Goal: Task Accomplishment & Management: Use online tool/utility

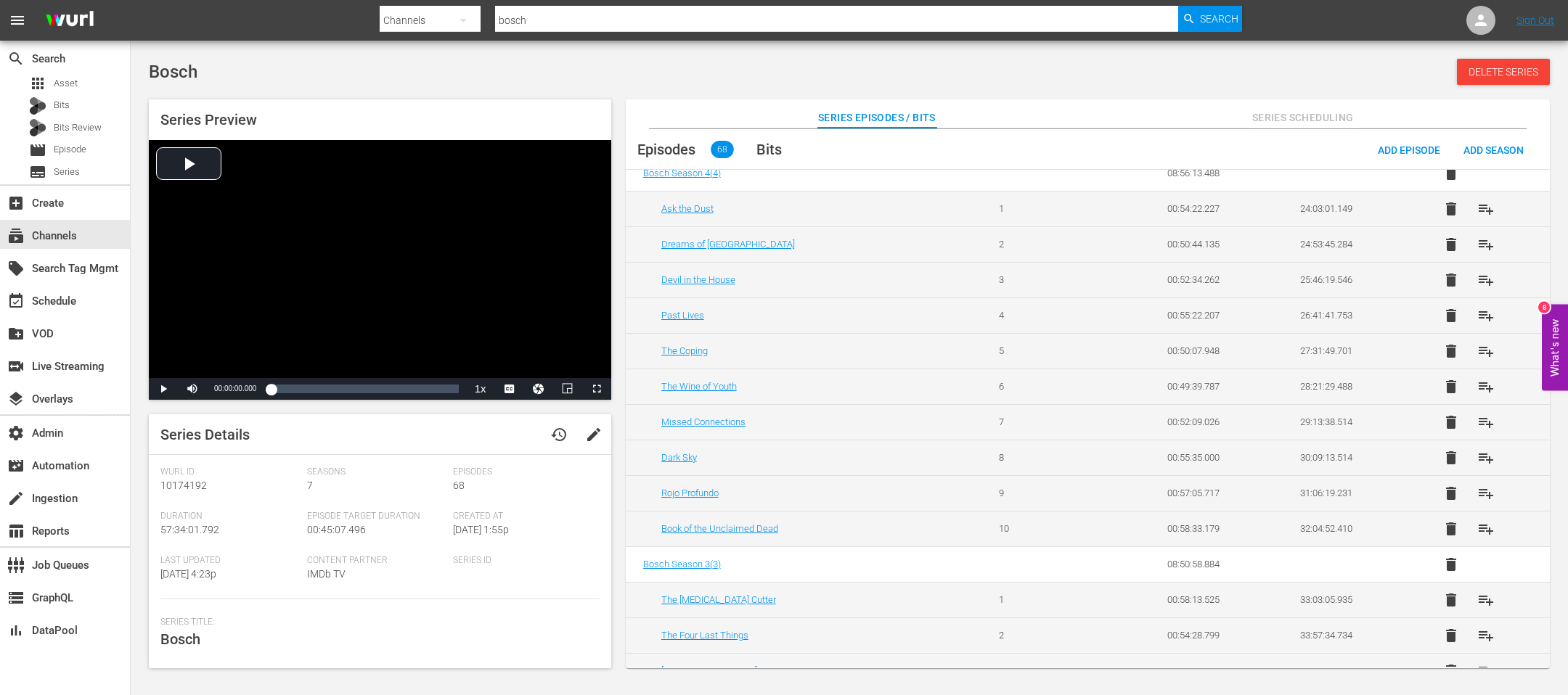
scroll to position [1078, 0]
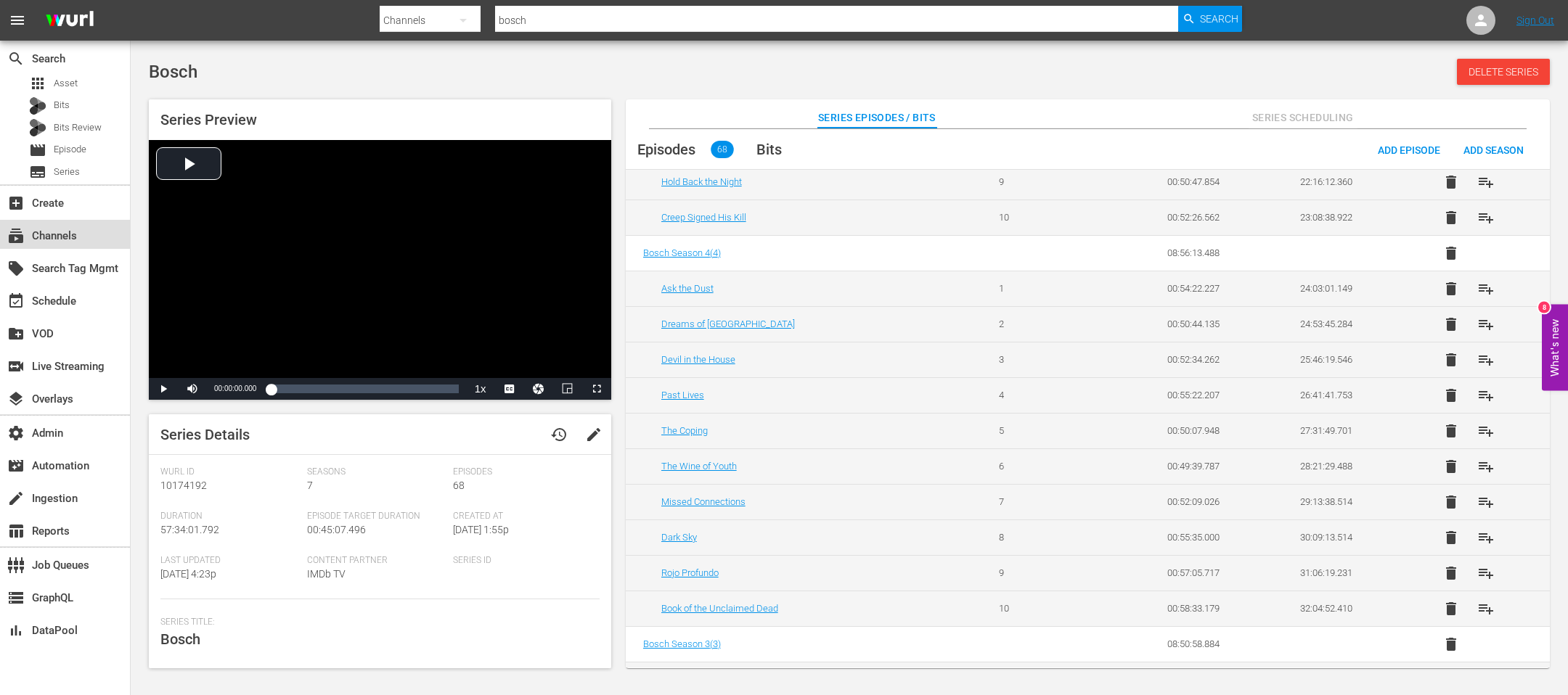
click at [65, 235] on div "subscriptions Channels" at bounding box center [40, 234] width 82 height 13
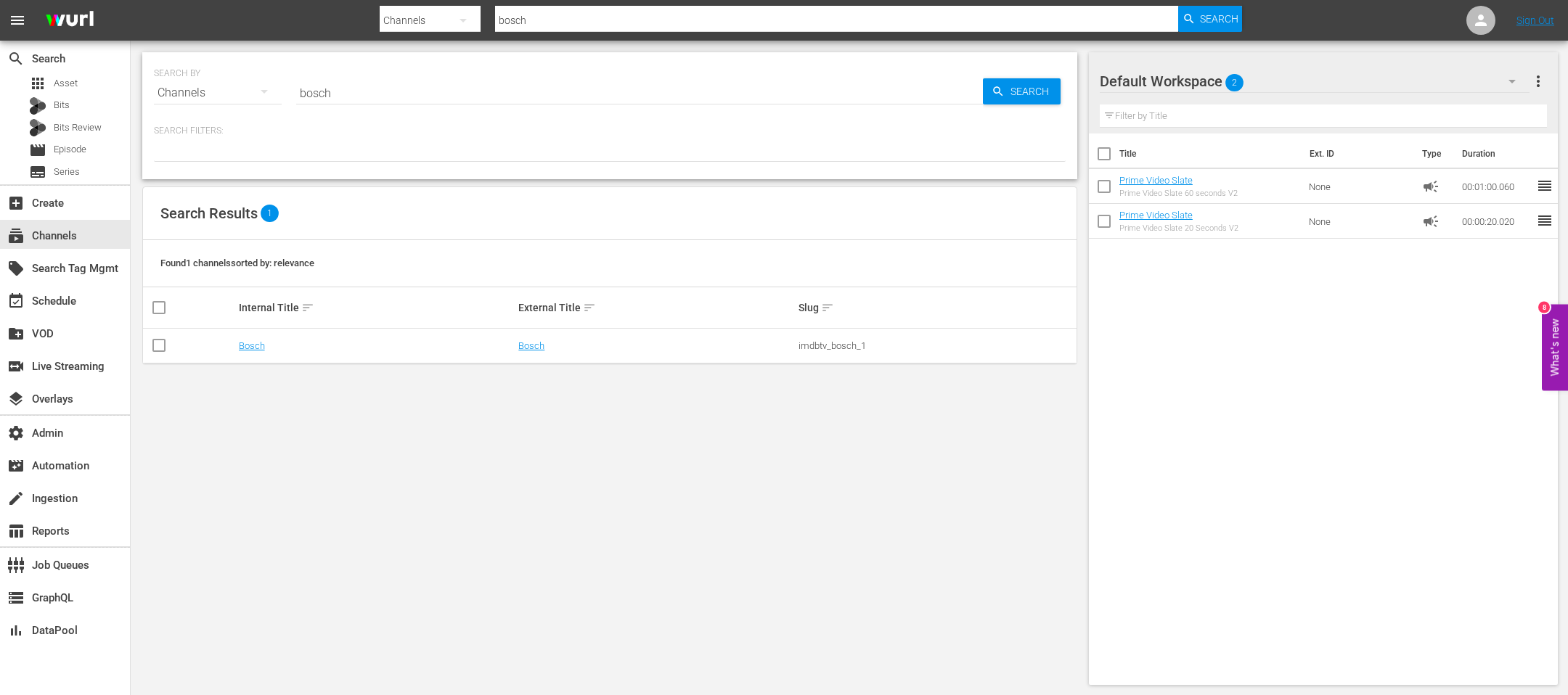
click at [238, 350] on td "Bosch" at bounding box center [376, 346] width 280 height 35
click at [248, 341] on link "Bosch" at bounding box center [251, 346] width 26 height 11
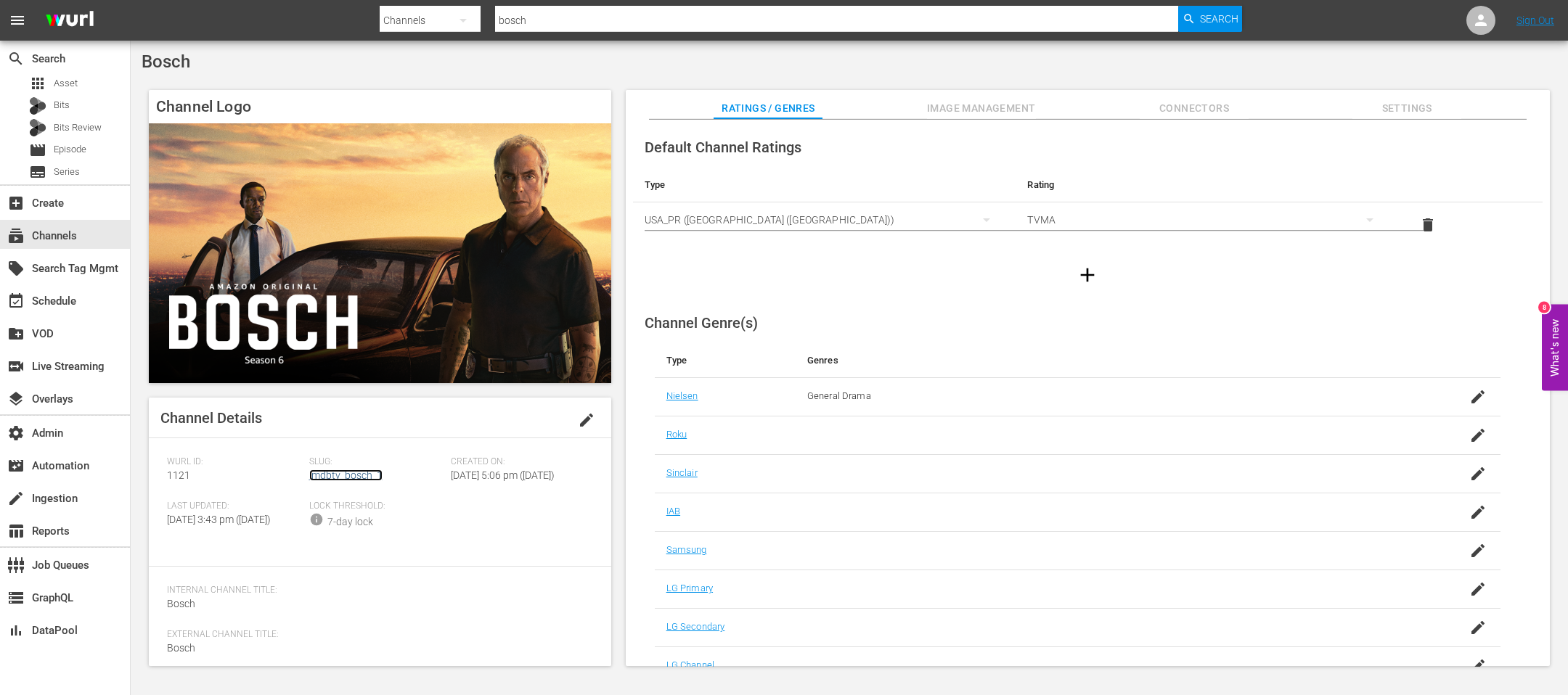
click at [315, 474] on link "imdbtv_bosch_1" at bounding box center [346, 475] width 73 height 12
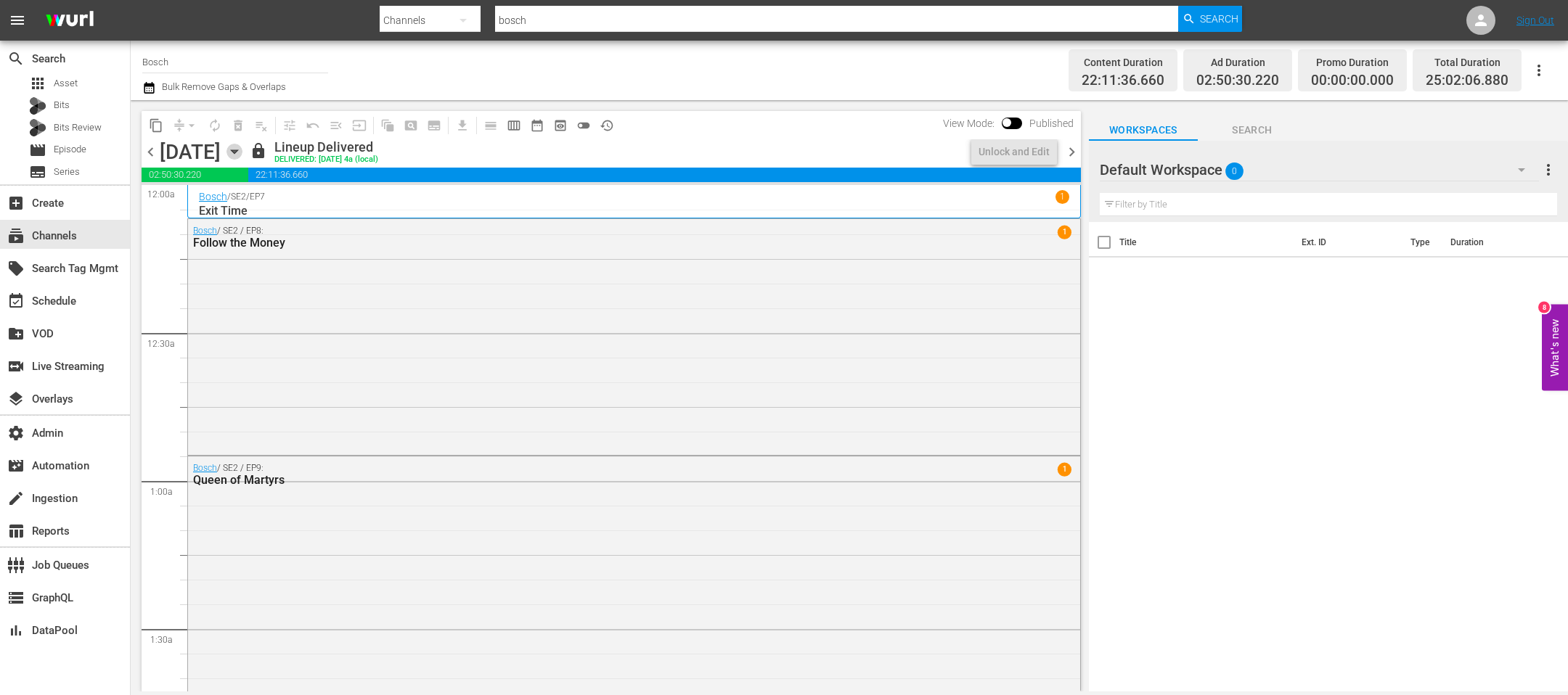
click at [243, 151] on icon "button" at bounding box center [235, 151] width 16 height 16
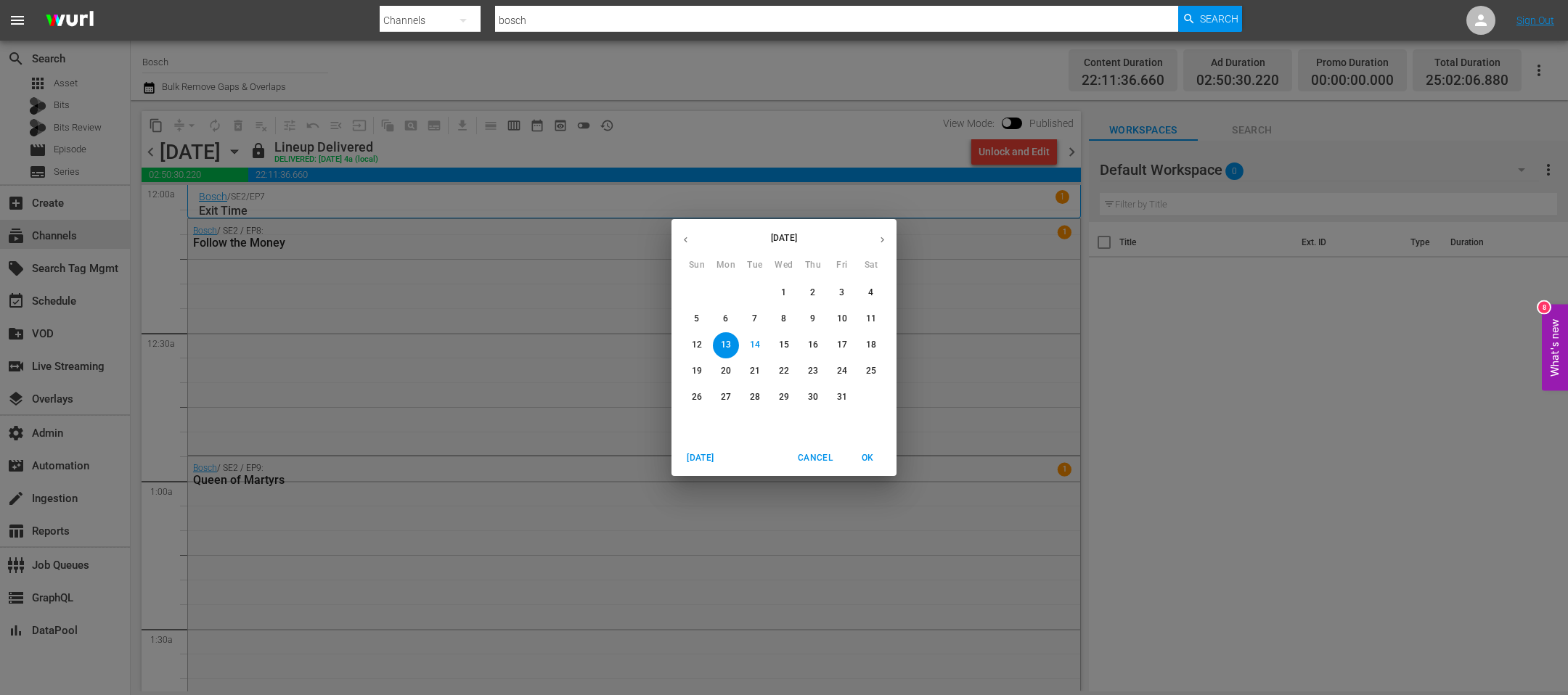
click at [787, 346] on p "15" at bounding box center [783, 345] width 10 height 13
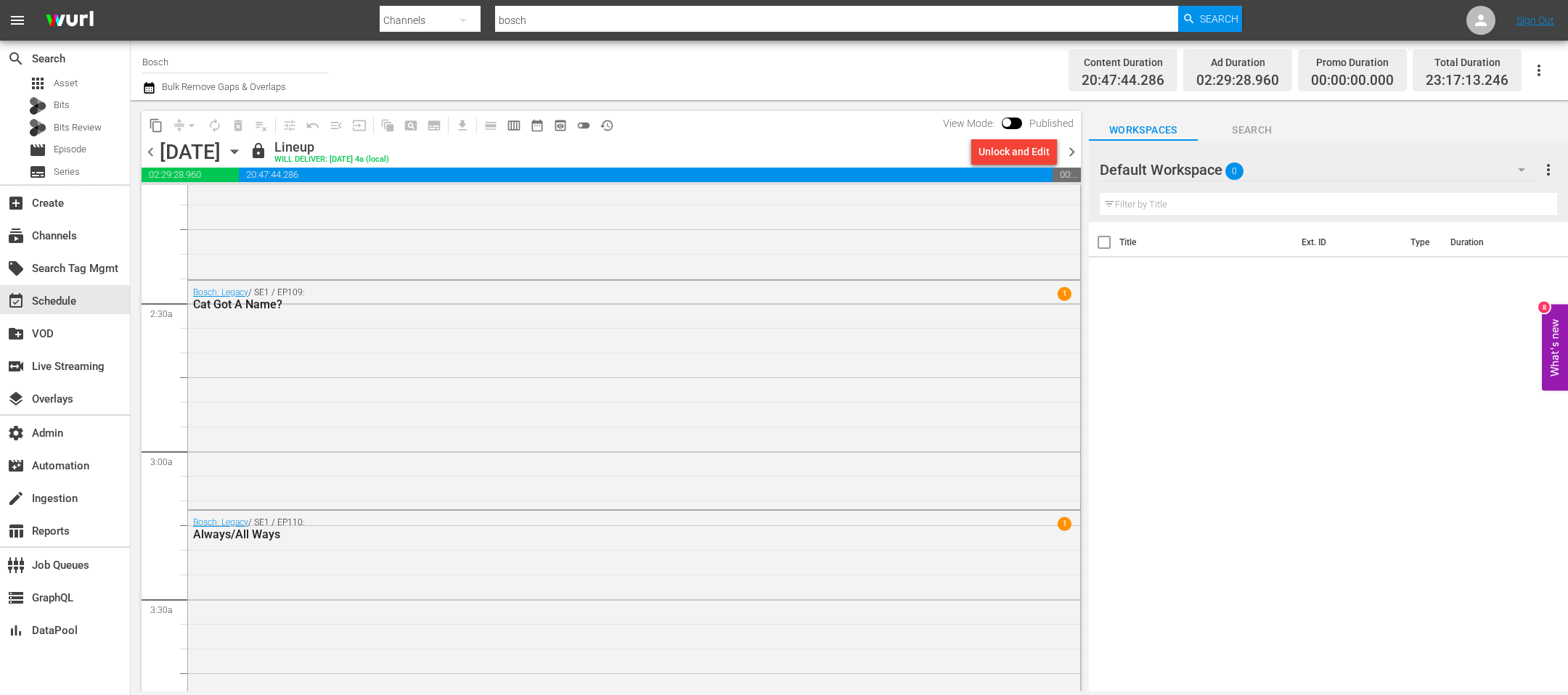
scroll to position [28, 0]
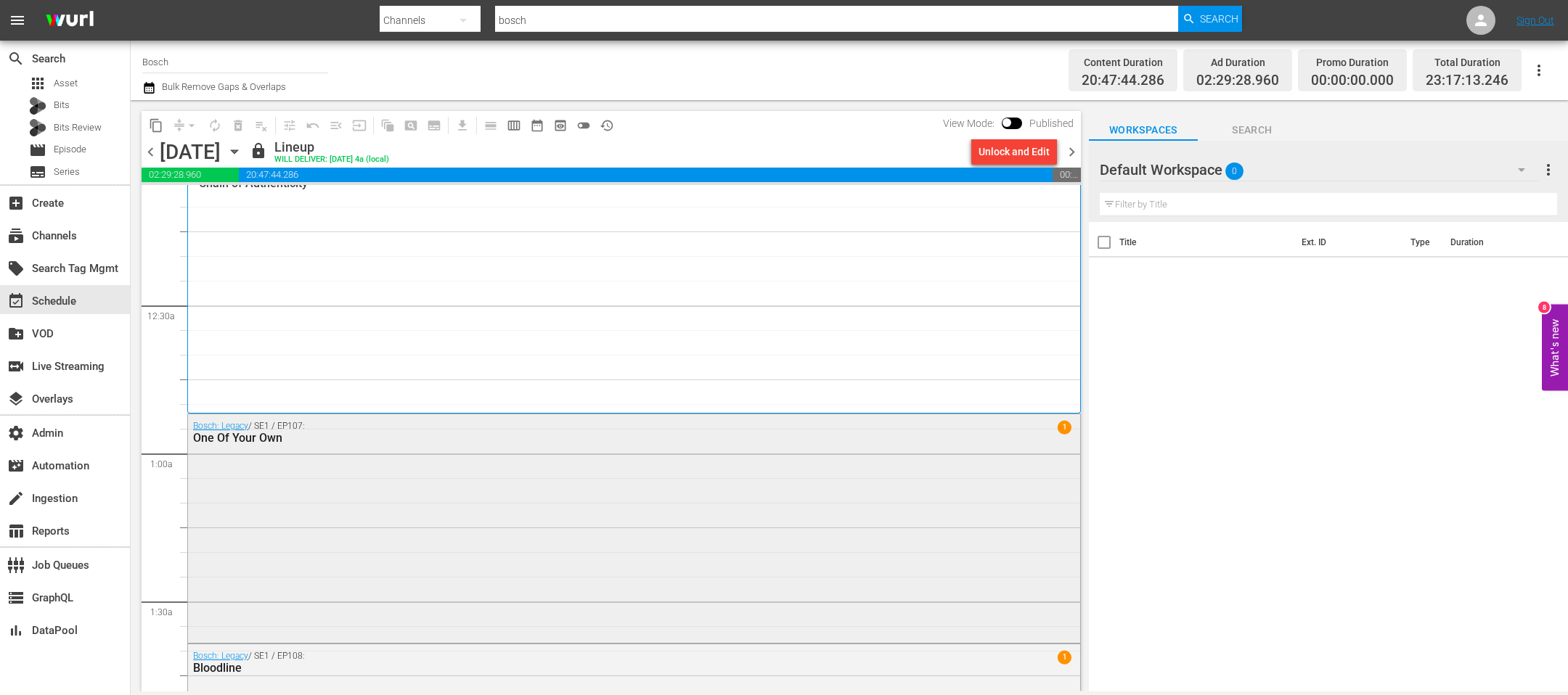
click at [266, 483] on div "Bosch: Legacy / SE1 / EP107: One Of Your Own 1" at bounding box center [633, 527] width 892 height 226
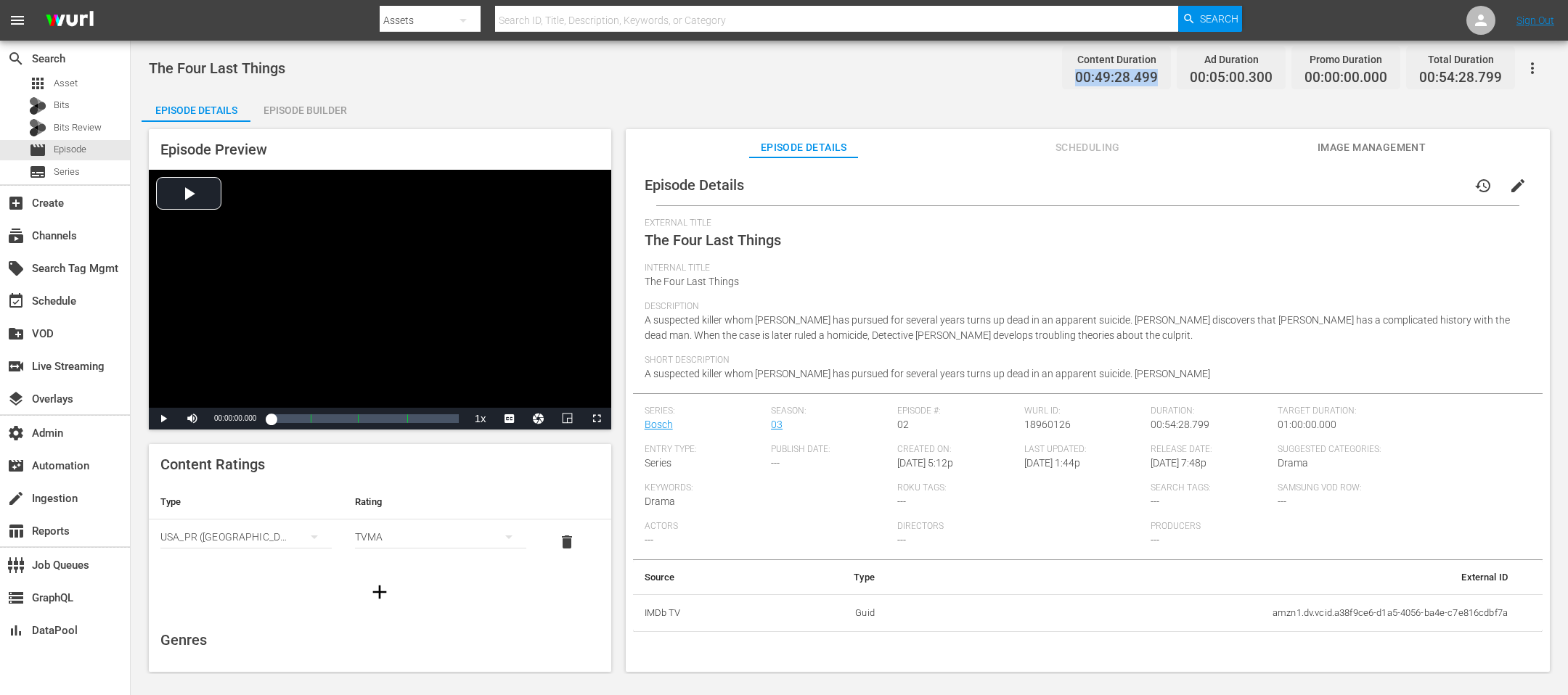
drag, startPoint x: 1176, startPoint y: 78, endPoint x: 1041, endPoint y: 77, distance: 135.0
click at [1041, 77] on div "The Four Last Things Content Duration 00:49:28.499 Ad Duration 00:05:00.300 Pro…" at bounding box center [849, 68] width 1400 height 32
copy span "00:49:28.499"
click at [280, 87] on div "The Four Last Things Content Duration 00:49:28.499 Ad Duration 00:05:00.300 Pro…" at bounding box center [849, 356] width 1437 height 633
click at [280, 103] on div "Episode Builder" at bounding box center [304, 110] width 108 height 35
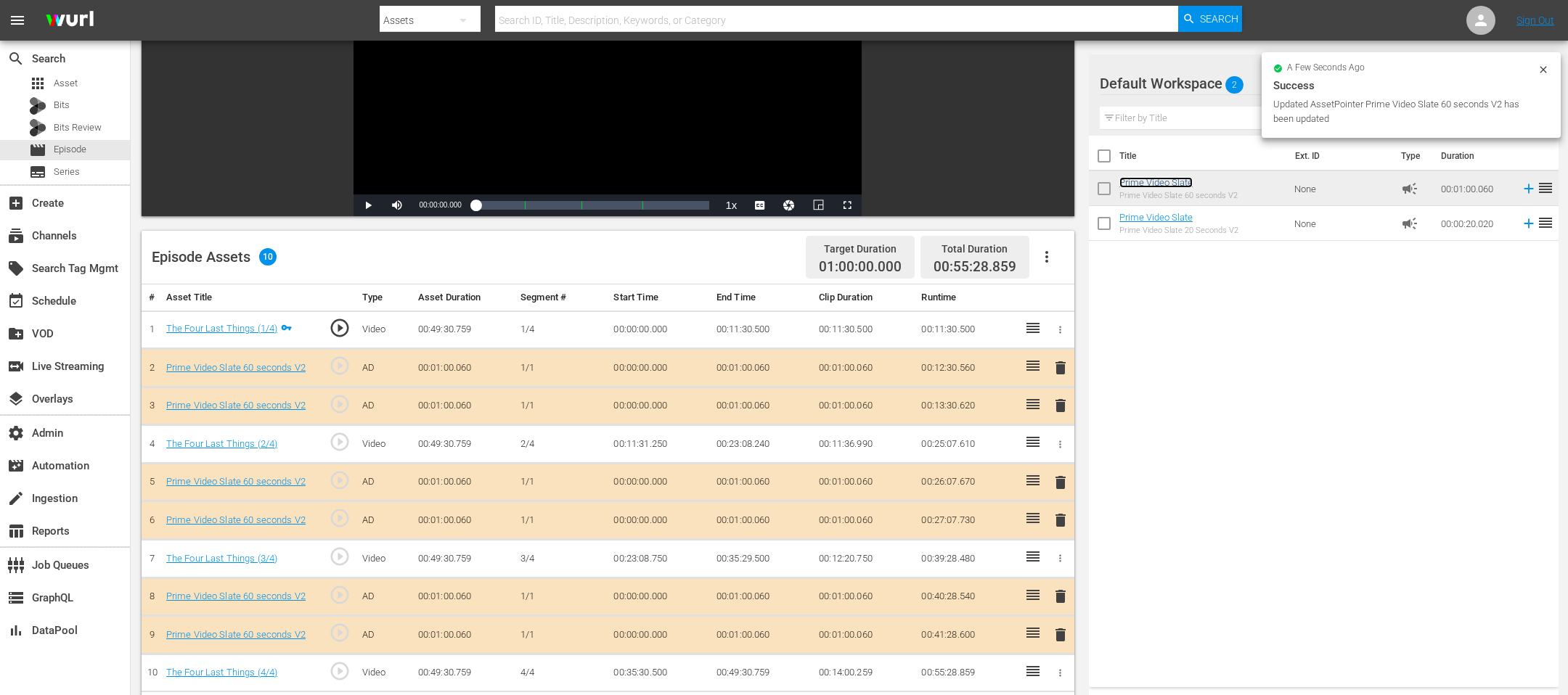
scroll to position [207, 0]
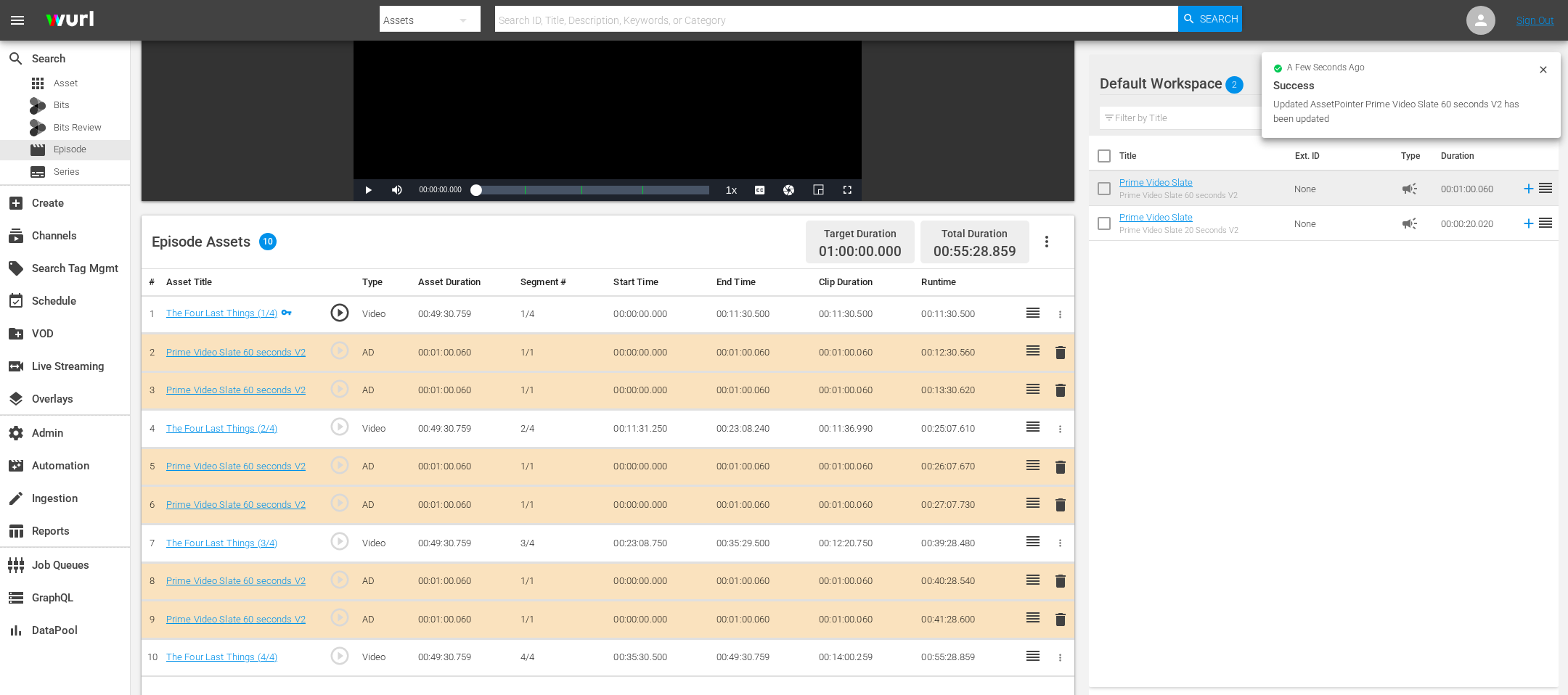
drag, startPoint x: 1165, startPoint y: 177, endPoint x: 804, endPoint y: 21, distance: 393.3
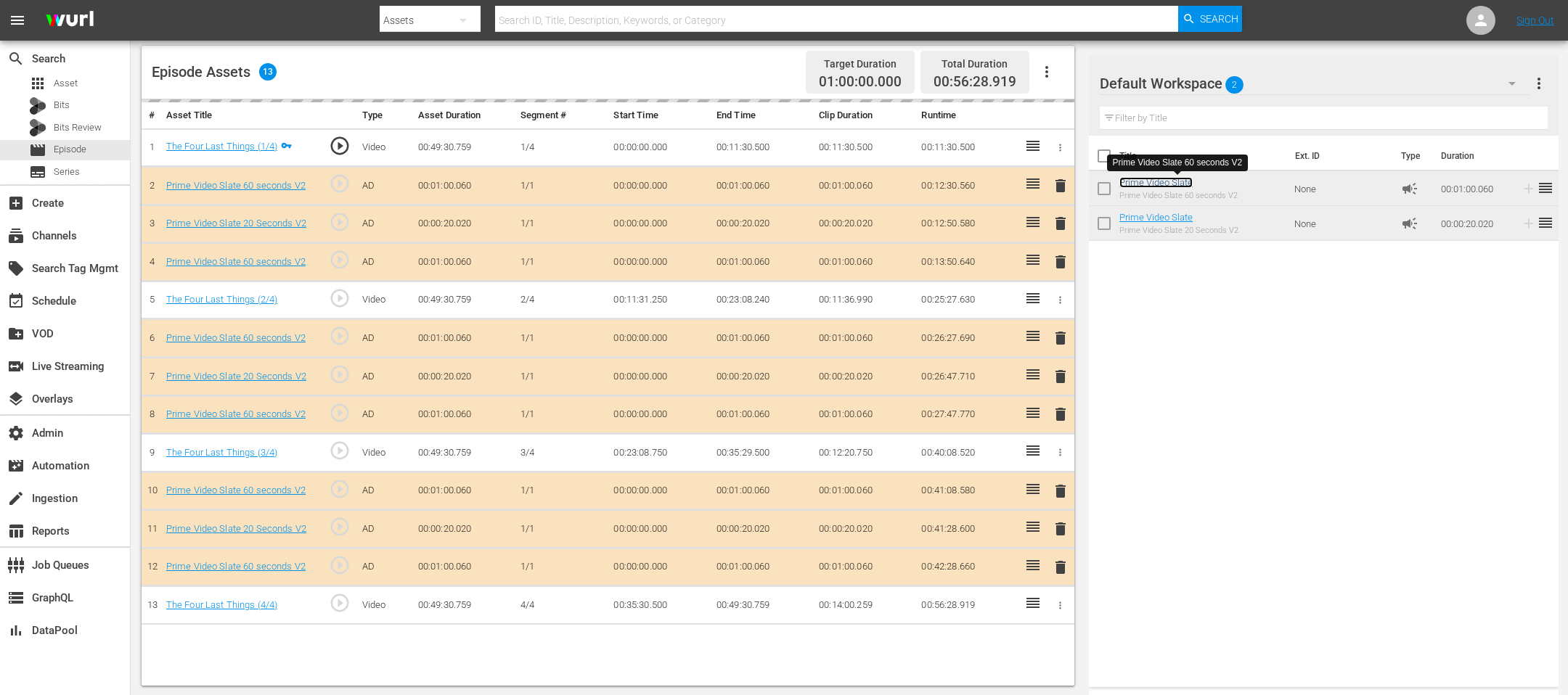
scroll to position [0, 0]
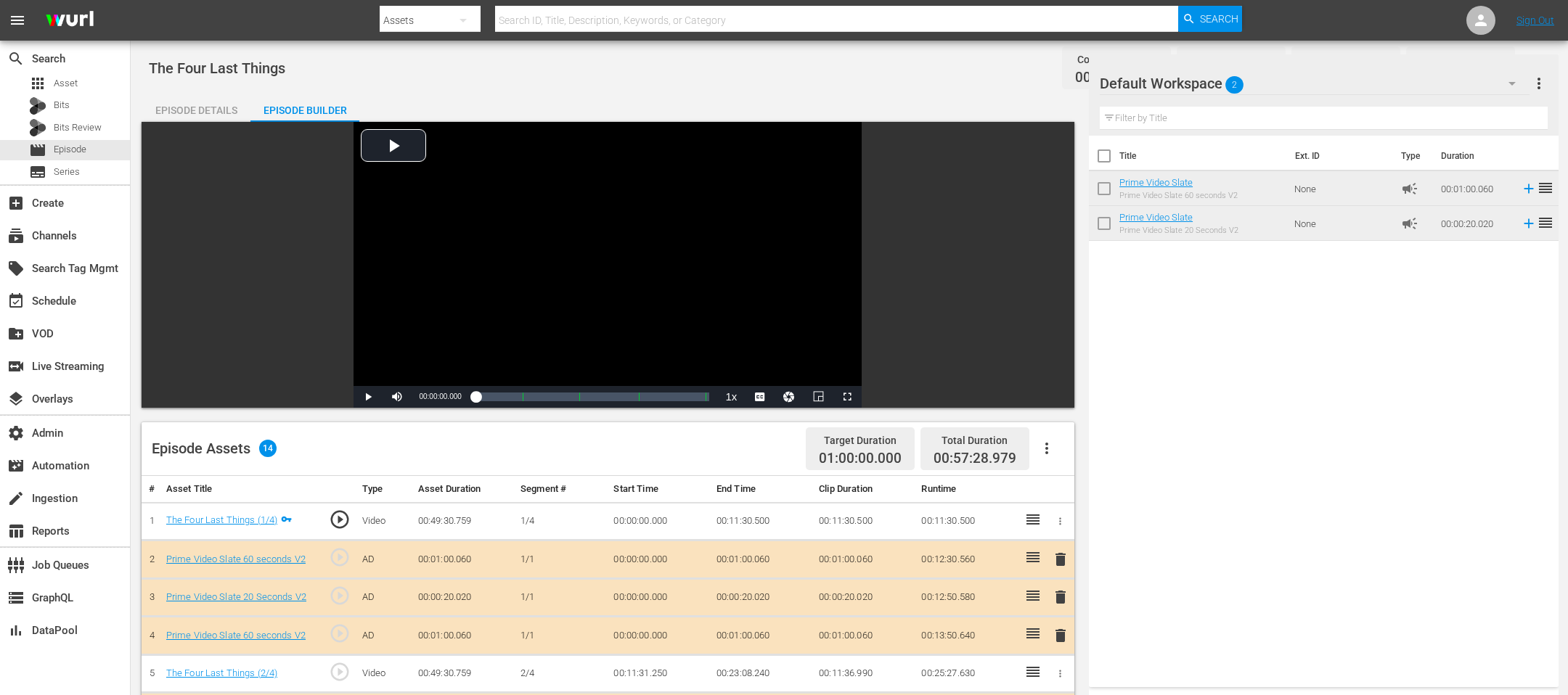
scroll to position [376, 0]
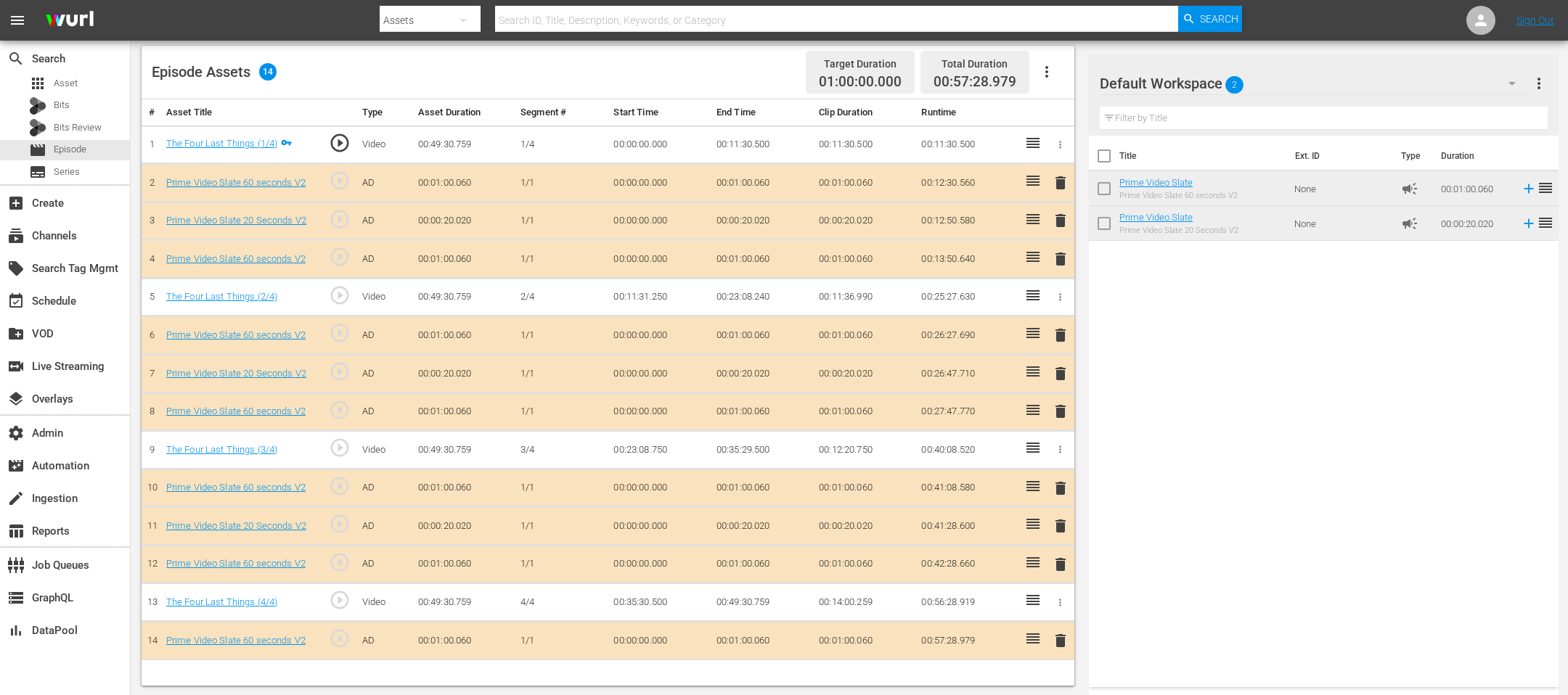
click at [1060, 518] on span "delete" at bounding box center [1060, 526] width 17 height 17
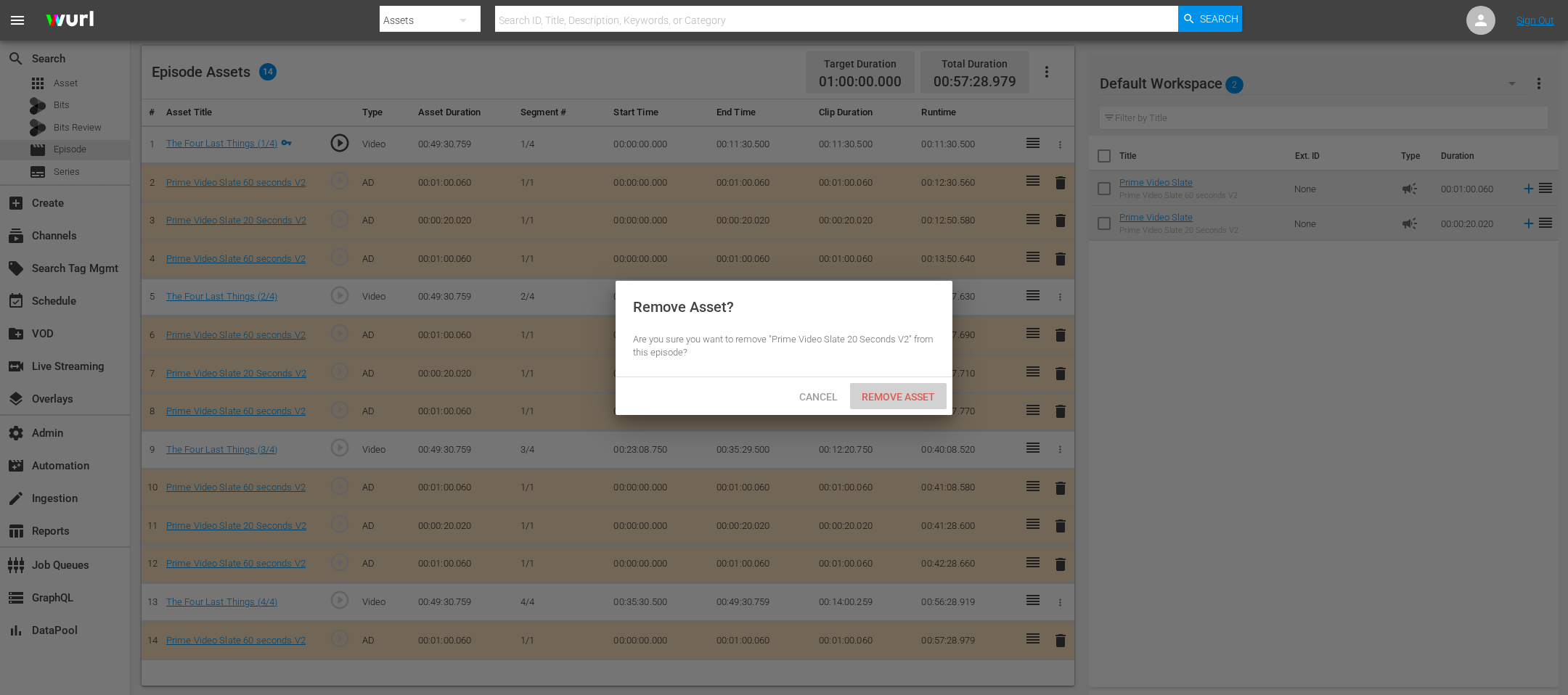
click at [876, 395] on span "Remove Asset" at bounding box center [898, 397] width 97 height 12
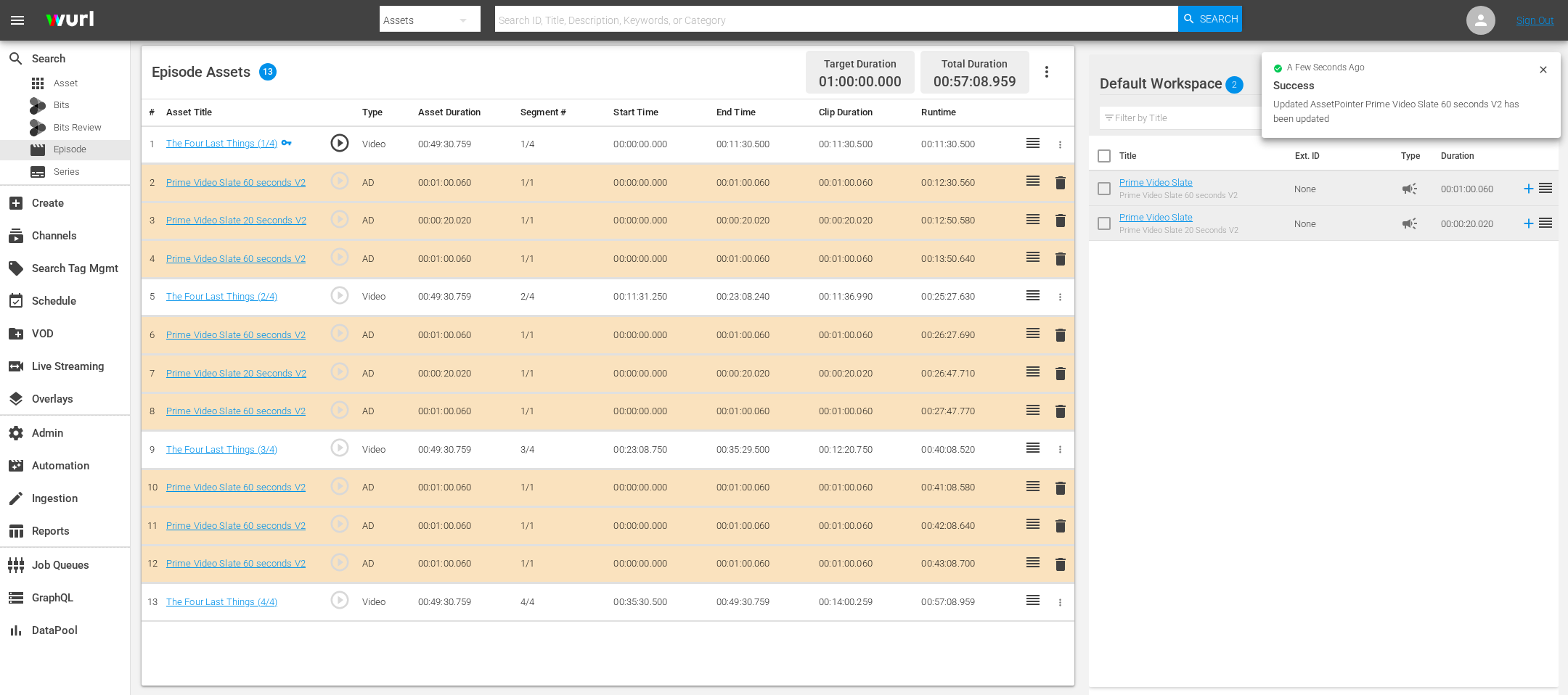
scroll to position [0, 0]
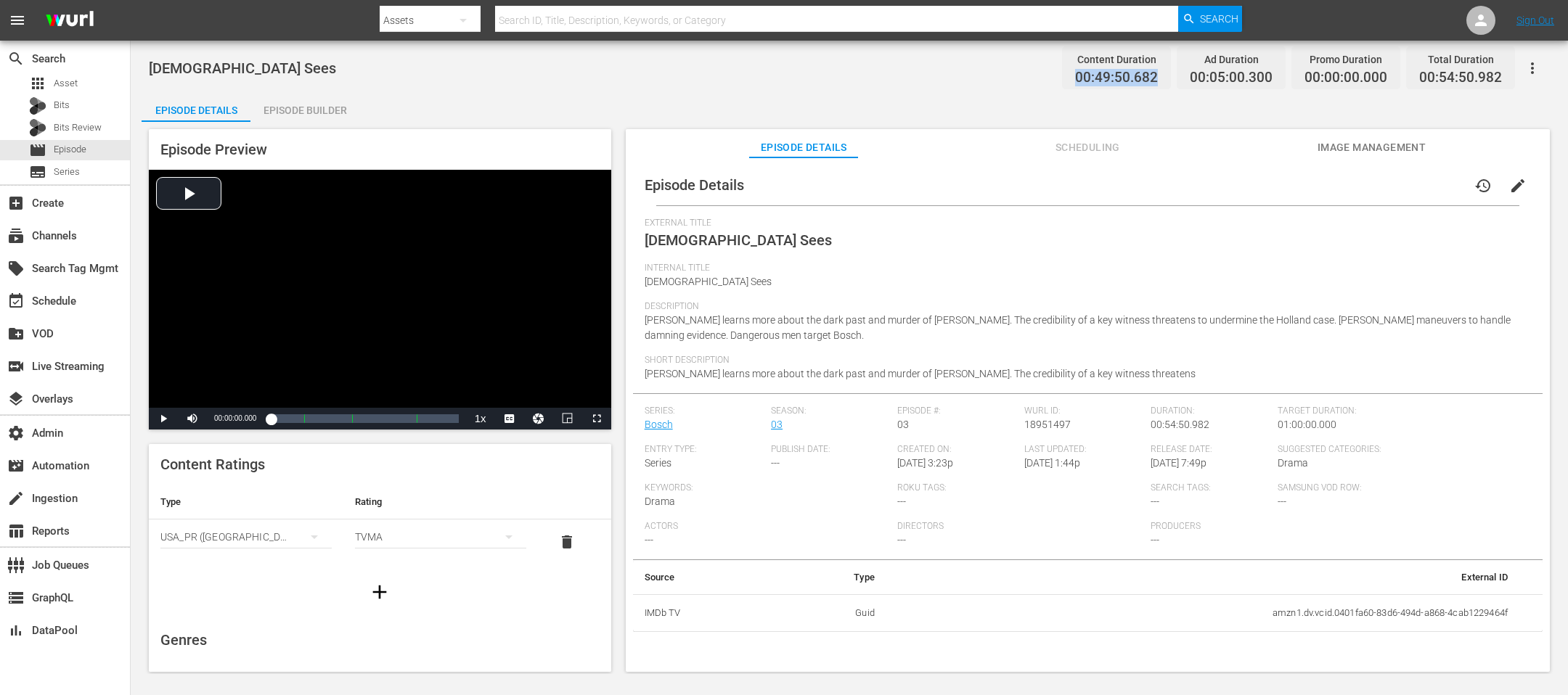
drag, startPoint x: 1166, startPoint y: 79, endPoint x: 1064, endPoint y: 77, distance: 102.0
click at [1064, 77] on div "Content Duration 00:49:50.682 Ad Duration 00:05:00.300 Promo Duration 00:00:00.…" at bounding box center [1285, 68] width 459 height 43
copy span "00:49:50.682"
click at [265, 104] on div "Episode Builder" at bounding box center [304, 110] width 108 height 35
drag, startPoint x: 1161, startPoint y: 74, endPoint x: 1040, endPoint y: 77, distance: 121.0
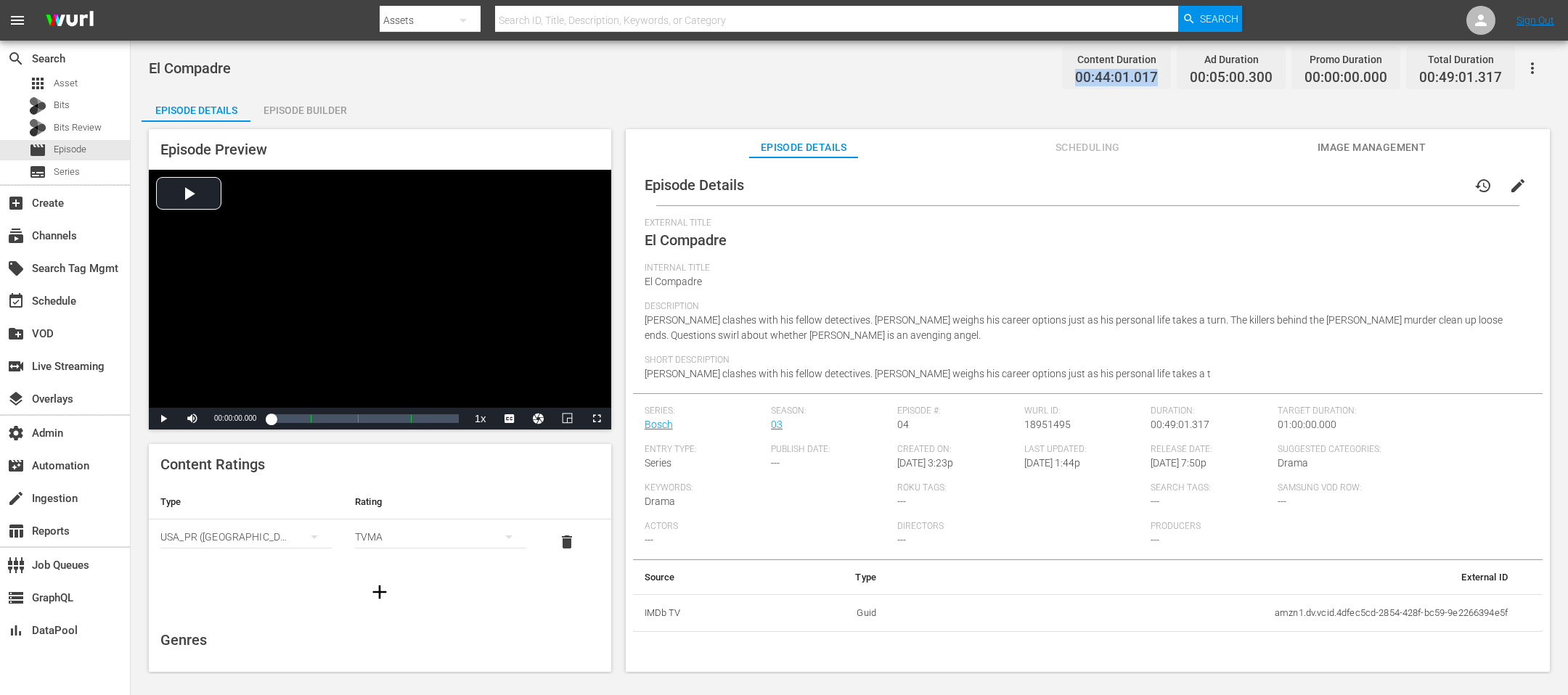
click at [1040, 77] on div "El Compadre Content Duration 00:44:01.017 Ad Duration 00:05:00.300 Promo Durati…" at bounding box center [849, 68] width 1400 height 32
copy span "00:44:01.017"
click at [292, 116] on div "Episode Builder" at bounding box center [304, 110] width 108 height 35
drag, startPoint x: 1164, startPoint y: 80, endPoint x: 1098, endPoint y: 80, distance: 66.0
click at [1098, 80] on div "Content Duration 00:49:31.895" at bounding box center [1116, 68] width 108 height 43
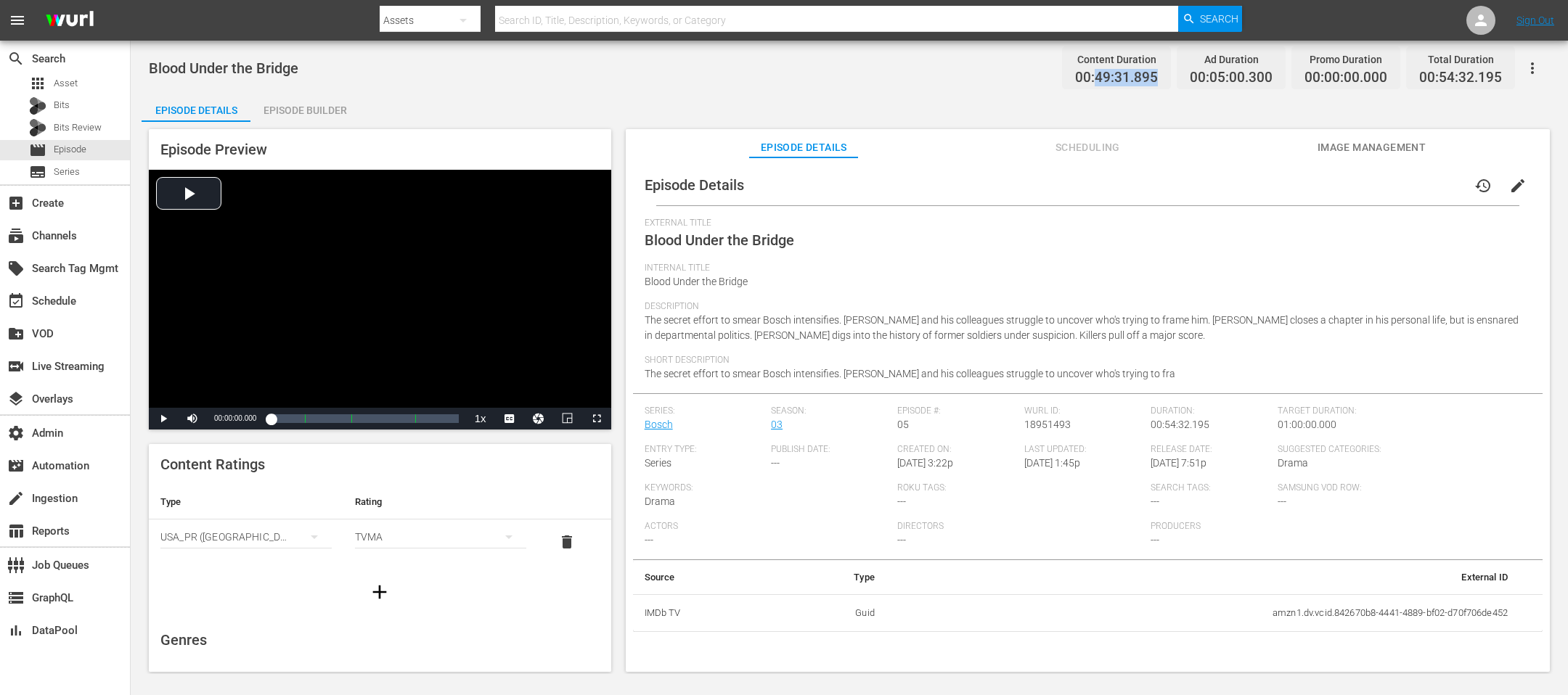
copy span "49:31.895"
click at [306, 116] on div "Episode Builder" at bounding box center [304, 110] width 108 height 35
click at [334, 108] on div "Episode Builder" at bounding box center [304, 110] width 108 height 35
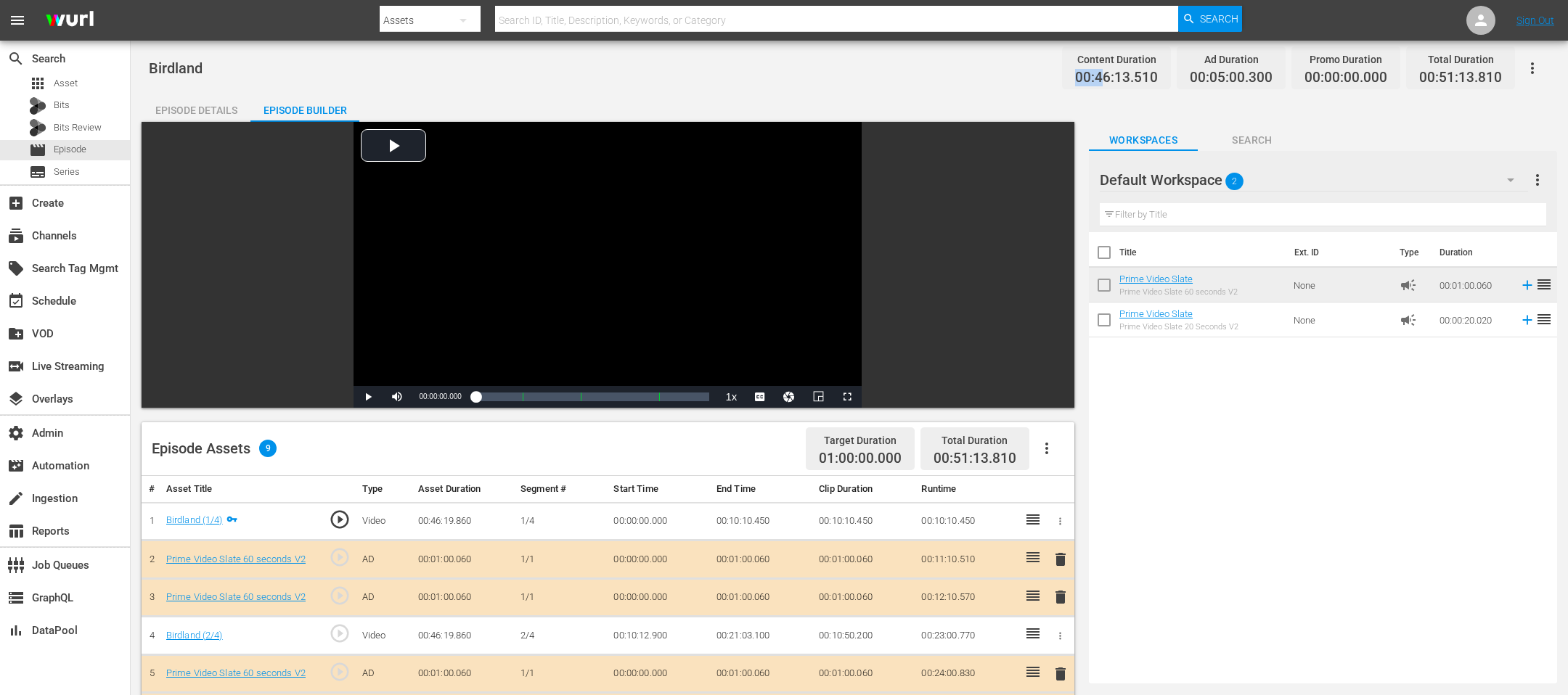
drag, startPoint x: 1159, startPoint y: 68, endPoint x: 1106, endPoint y: 74, distance: 53.3
click at [1106, 74] on div "Content Duration 00:46:13.510" at bounding box center [1116, 68] width 108 height 43
click at [1106, 74] on span "00:46:13.510" at bounding box center [1116, 78] width 82 height 17
drag, startPoint x: 1101, startPoint y: 74, endPoint x: 1161, endPoint y: 74, distance: 60.0
click at [1161, 74] on div "Content Duration 00:46:13.510" at bounding box center [1116, 68] width 108 height 43
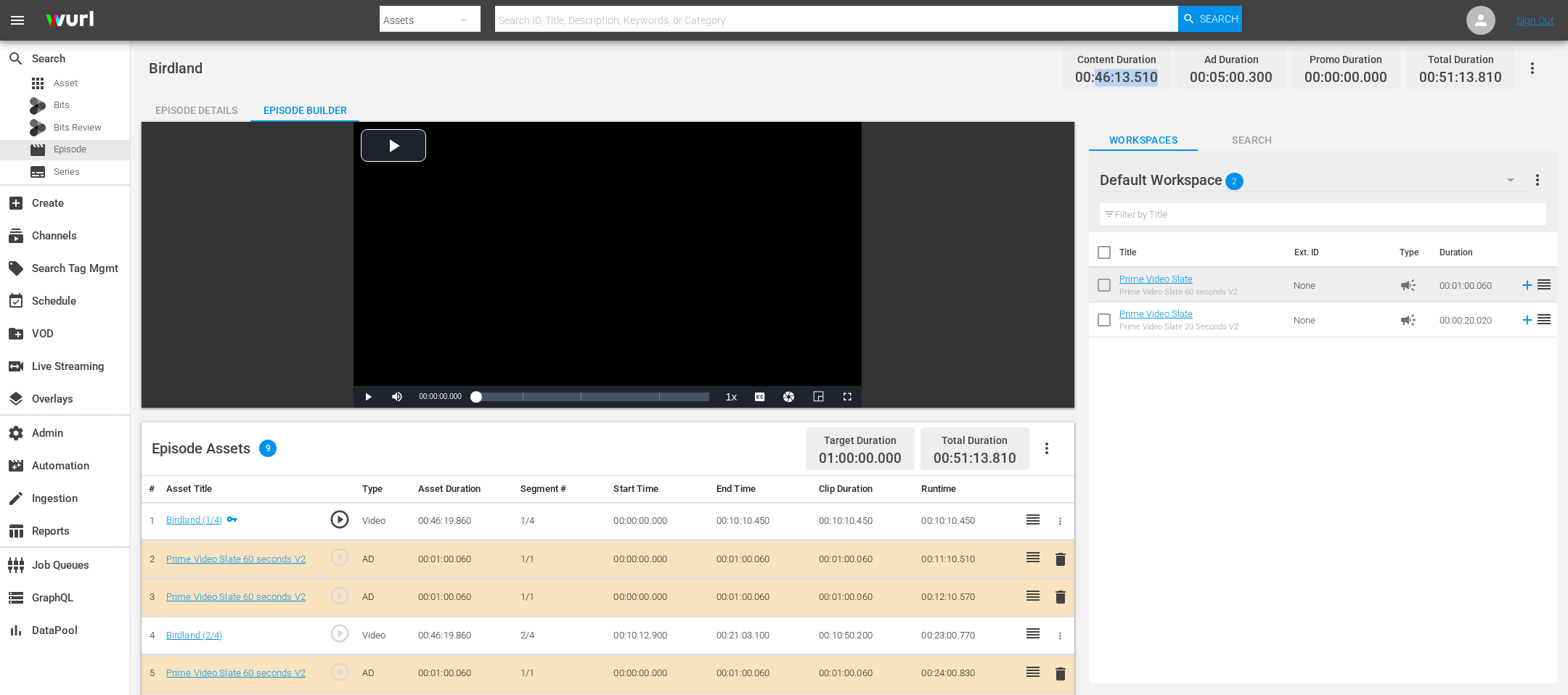
copy span "46:13.510"
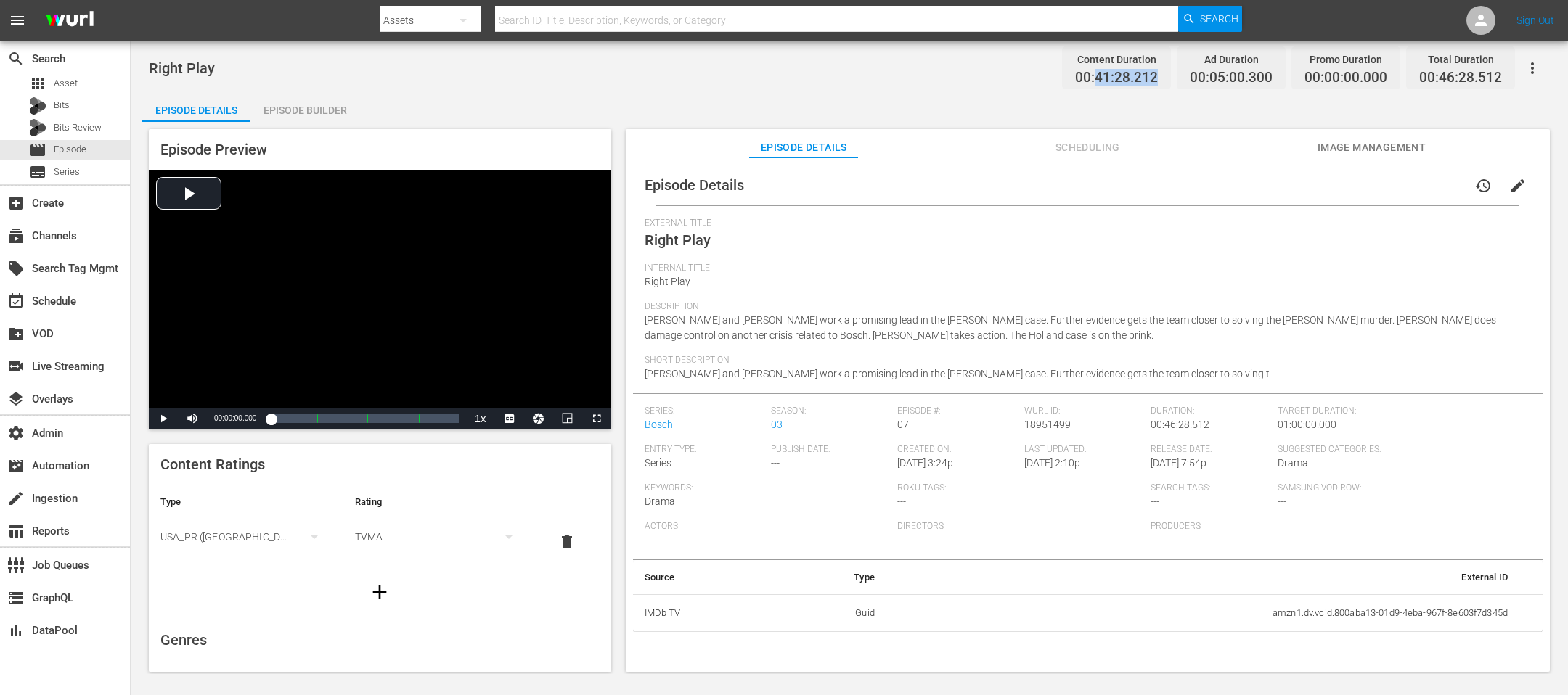
drag, startPoint x: 1164, startPoint y: 77, endPoint x: 1100, endPoint y: 82, distance: 64.2
click at [1100, 82] on div "Content Duration 00:41:28.212" at bounding box center [1116, 68] width 108 height 43
copy span "41:28.212"
click at [324, 106] on div "Episode Builder" at bounding box center [304, 110] width 108 height 35
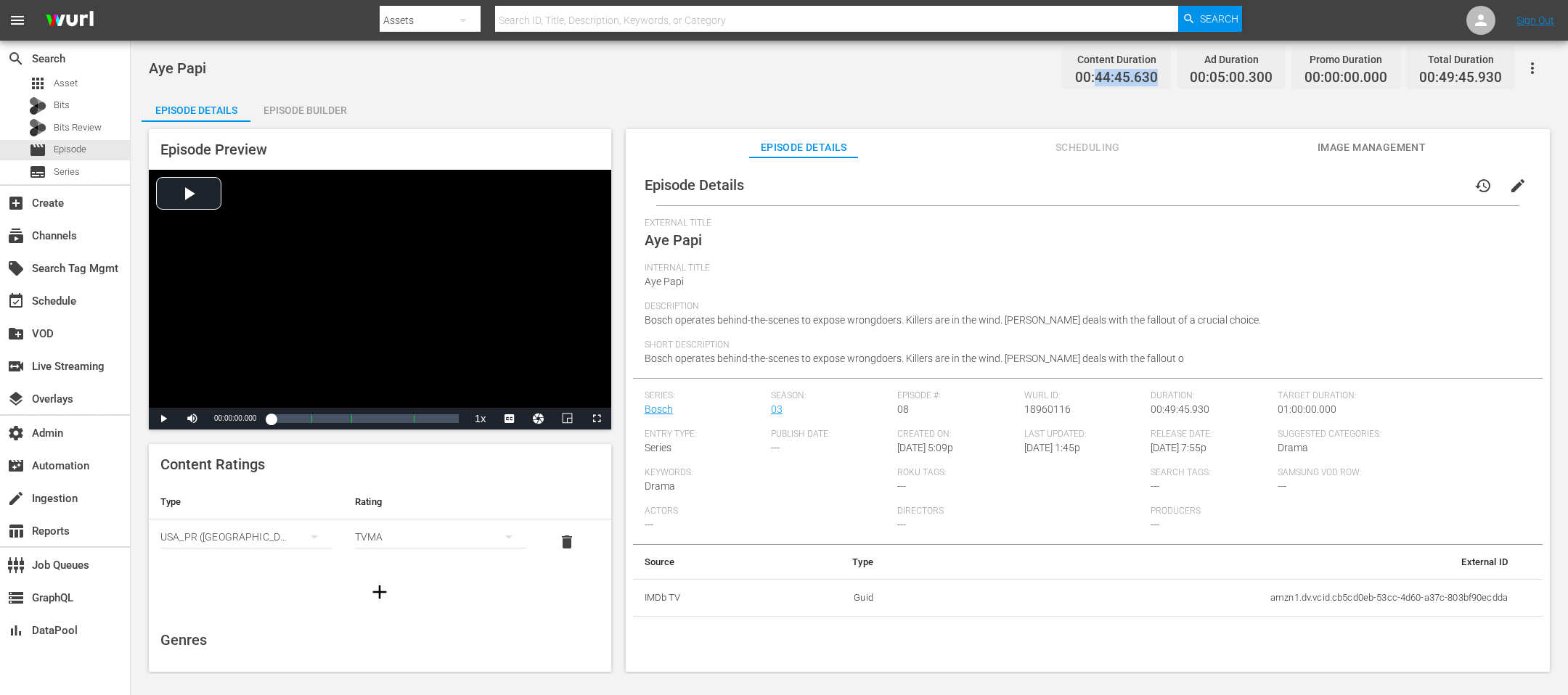
drag, startPoint x: 1163, startPoint y: 75, endPoint x: 1102, endPoint y: 74, distance: 61.0
click at [1102, 74] on div "Content Duration 00:44:45.630" at bounding box center [1116, 68] width 108 height 43
copy span "44:45.630"
click at [328, 82] on div "Aye Papi Content Duration 00:44:45.630 Ad Duration 00:05:00.300 Promo Duration …" at bounding box center [849, 68] width 1400 height 32
click at [325, 122] on div "Episode Preview Video Player is loading. Play Video Play Mute Current Time 00:0…" at bounding box center [849, 402] width 1415 height 562
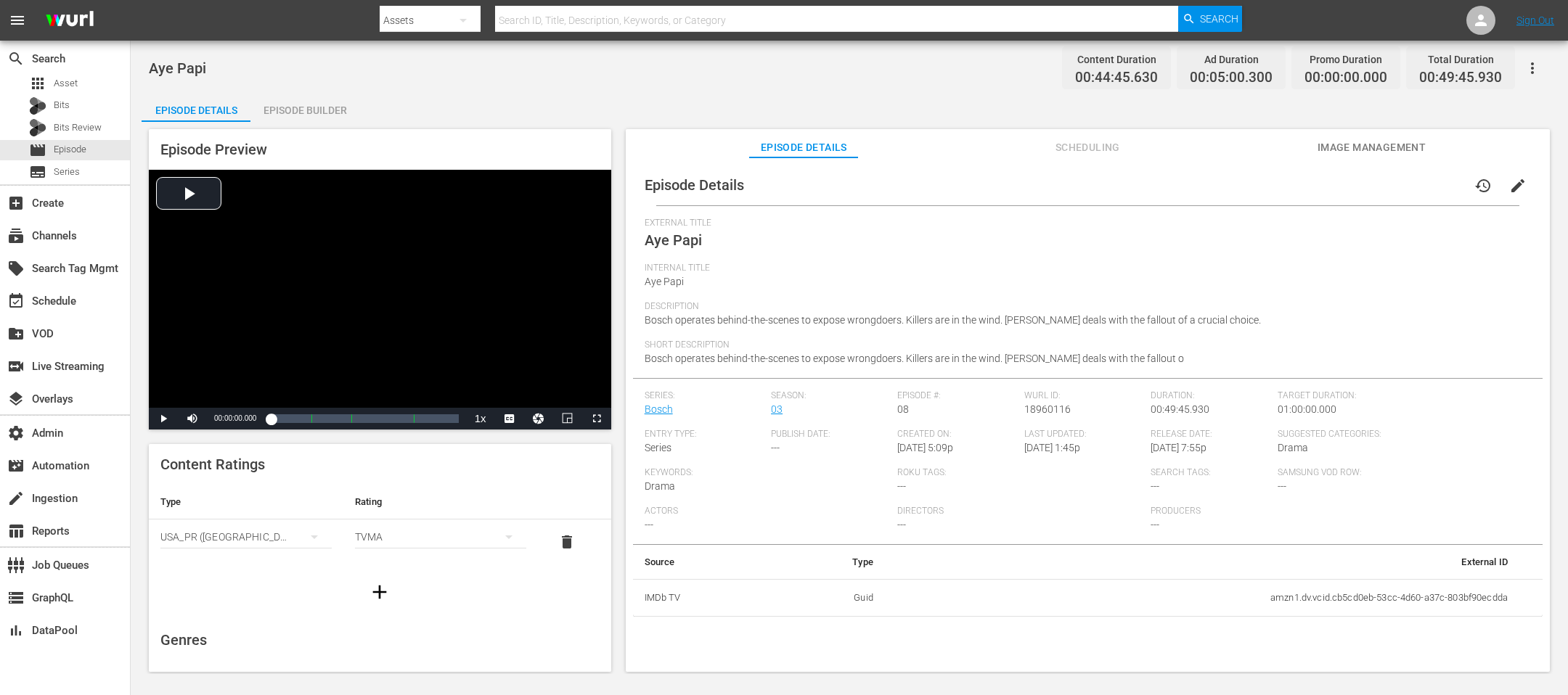
click at [324, 107] on div "Episode Builder" at bounding box center [304, 110] width 108 height 35
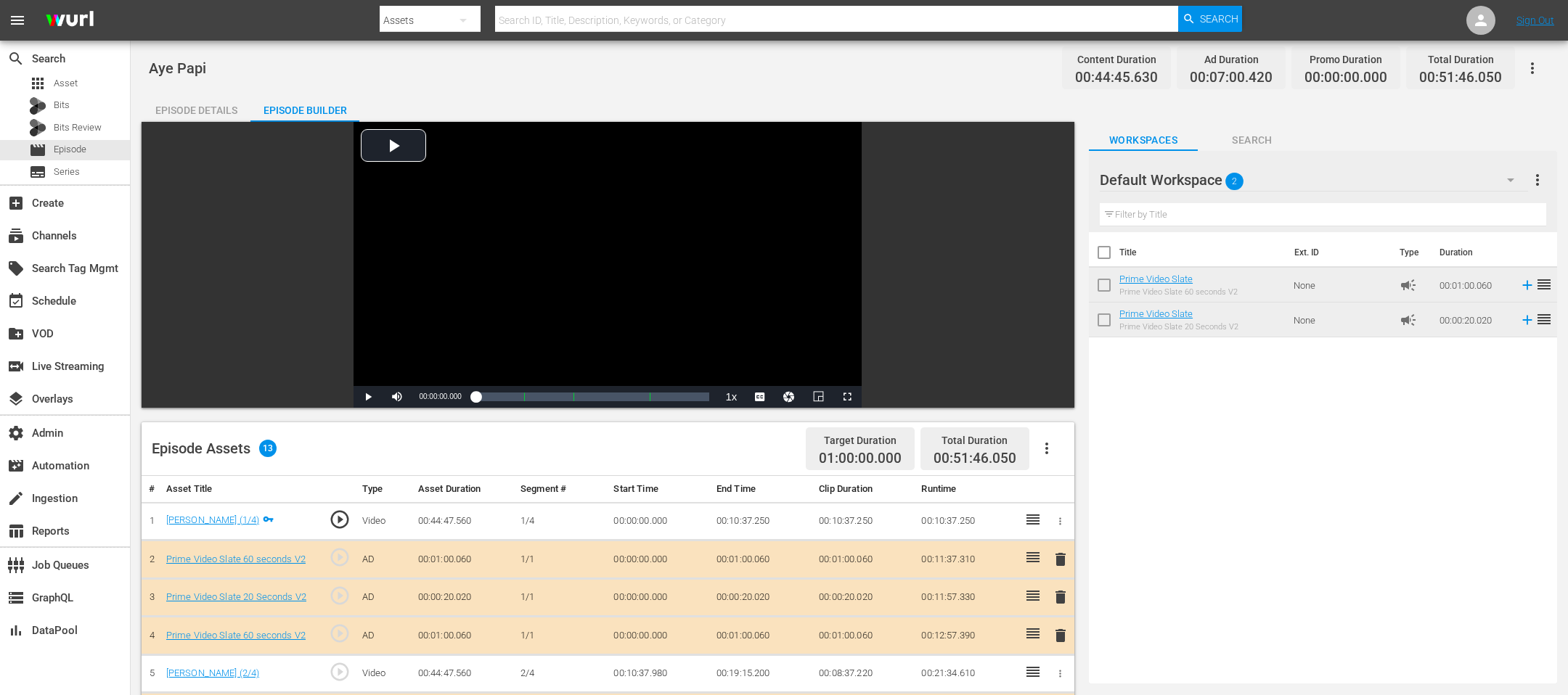
drag, startPoint x: 1137, startPoint y: 223, endPoint x: 547, endPoint y: 17, distance: 624.9
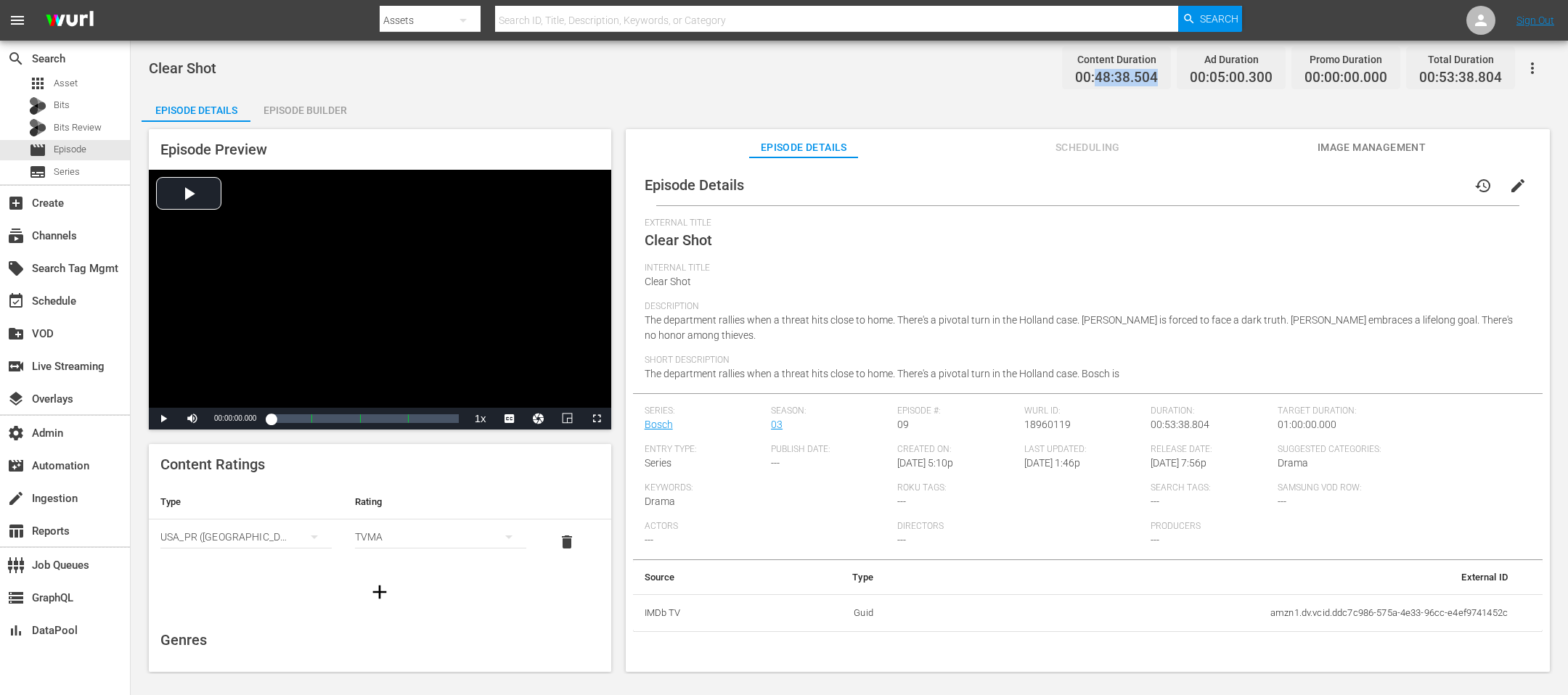
drag, startPoint x: 1163, startPoint y: 79, endPoint x: 1098, endPoint y: 74, distance: 65.2
click at [1098, 74] on div "Content Duration 00:48:38.504" at bounding box center [1116, 68] width 108 height 43
copy span "48:38.504"
click at [312, 114] on div "Episode Builder" at bounding box center [304, 110] width 108 height 35
drag, startPoint x: 1166, startPoint y: 78, endPoint x: 1100, endPoint y: 77, distance: 66.0
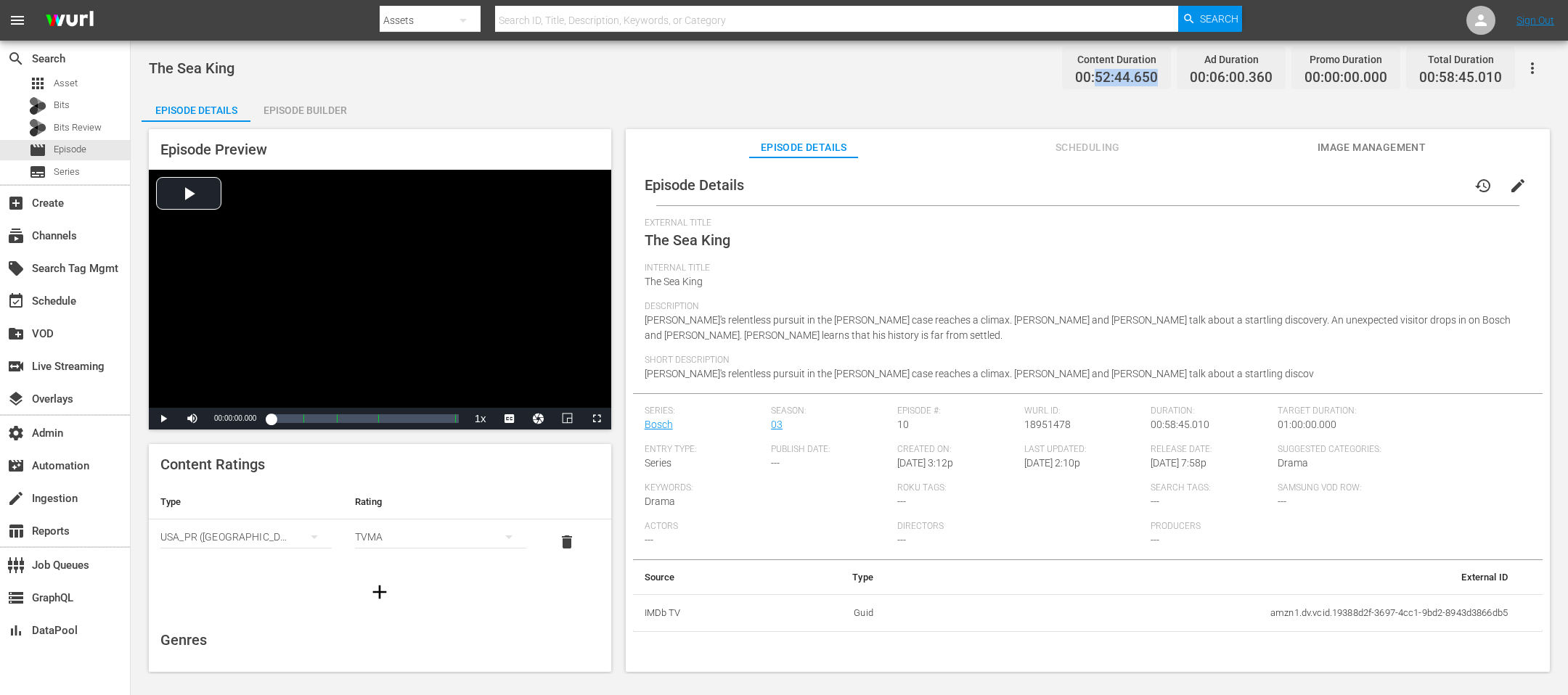
click at [1100, 77] on div "Content Duration 00:52:44.650" at bounding box center [1116, 68] width 108 height 43
copy span "52:44.650"
click at [308, 100] on div "Episode Builder" at bounding box center [304, 110] width 108 height 35
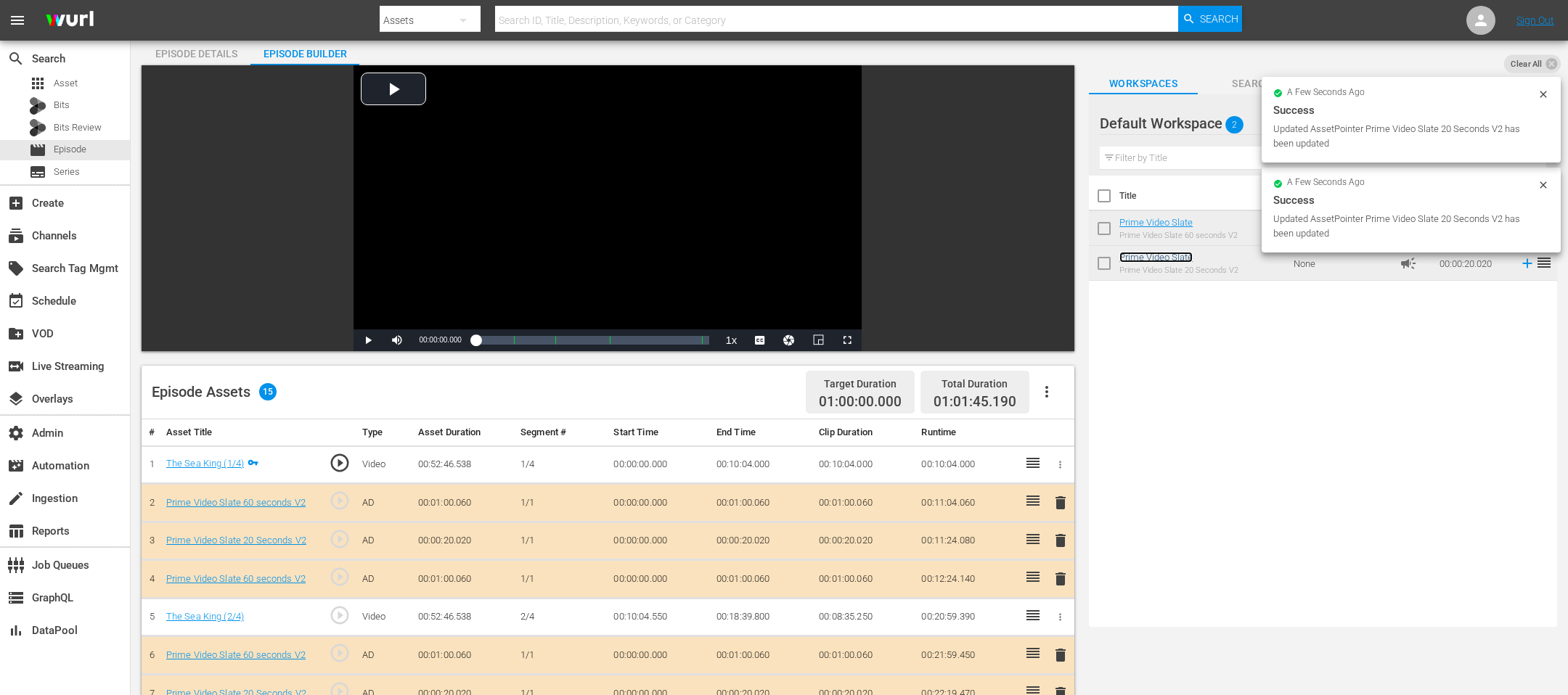
scroll to position [381, 0]
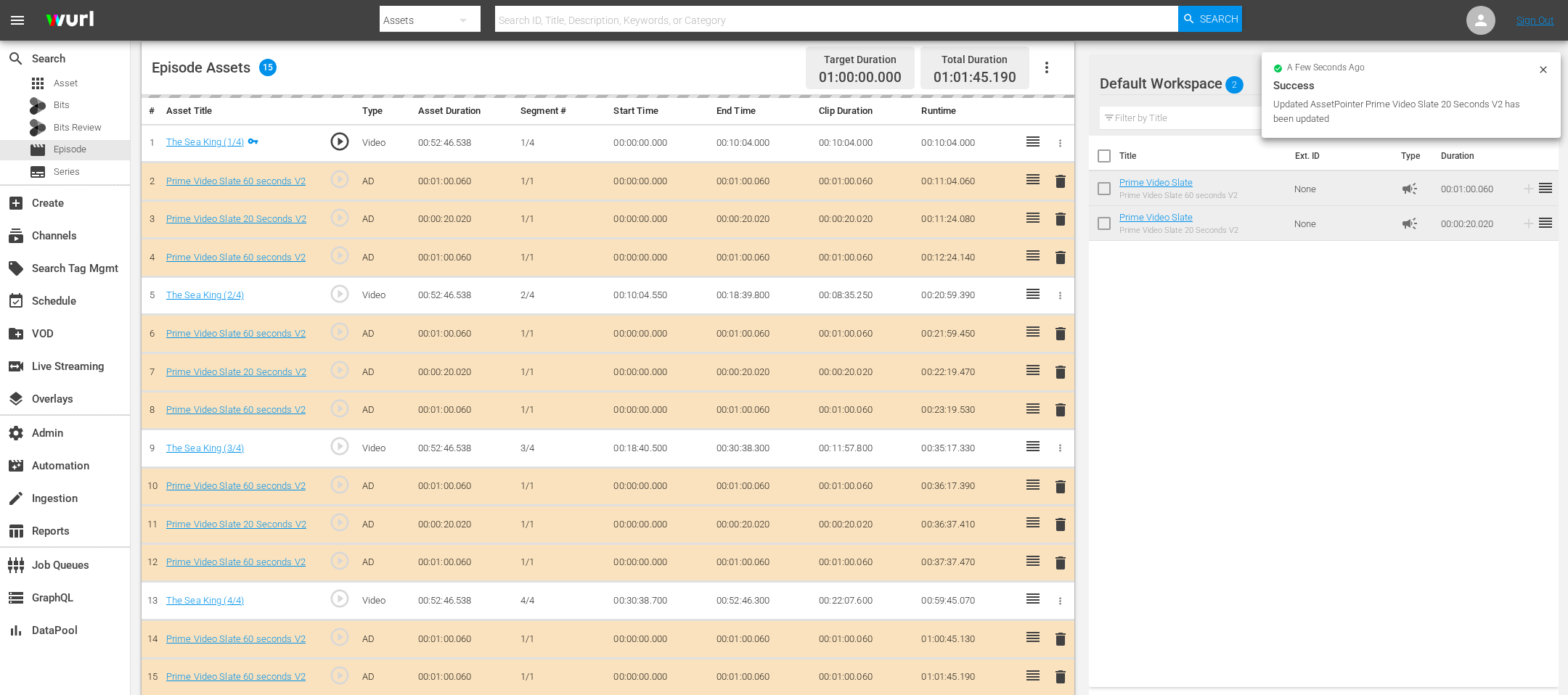
drag, startPoint x: 1176, startPoint y: 217, endPoint x: 693, endPoint y: 60, distance: 507.9
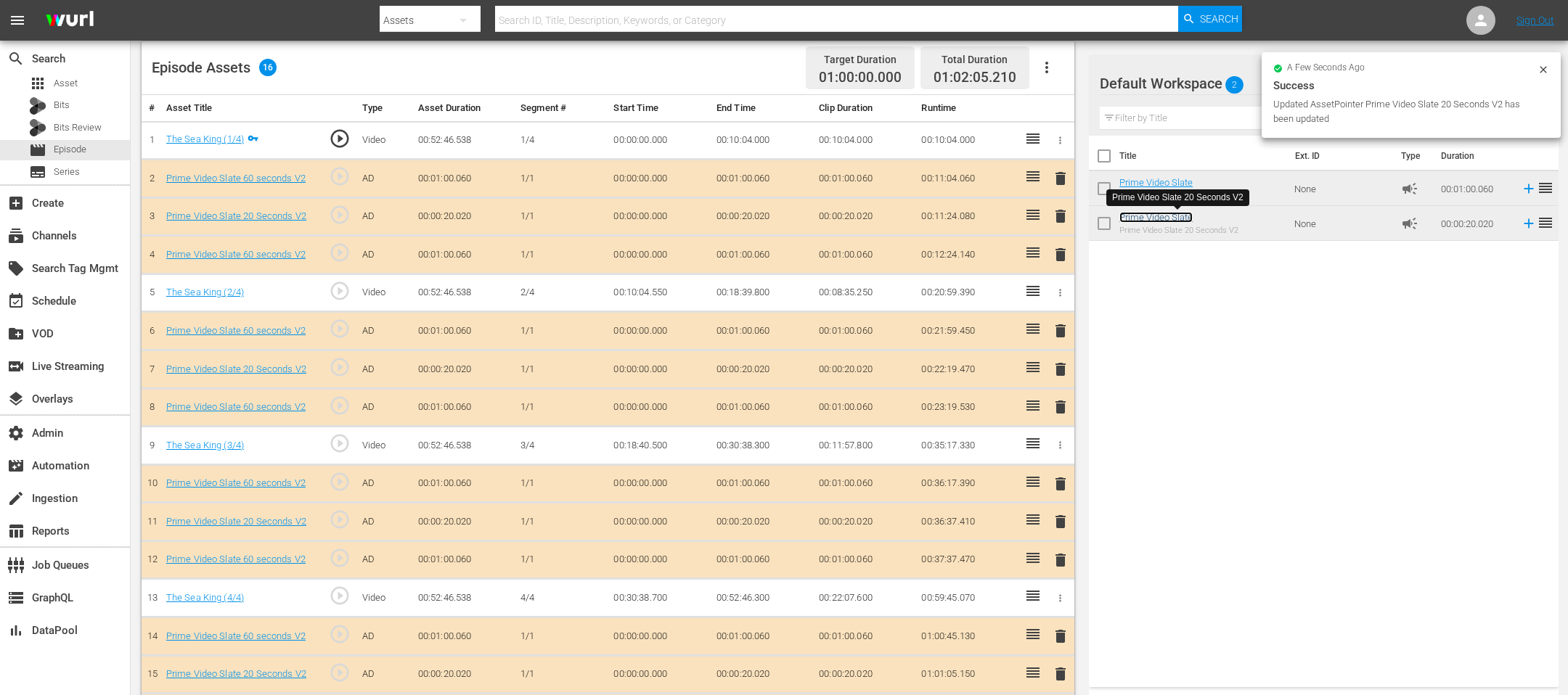
scroll to position [0, 0]
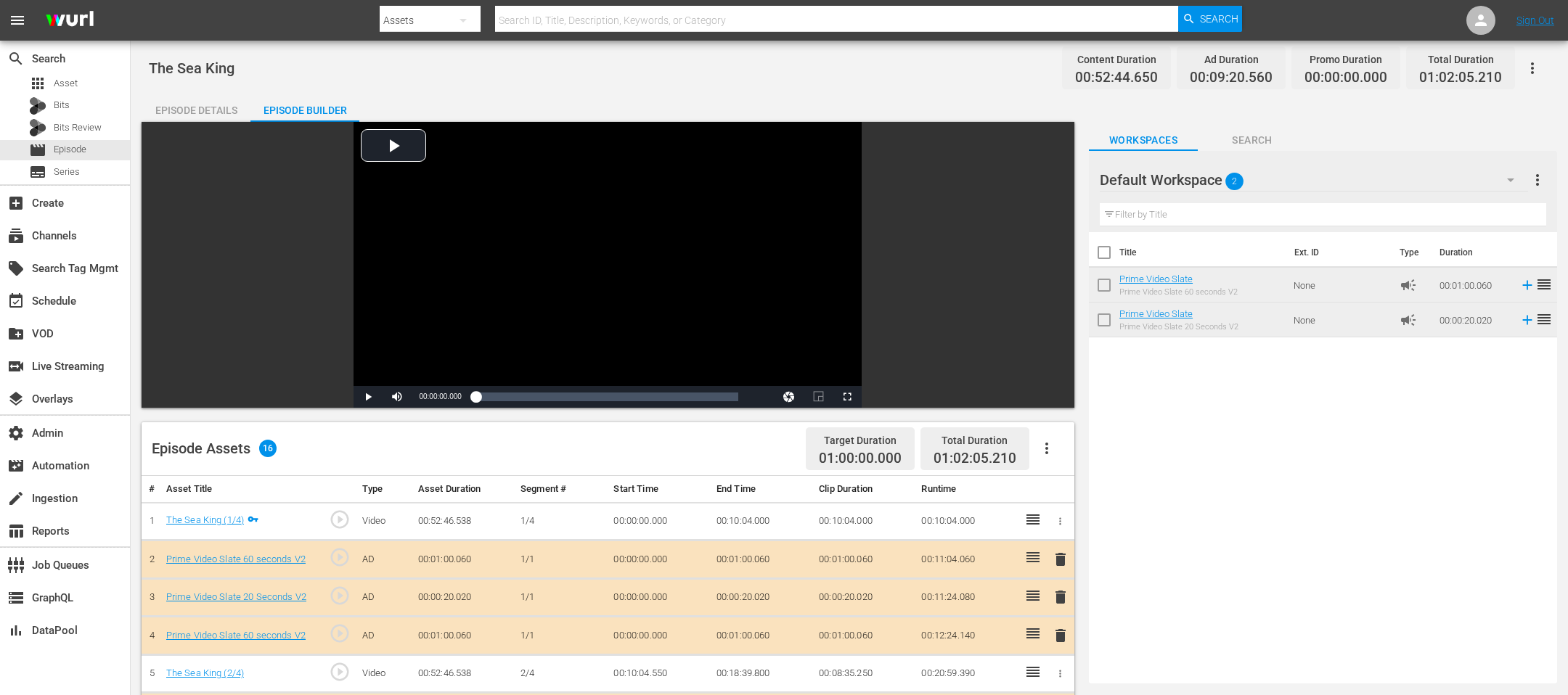
scroll to position [418, 0]
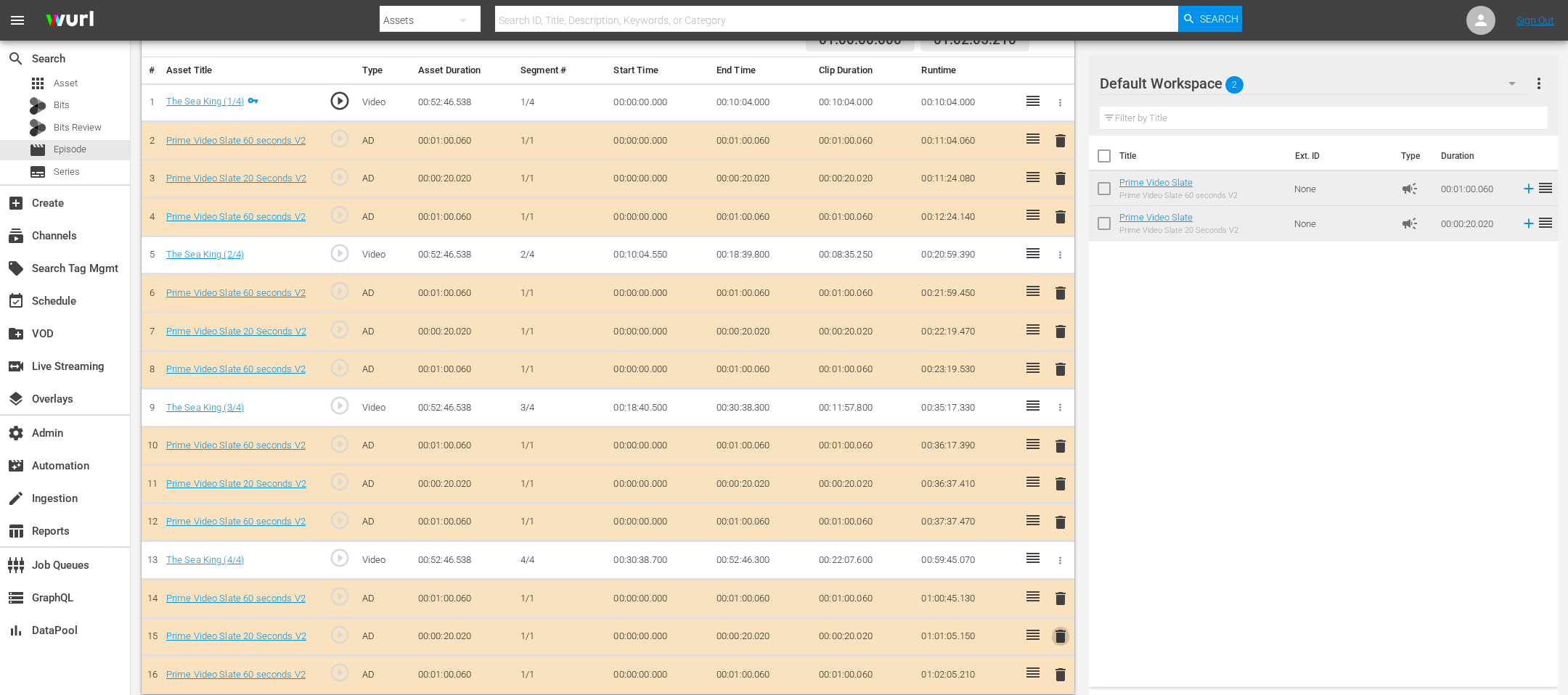
click at [1055, 628] on span "delete" at bounding box center [1060, 636] width 17 height 17
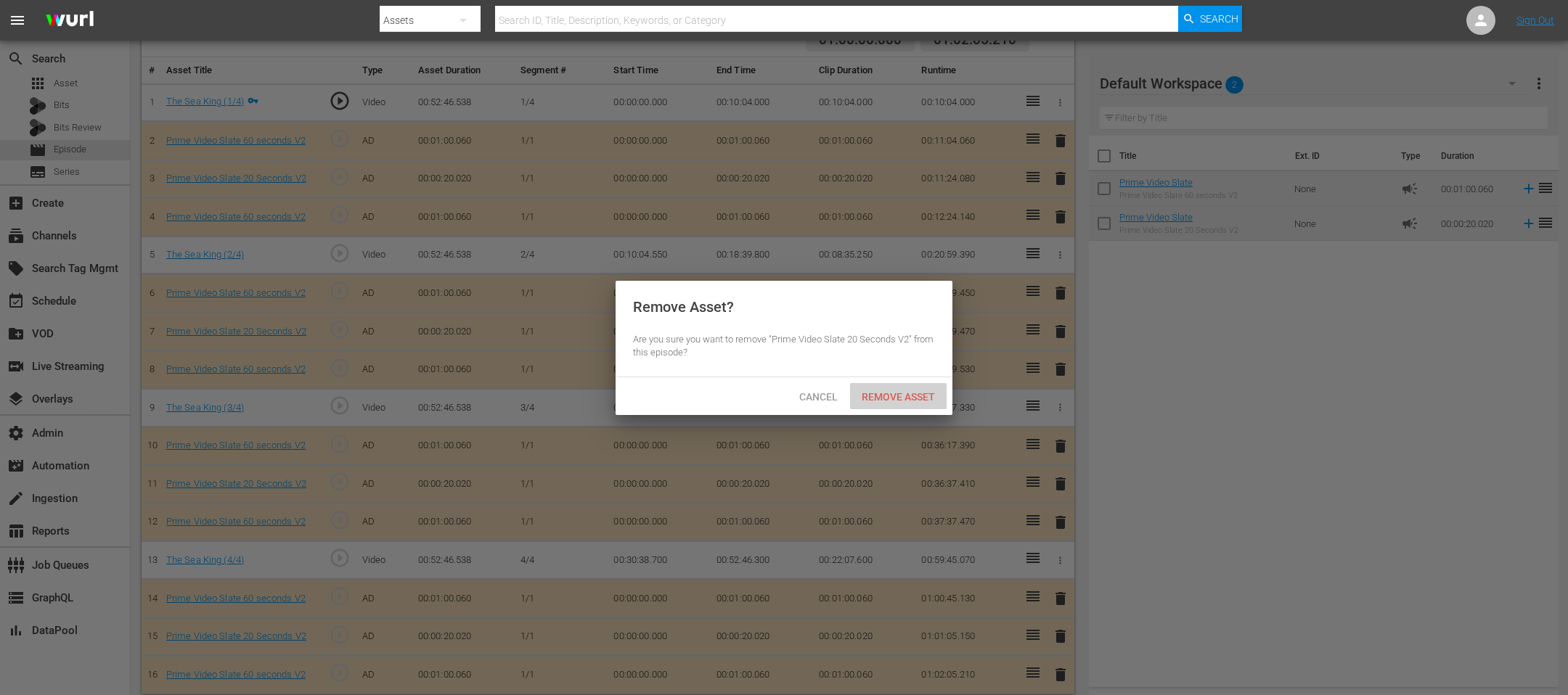
click at [885, 398] on span "Remove Asset" at bounding box center [898, 397] width 97 height 12
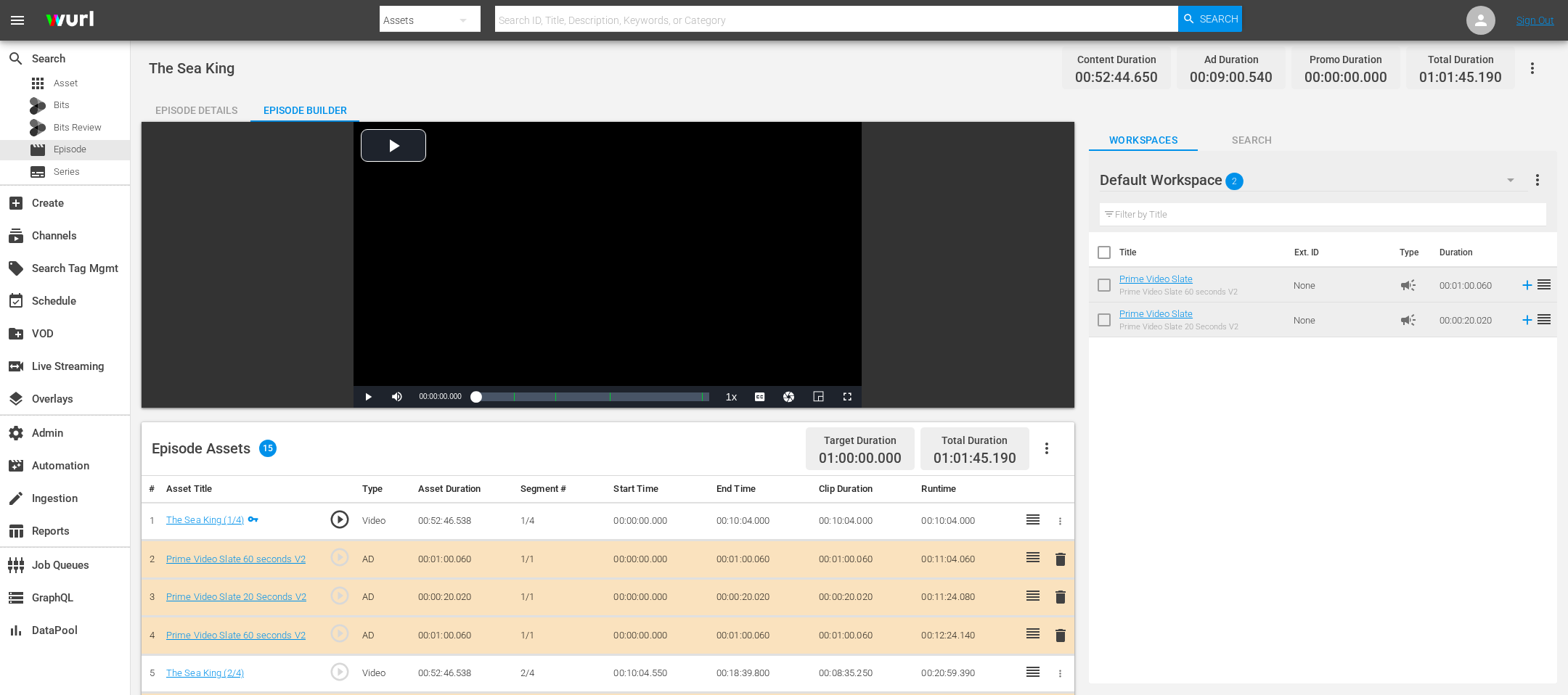
scroll to position [381, 0]
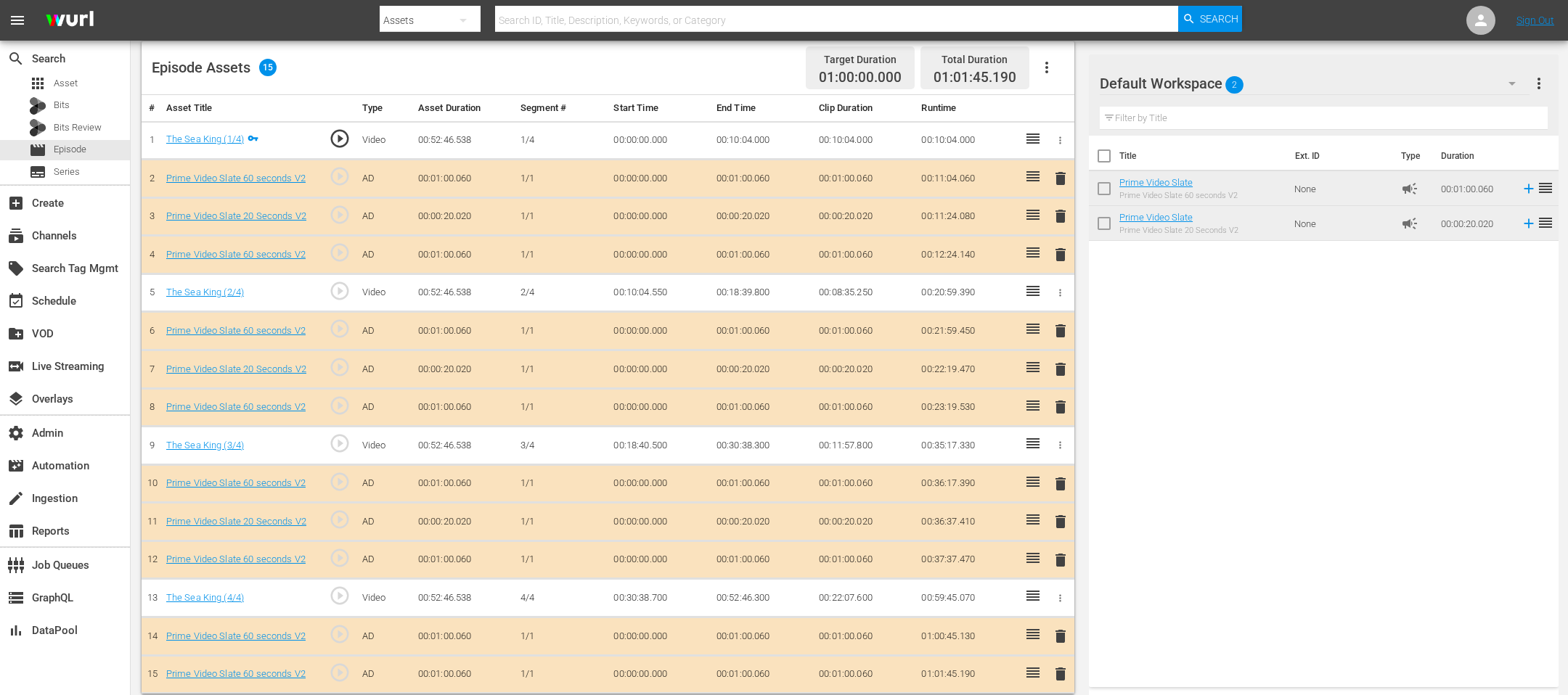
click at [1059, 212] on span "delete" at bounding box center [1060, 216] width 17 height 17
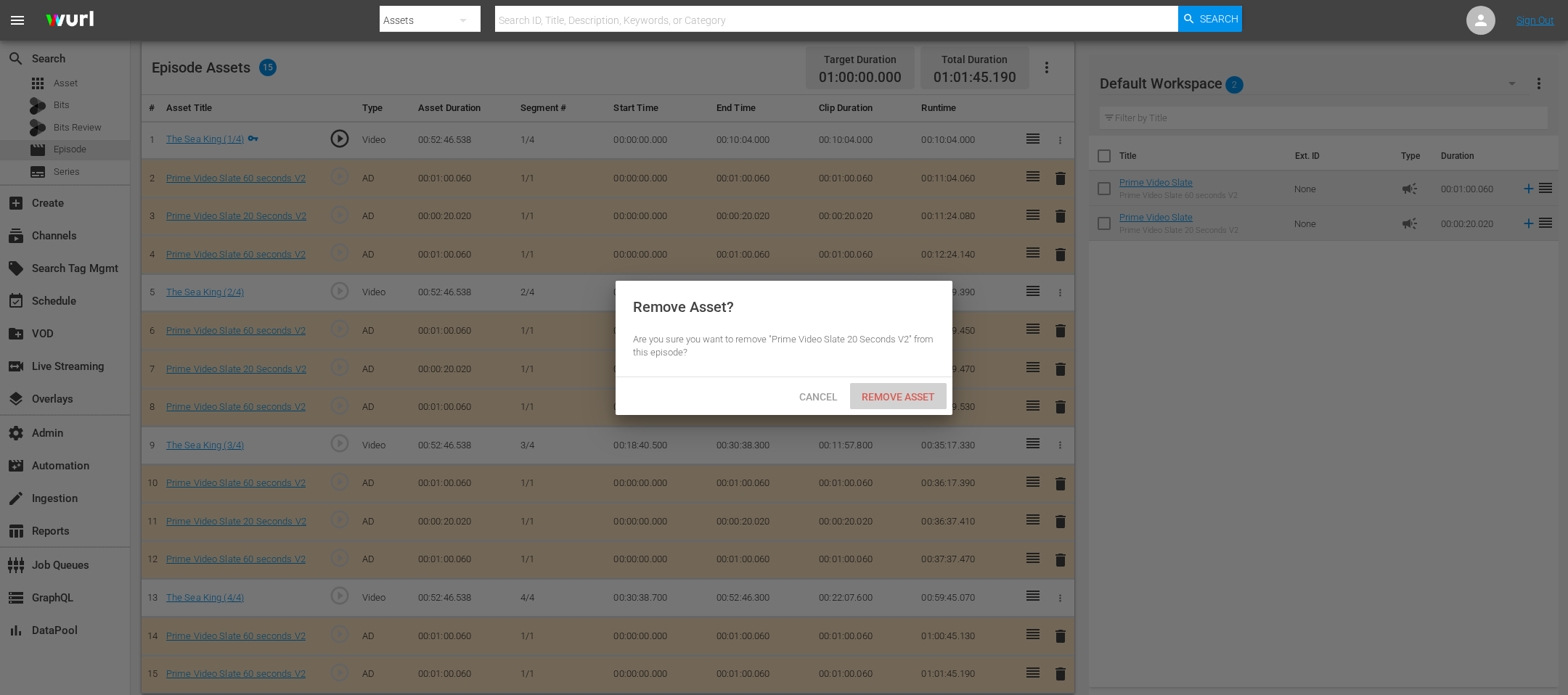
click at [902, 391] on span "Remove Asset" at bounding box center [898, 397] width 97 height 12
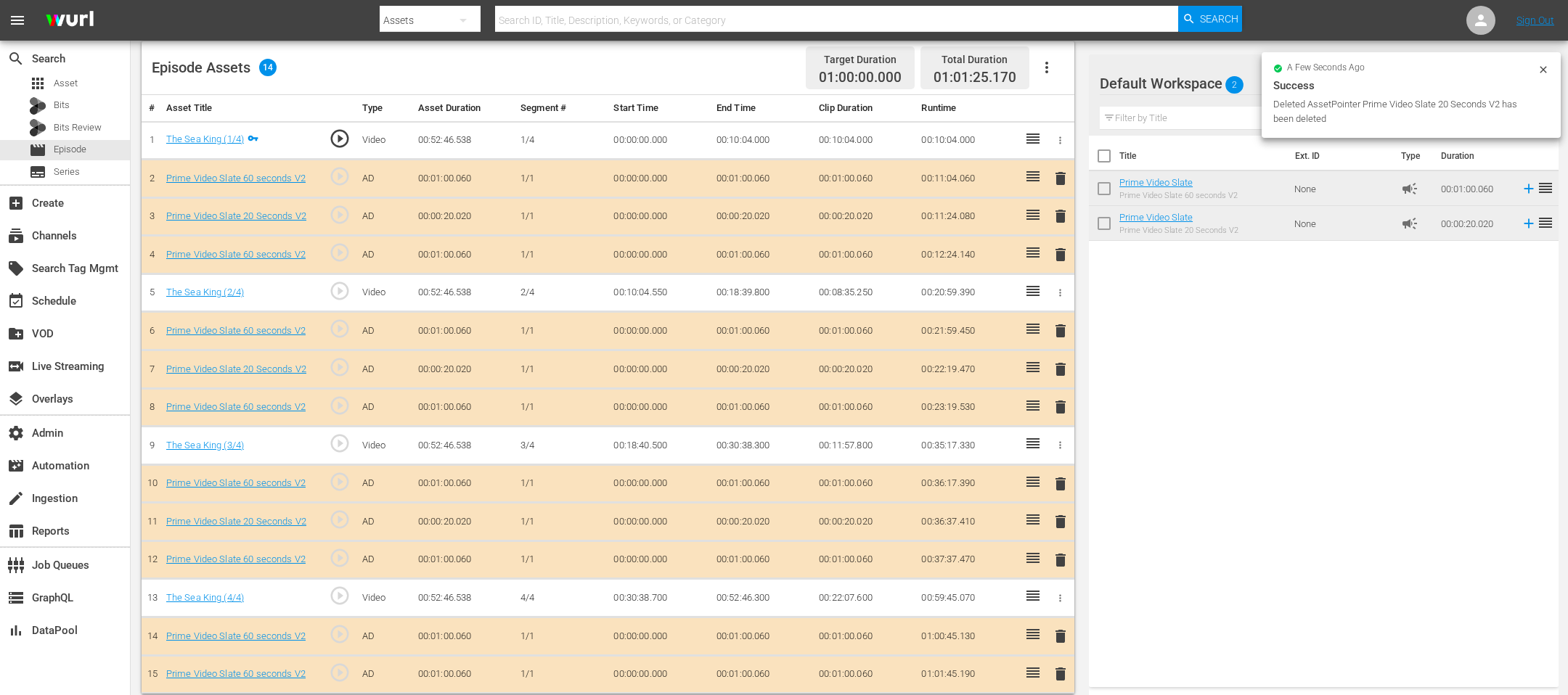
scroll to position [376, 0]
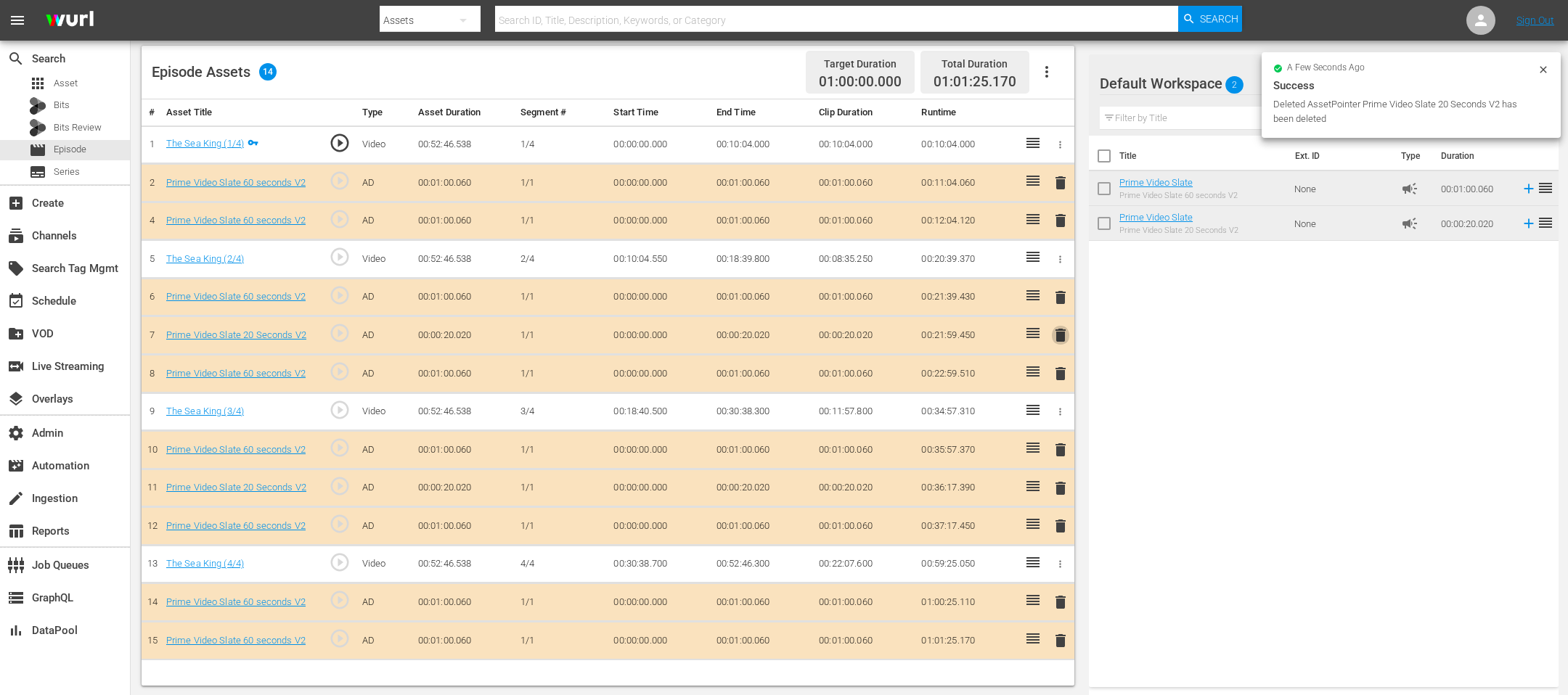
click at [1062, 326] on span "delete" at bounding box center [1060, 334] width 17 height 17
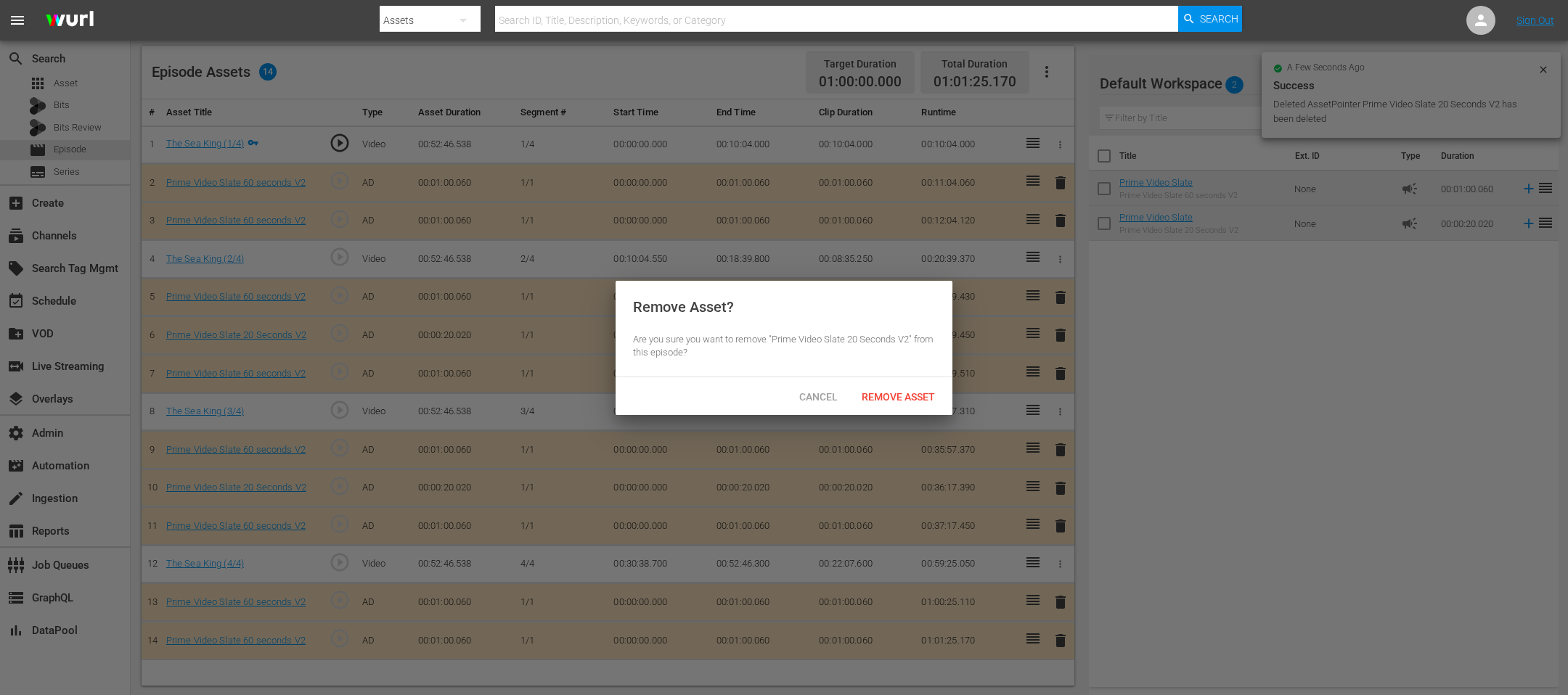
click at [887, 399] on span "Remove Asset" at bounding box center [898, 397] width 97 height 12
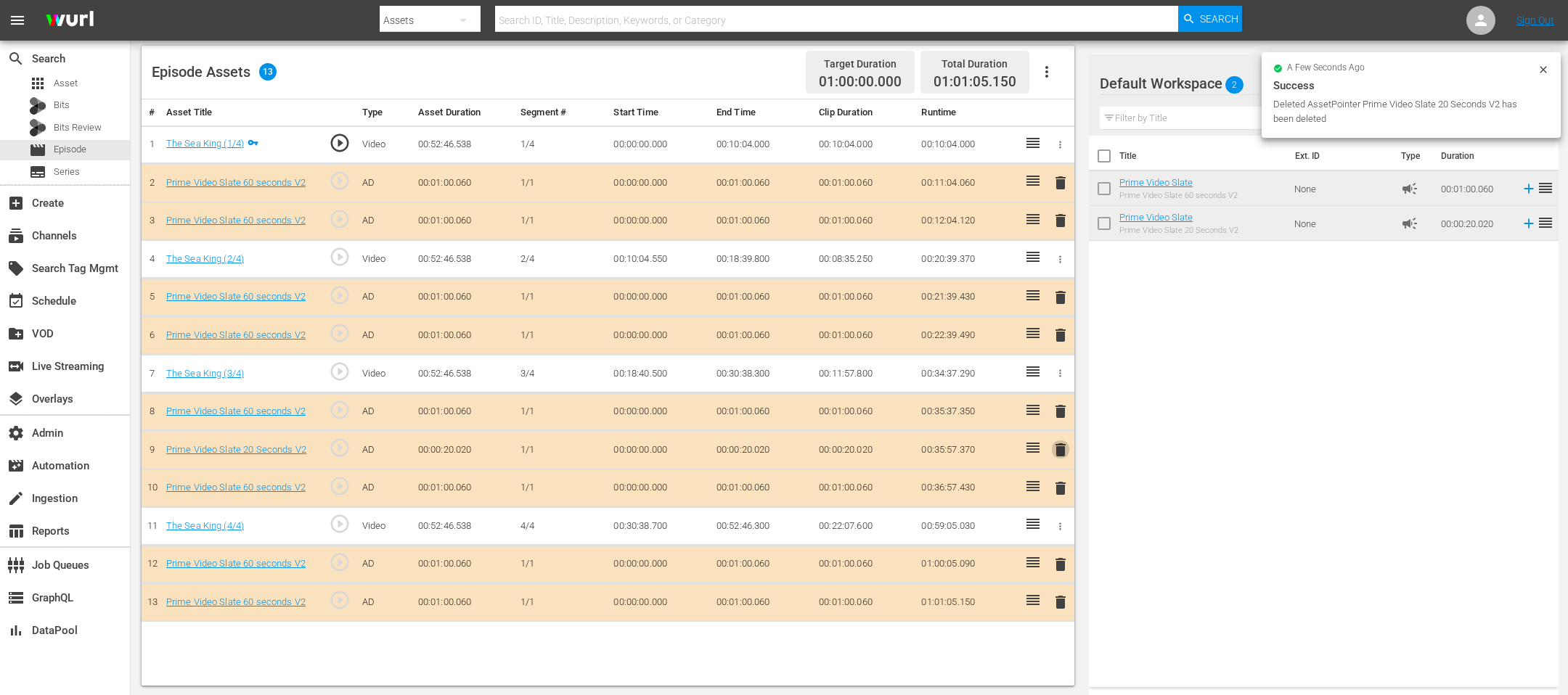
click at [1065, 450] on span "delete" at bounding box center [1060, 449] width 17 height 17
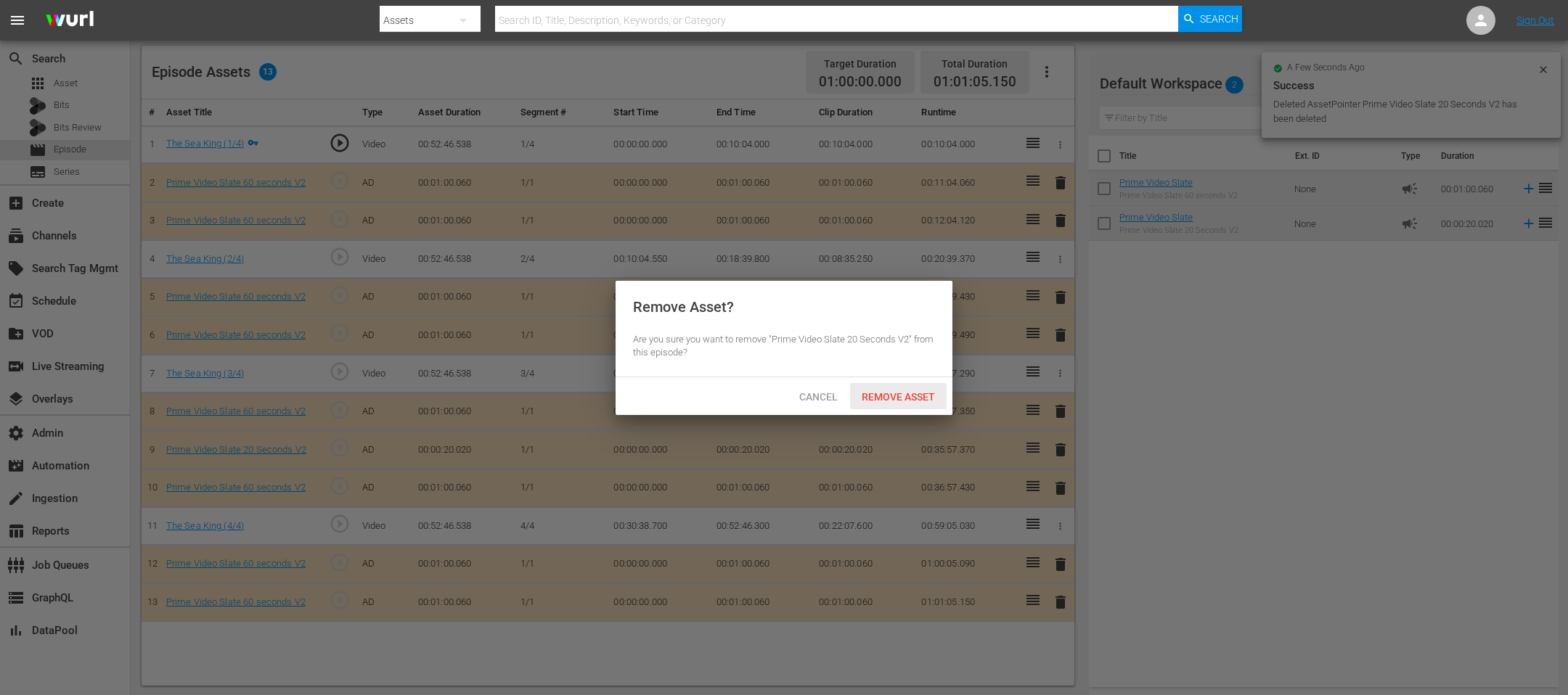
click at [909, 391] on span "Remove Asset" at bounding box center [898, 397] width 97 height 12
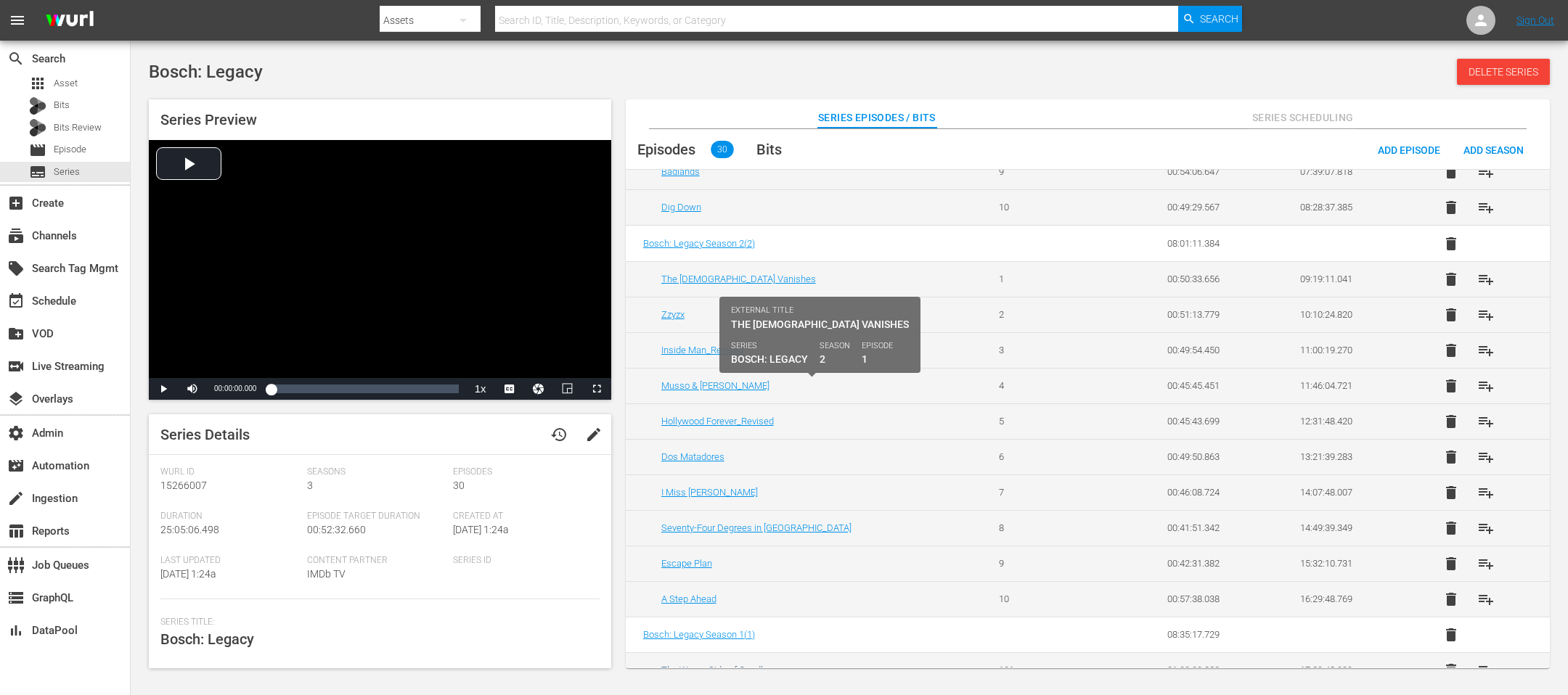
scroll to position [264, 0]
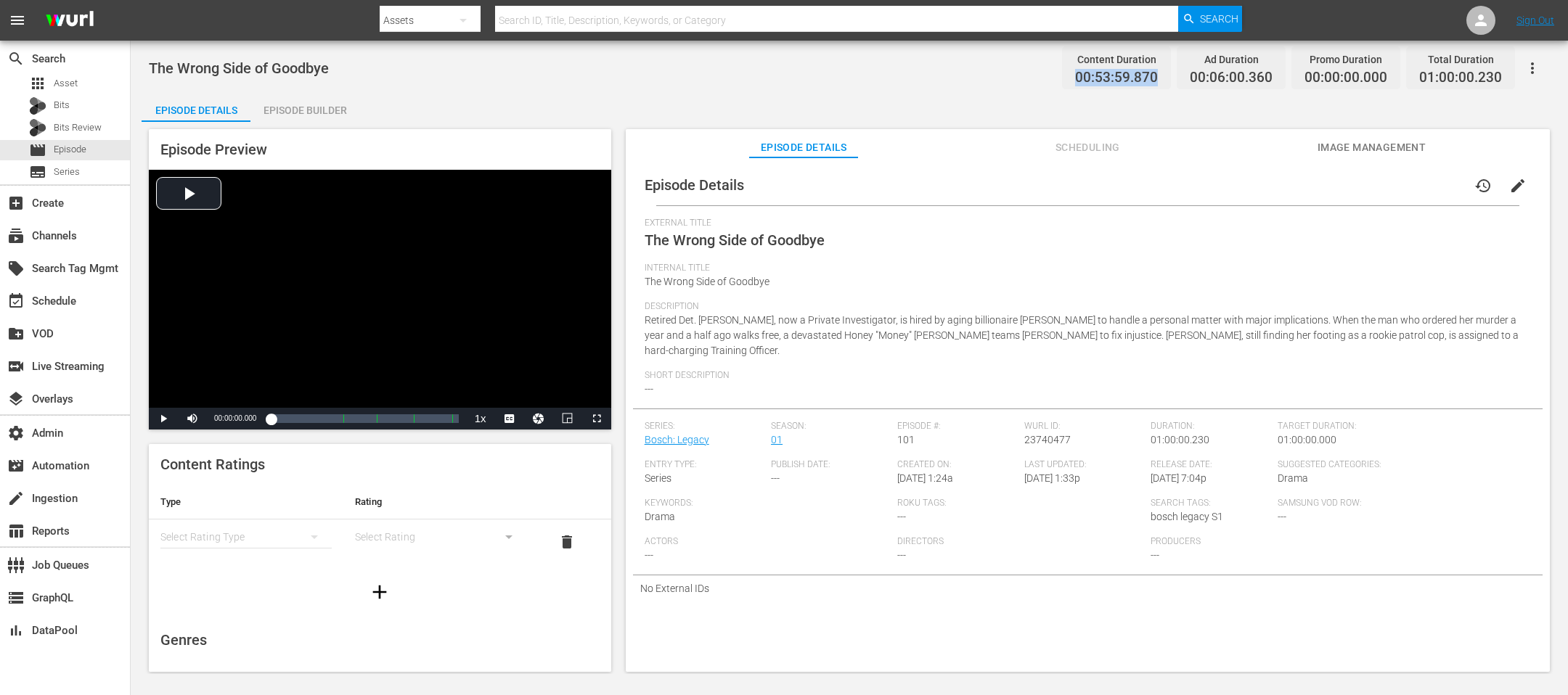
drag, startPoint x: 1162, startPoint y: 81, endPoint x: 1062, endPoint y: 78, distance: 100.0
click at [1045, 78] on div "Content Duration 00:53:59.870 Ad Duration 00:06:00.360 Promo Duration 00:00:00.…" at bounding box center [1285, 68] width 459 height 43
copy span "00:53:59.870"
click at [257, 111] on div "Episode Builder" at bounding box center [304, 110] width 108 height 35
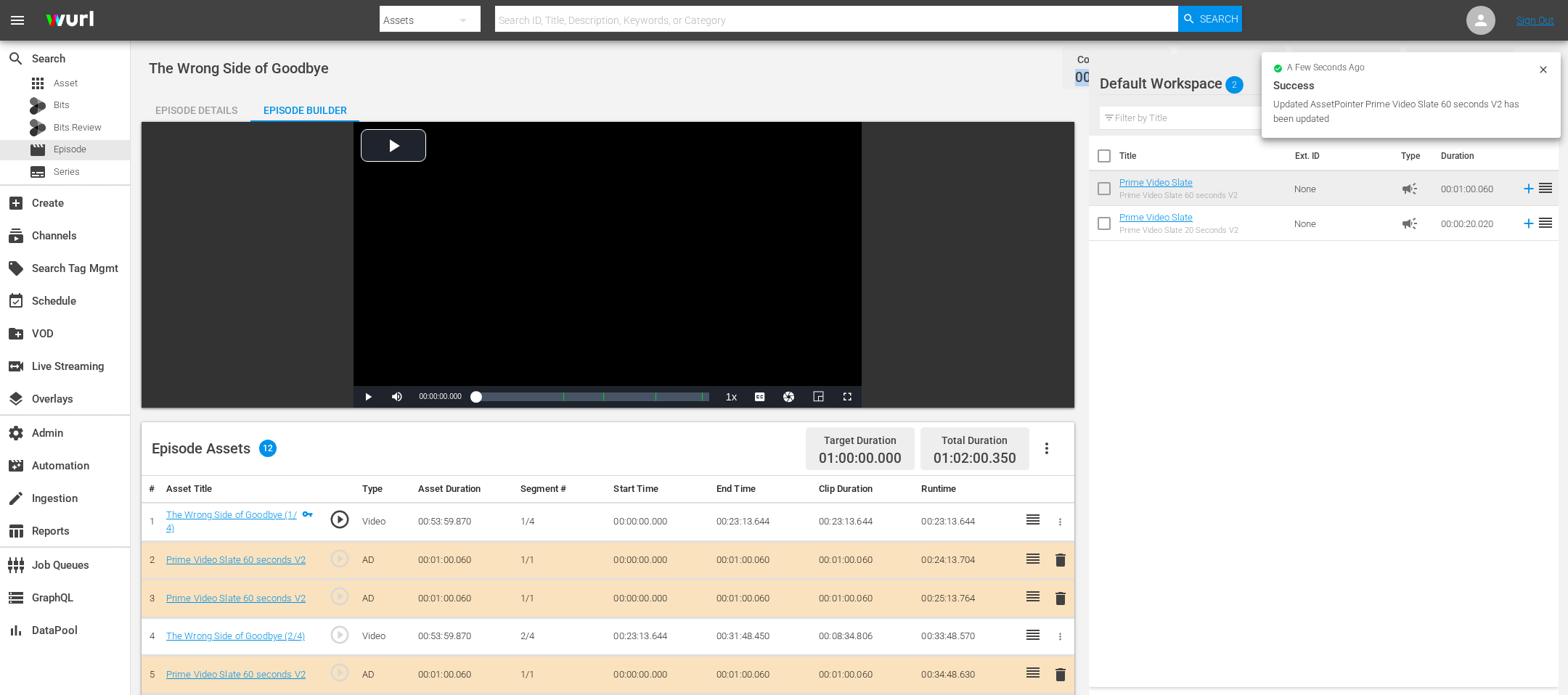
scroll to position [314, 0]
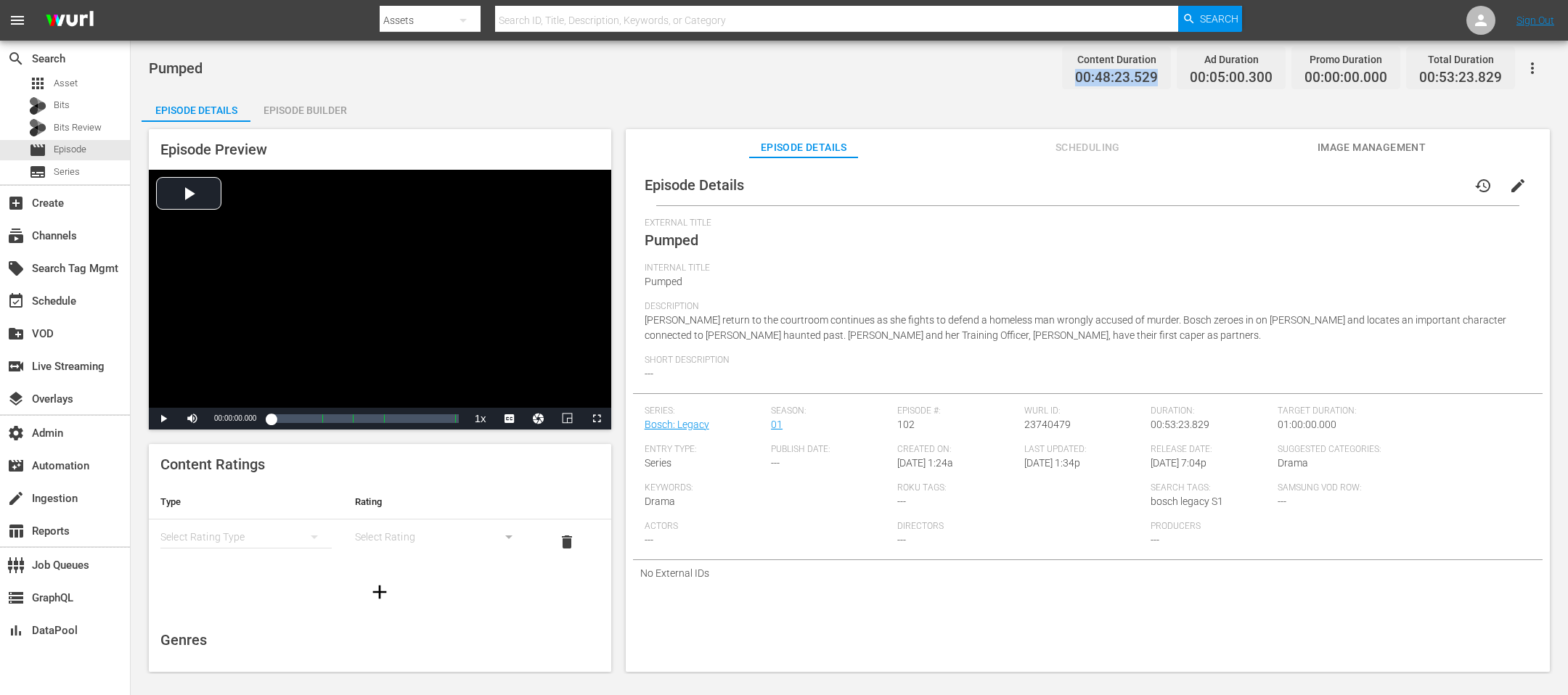
drag, startPoint x: 1163, startPoint y: 77, endPoint x: 1040, endPoint y: 77, distance: 123.0
click at [1040, 77] on div "Pumped Content Duration 00:48:23.529 Ad Duration 00:05:00.300 Promo Duration 00…" at bounding box center [849, 68] width 1400 height 32
copy span "00:48:23.529"
click at [314, 103] on div "Episode Builder" at bounding box center [304, 110] width 108 height 35
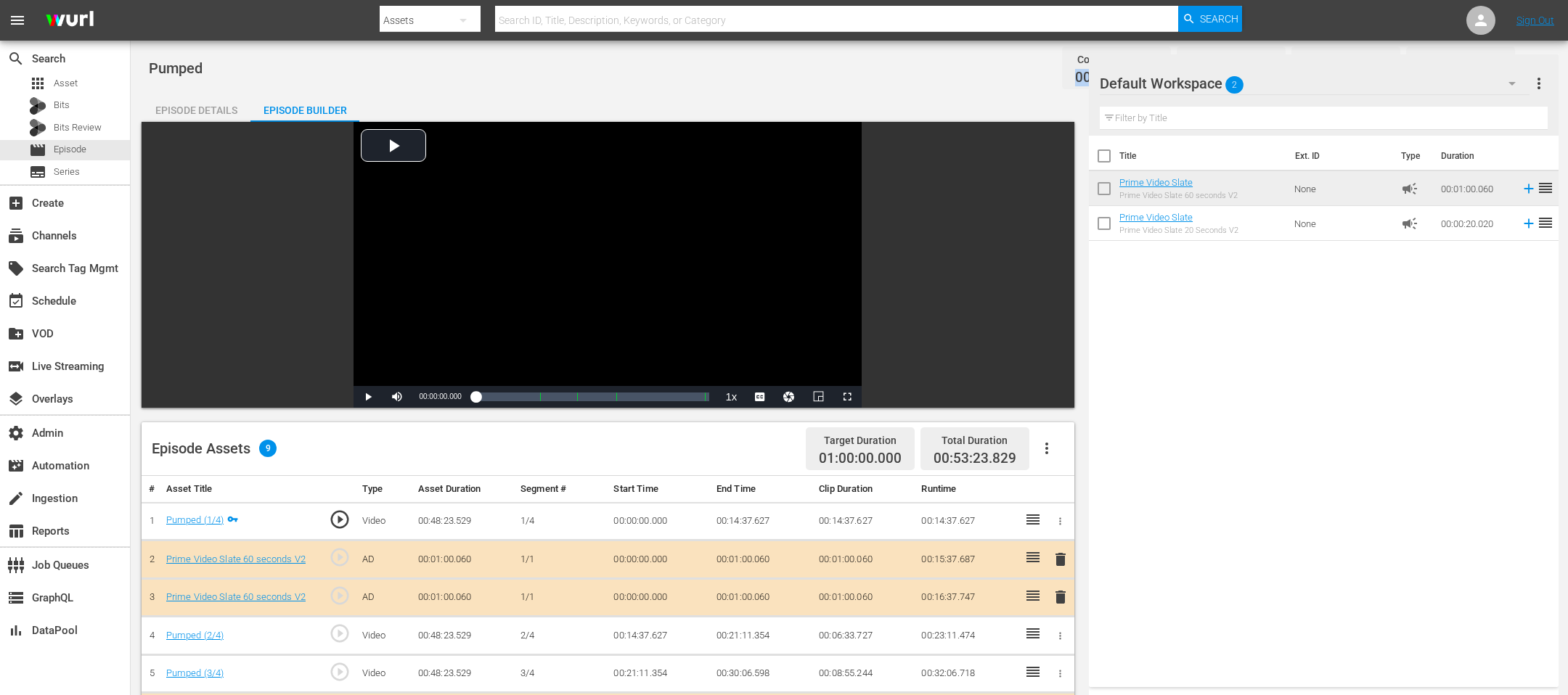
scroll to position [376, 0]
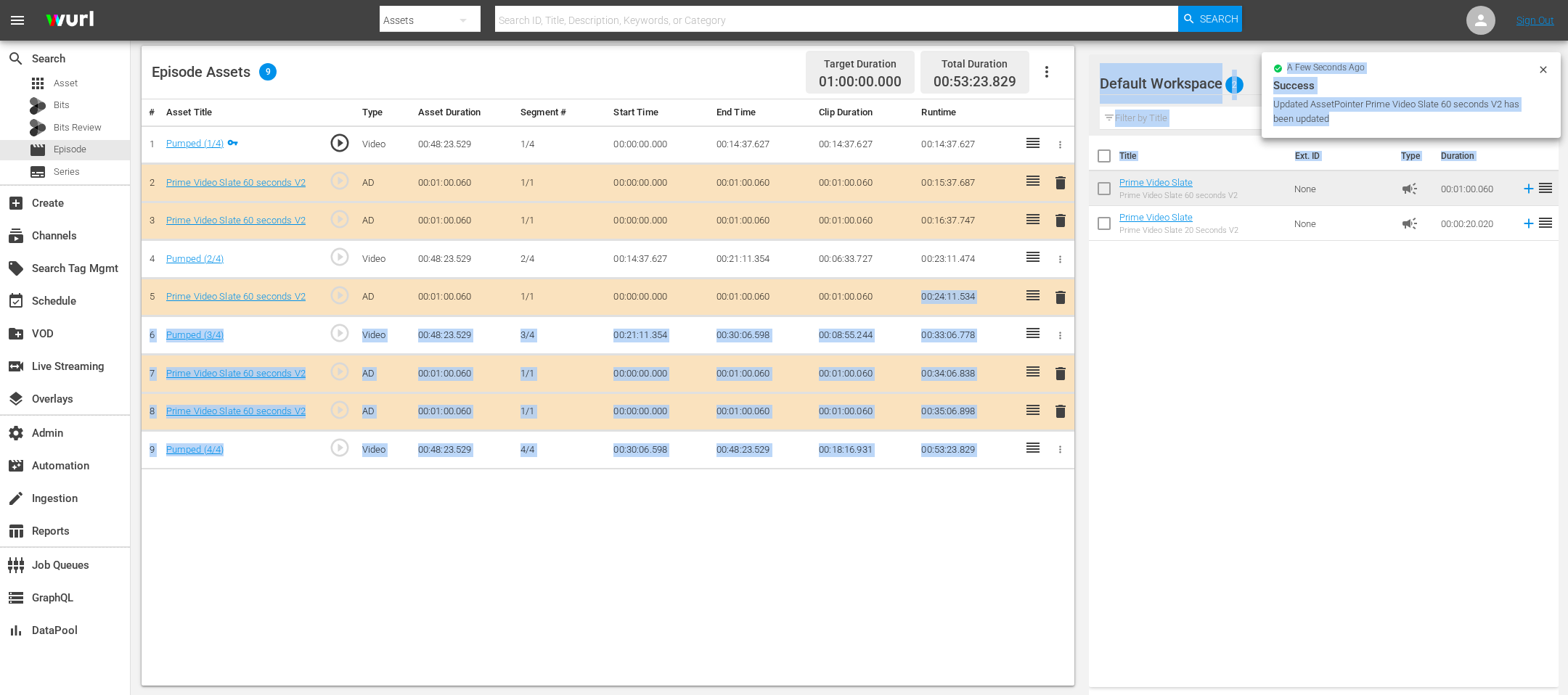
drag, startPoint x: 1170, startPoint y: 170, endPoint x: 930, endPoint y: 285, distance: 266.1
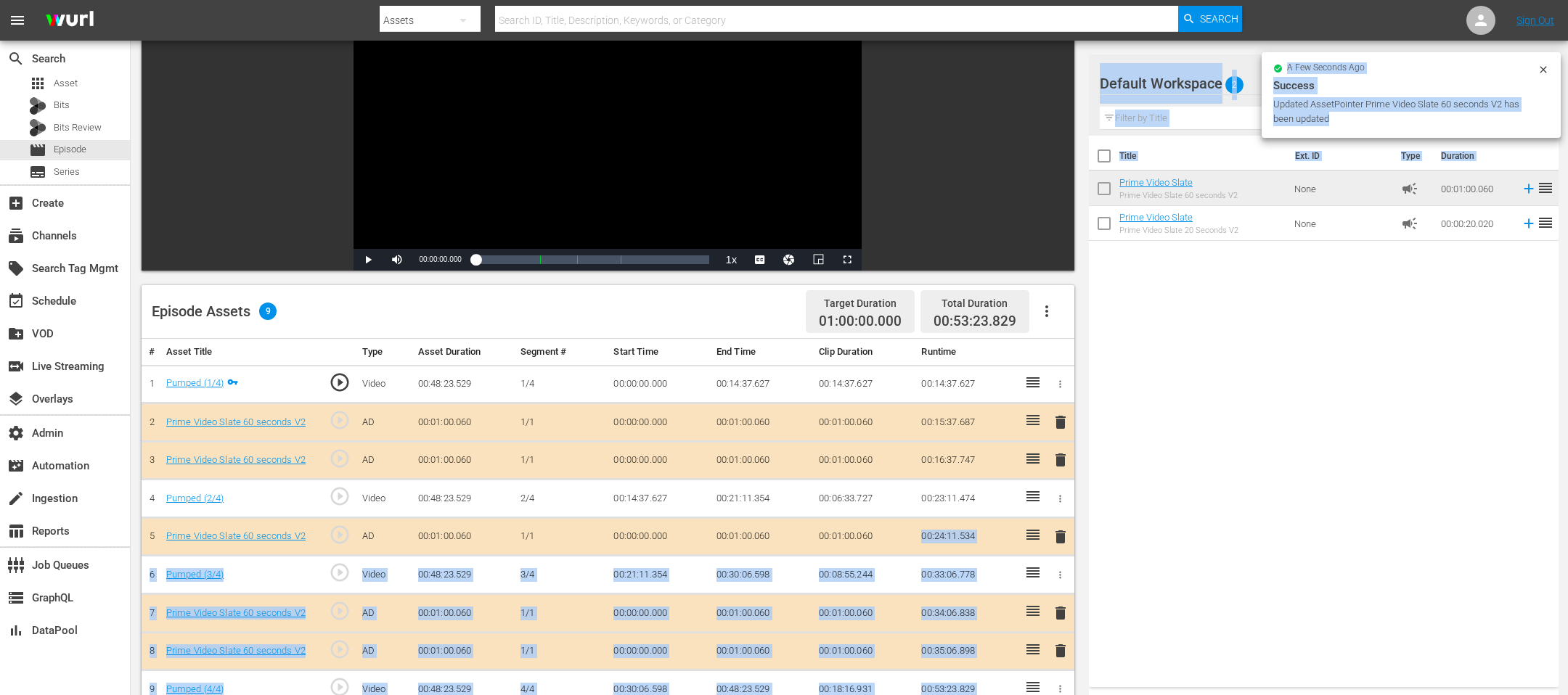
scroll to position [279, 0]
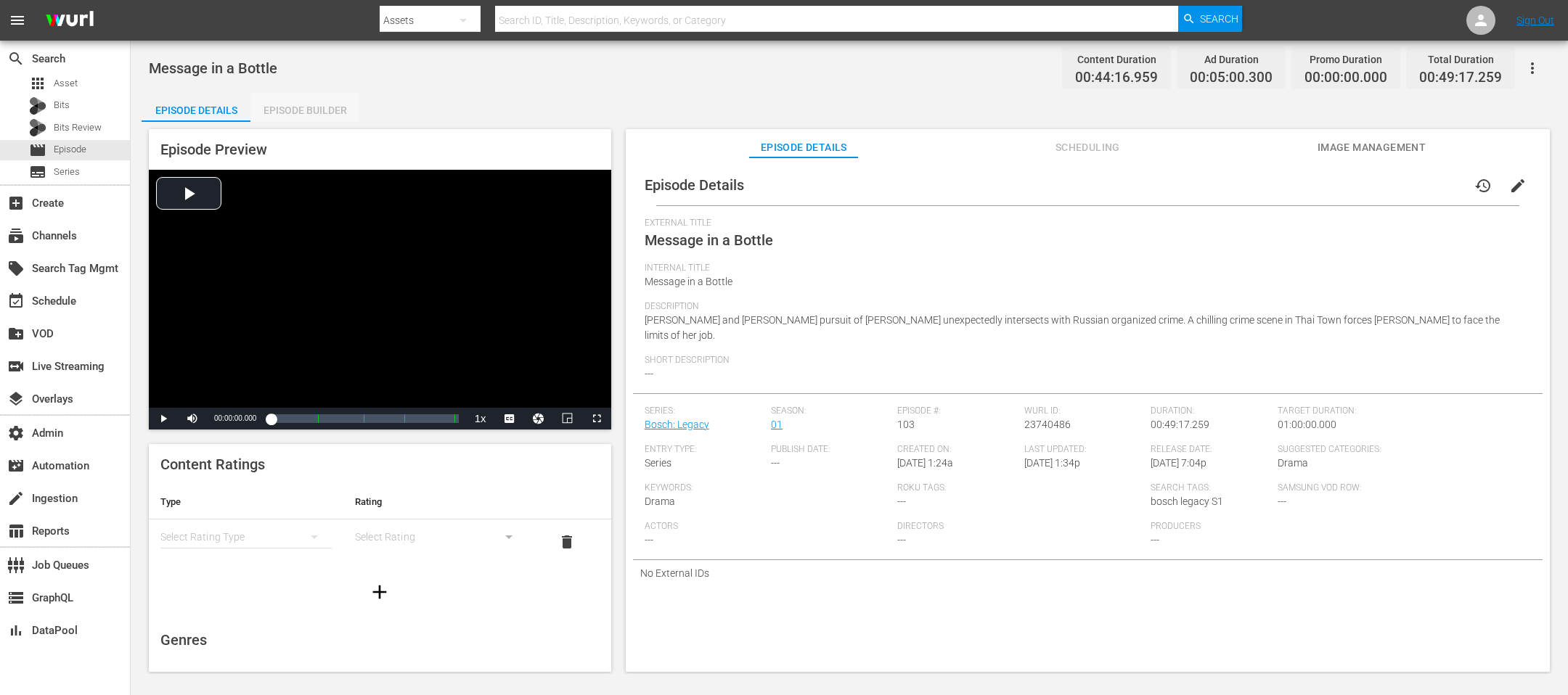
click at [327, 116] on div "Episode Builder" at bounding box center [304, 110] width 108 height 35
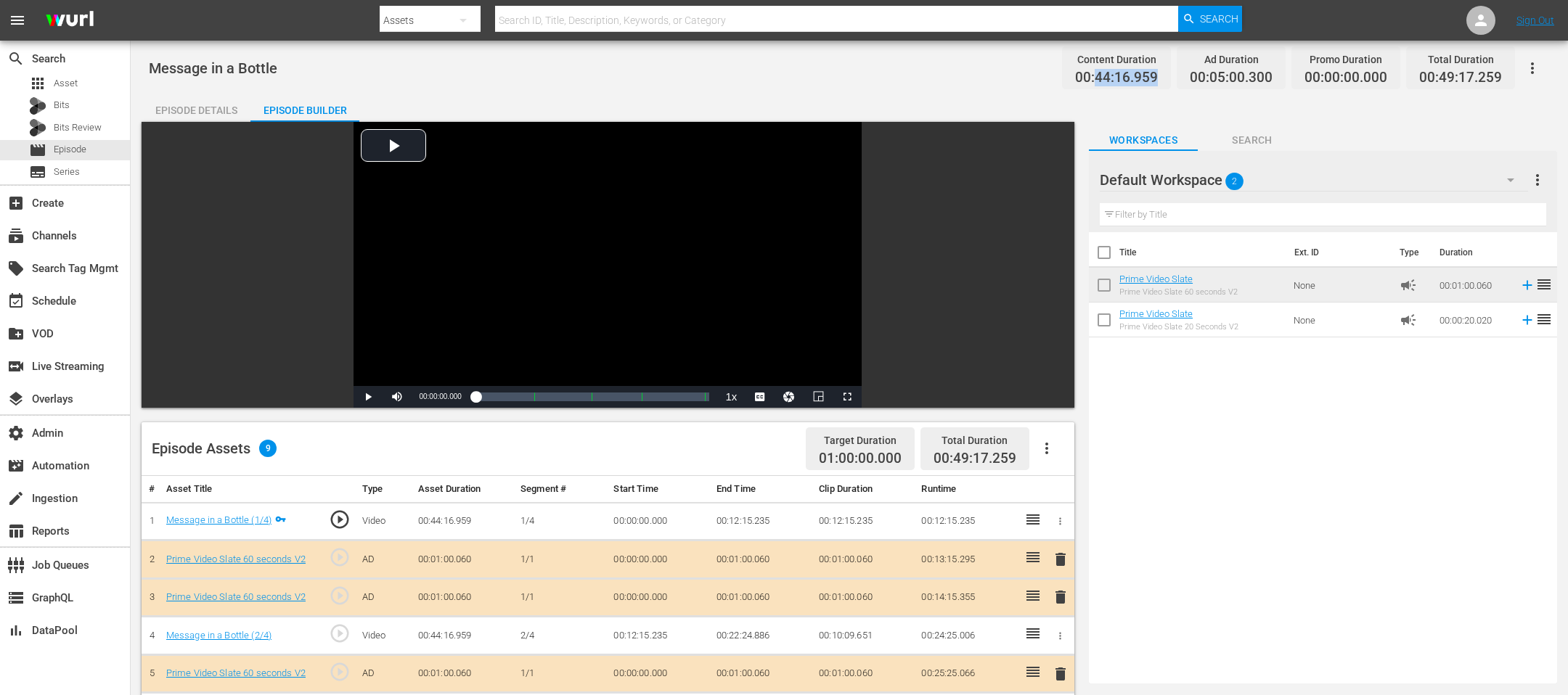
drag, startPoint x: 1163, startPoint y: 74, endPoint x: 1098, endPoint y: 77, distance: 65.1
click at [1045, 77] on div "Content Duration 00:44:16.959" at bounding box center [1116, 68] width 108 height 43
copy span "44:16.959"
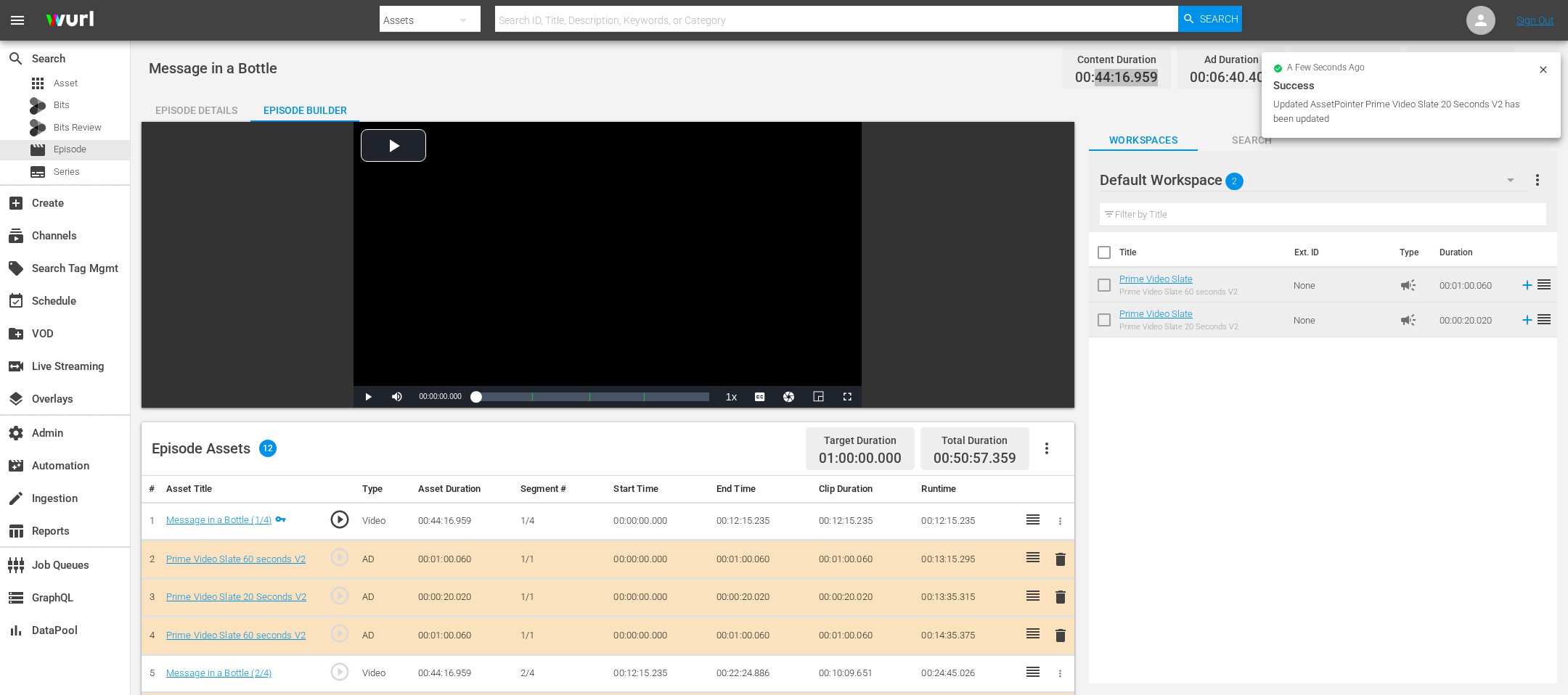
drag, startPoint x: 1142, startPoint y: 223, endPoint x: 565, endPoint y: 26, distance: 609.7
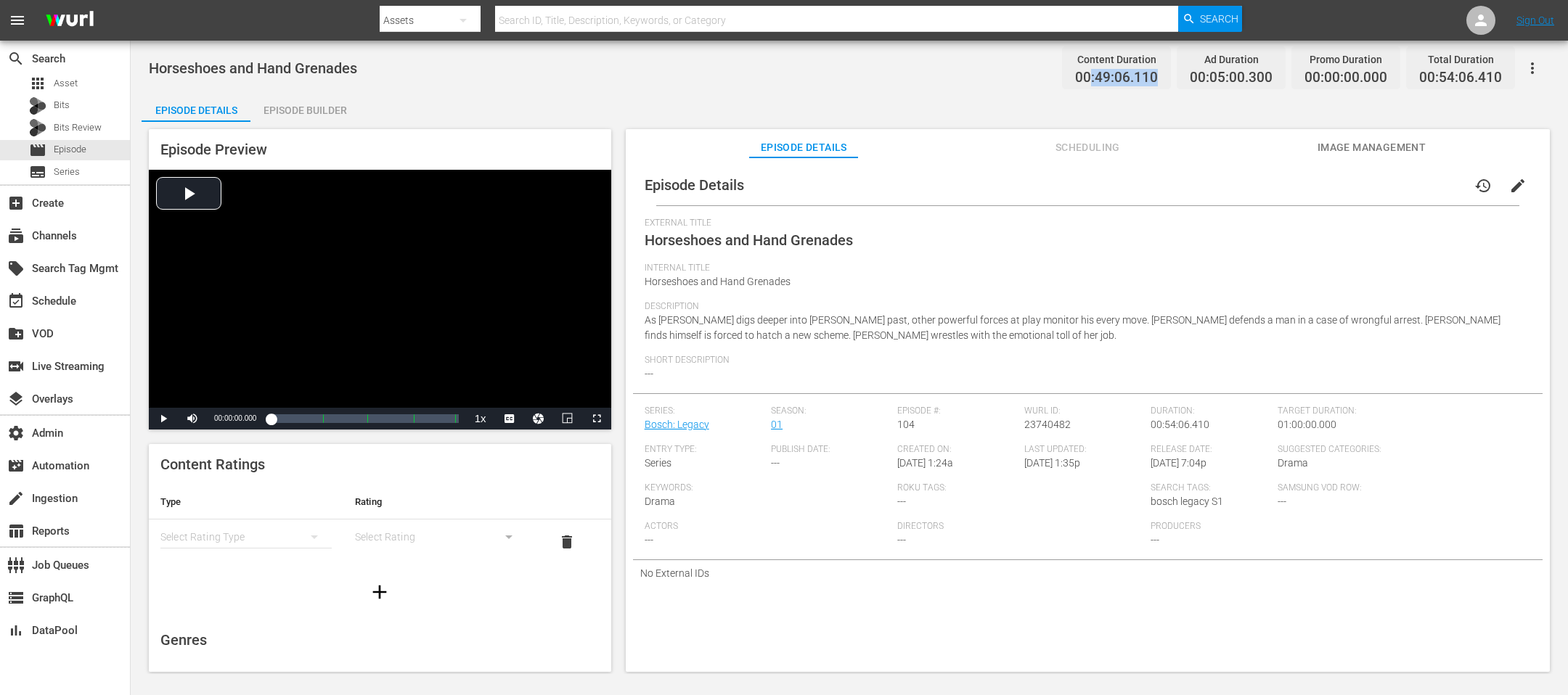
drag, startPoint x: 1159, startPoint y: 75, endPoint x: 1096, endPoint y: 78, distance: 63.1
click at [1045, 78] on span "00:49:06.110" at bounding box center [1116, 78] width 82 height 17
copy span ":49:06.110"
click at [321, 106] on div "Episode Builder" at bounding box center [304, 110] width 108 height 35
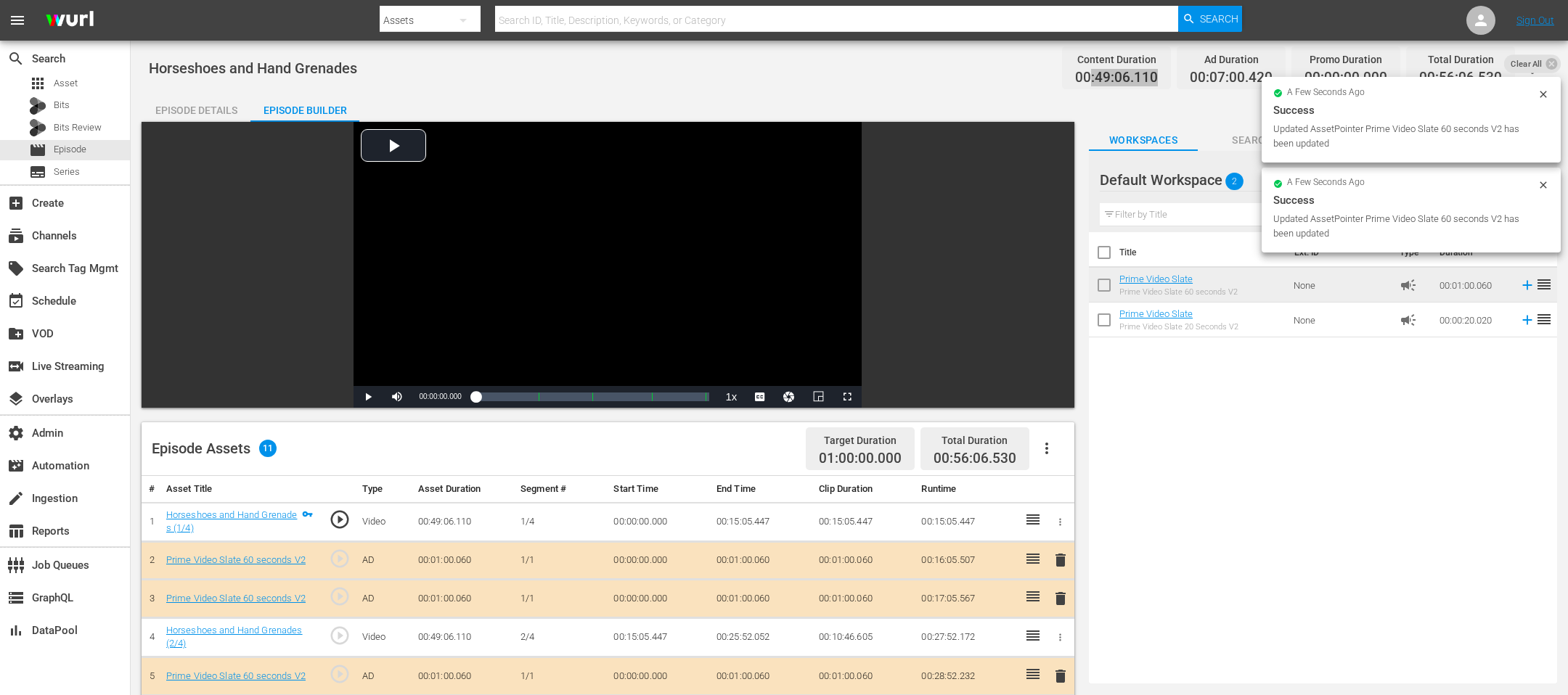
drag, startPoint x: 1155, startPoint y: 181, endPoint x: 1310, endPoint y: 13, distance: 228.6
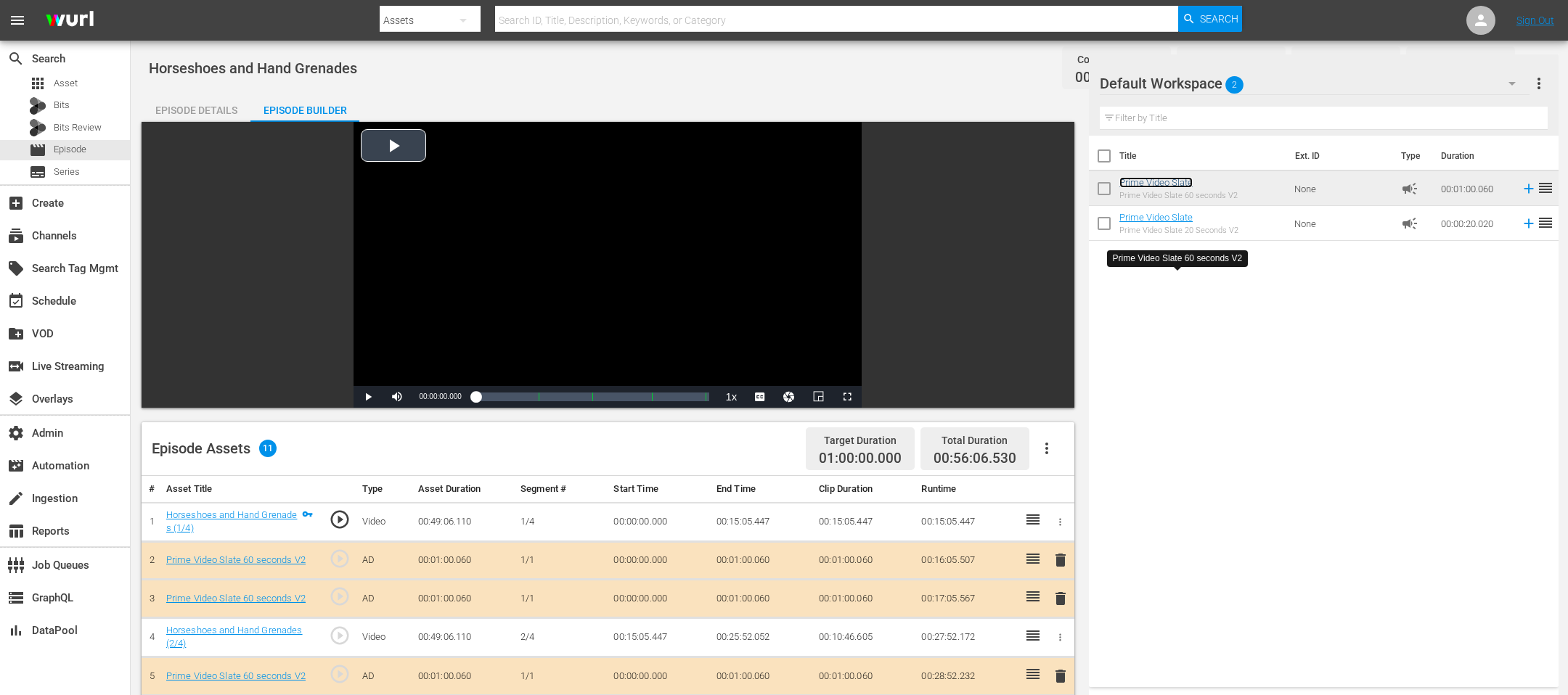
scroll to position [275, 0]
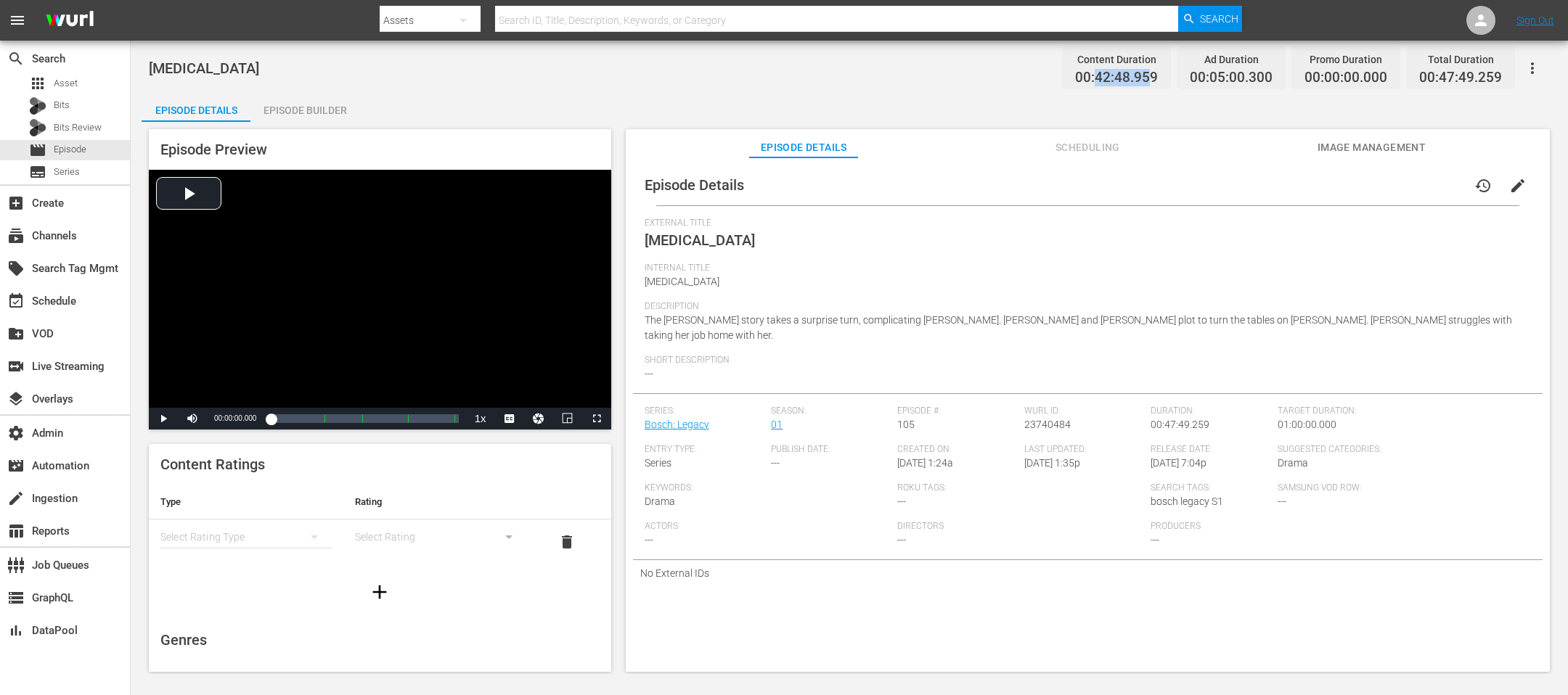
drag, startPoint x: 1157, startPoint y: 78, endPoint x: 1098, endPoint y: 82, distance: 59.1
click at [1045, 82] on span "00:42:48.959" at bounding box center [1116, 78] width 82 height 17
drag, startPoint x: 1098, startPoint y: 80, endPoint x: 1167, endPoint y: 79, distance: 69.0
click at [1045, 79] on div "Content Duration 00:42:48.959" at bounding box center [1116, 68] width 108 height 43
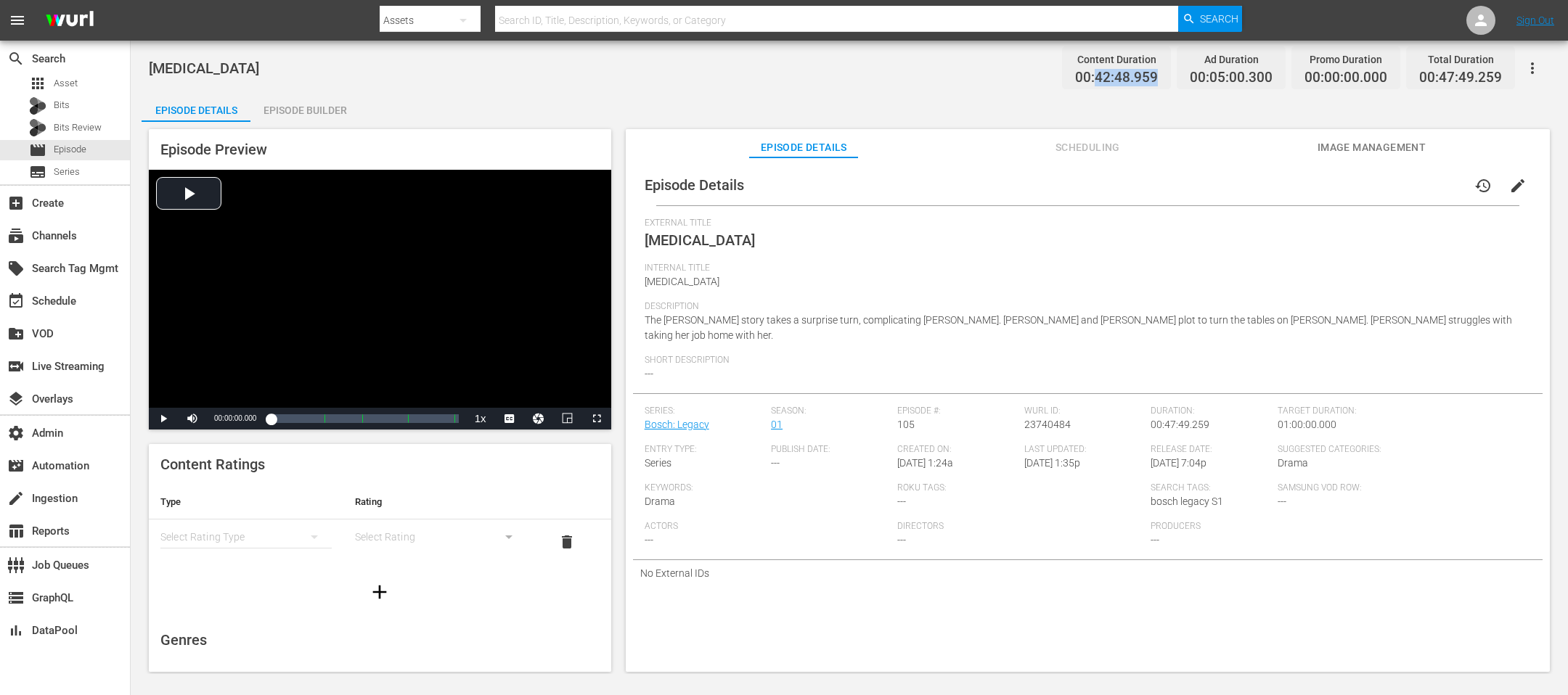
copy span "42:48.959"
click at [311, 111] on div "Episode Builder" at bounding box center [304, 110] width 108 height 35
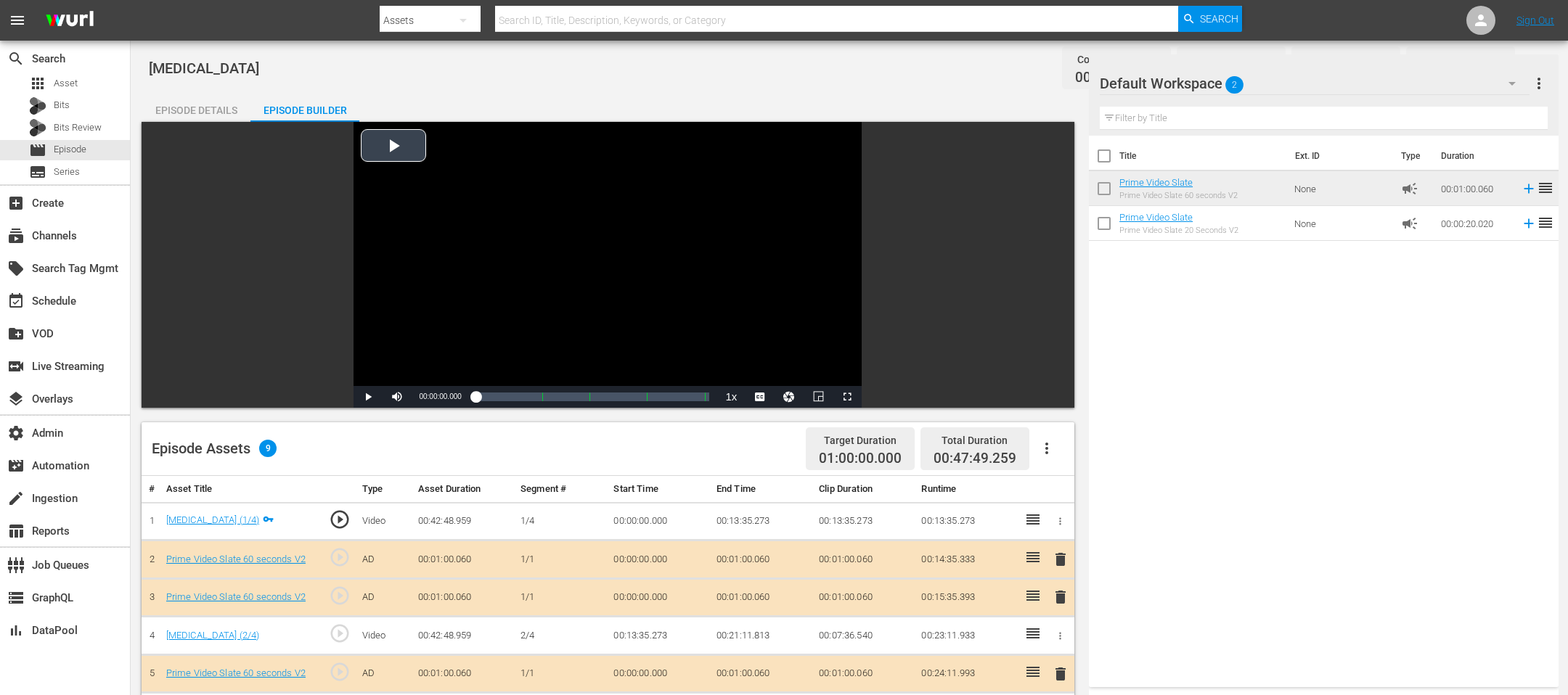
scroll to position [335, 0]
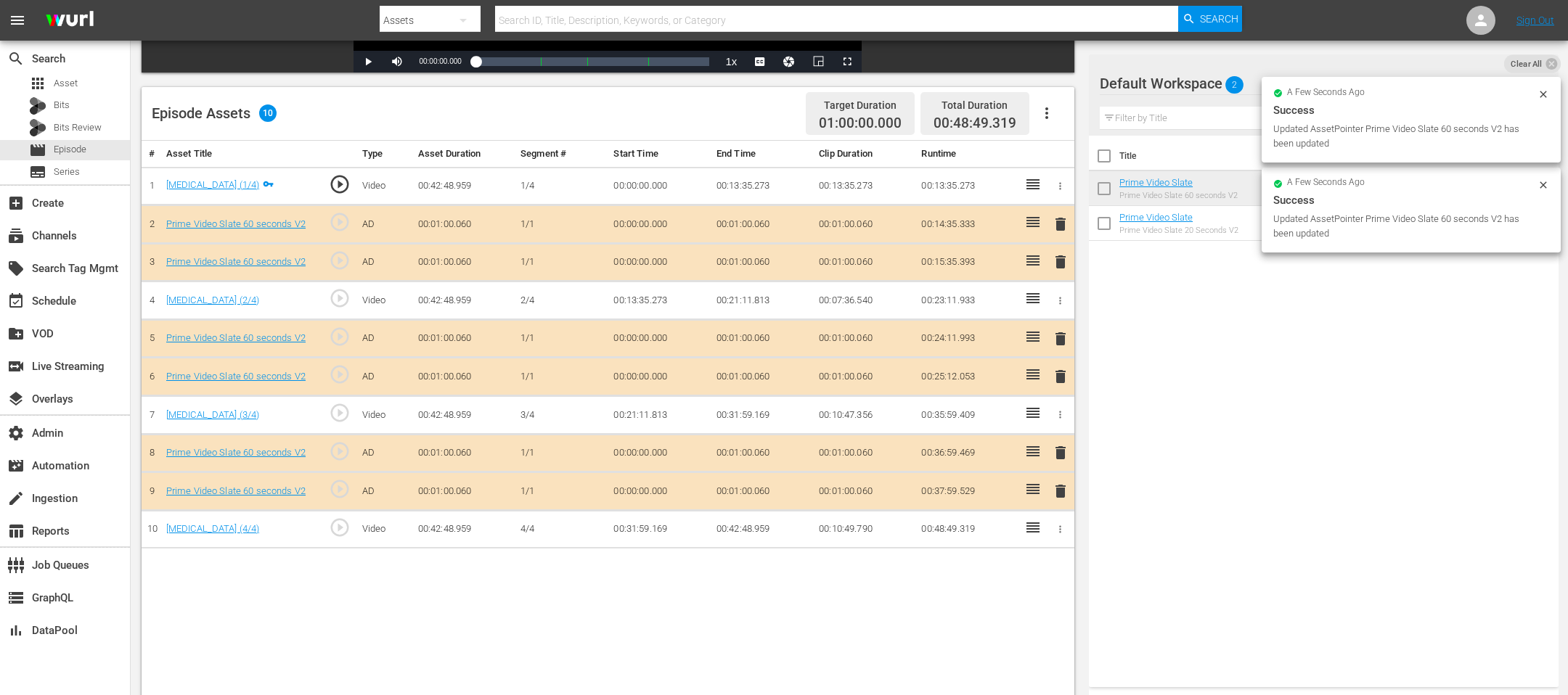
drag, startPoint x: 1028, startPoint y: 525, endPoint x: 1091, endPoint y: 58, distance: 471.2
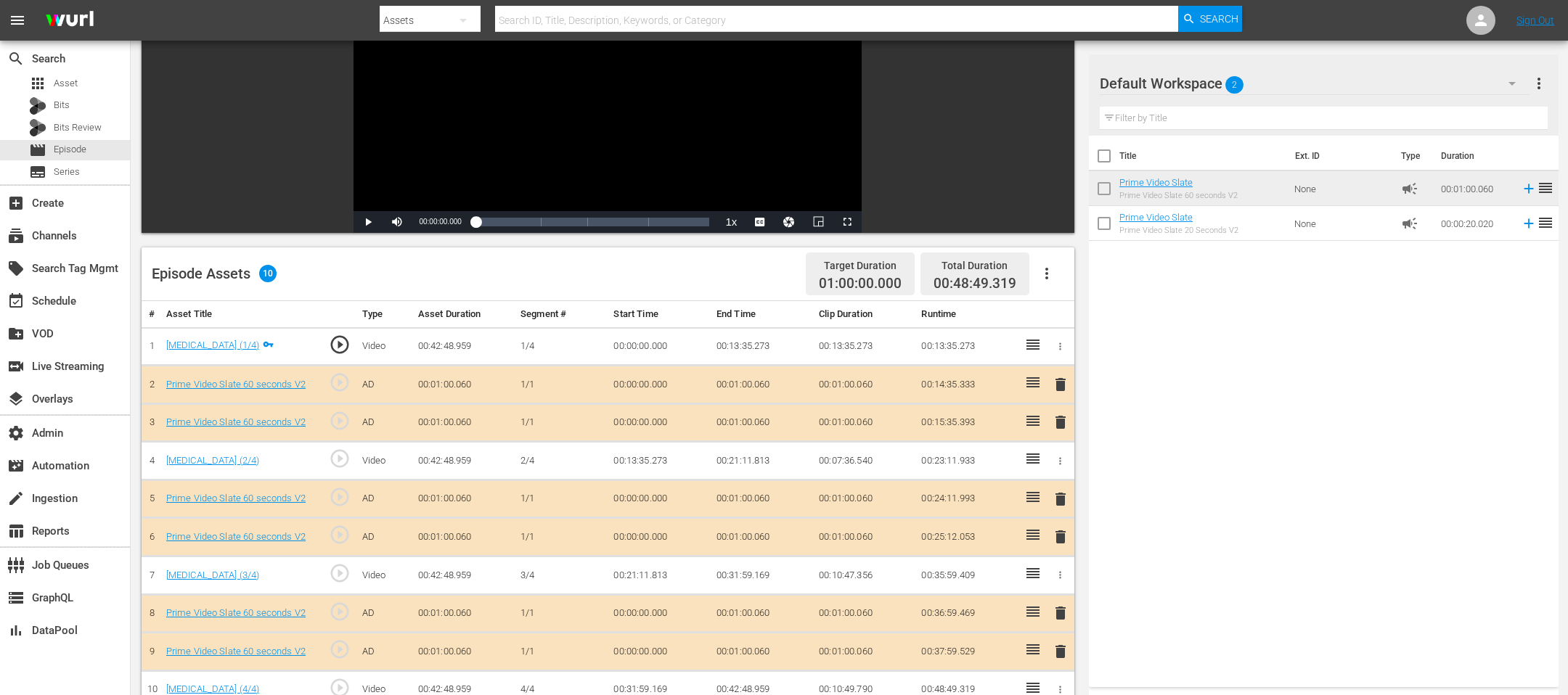
scroll to position [376, 0]
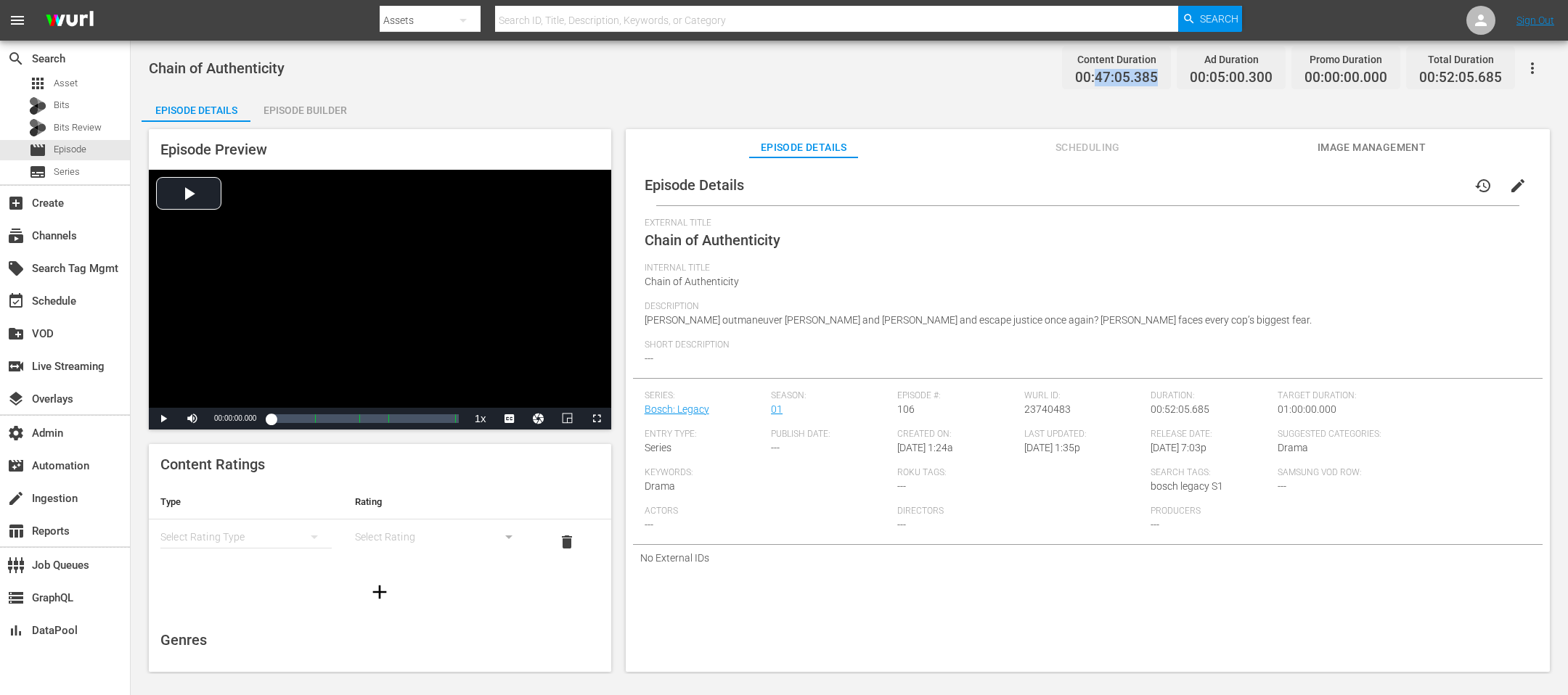
drag, startPoint x: 1165, startPoint y: 76, endPoint x: 1097, endPoint y: 82, distance: 68.3
click at [1045, 82] on div "Content Duration 00:47:05.385" at bounding box center [1116, 68] width 108 height 43
copy span "47:05.385"
click at [334, 113] on div "Episode Builder" at bounding box center [304, 110] width 108 height 35
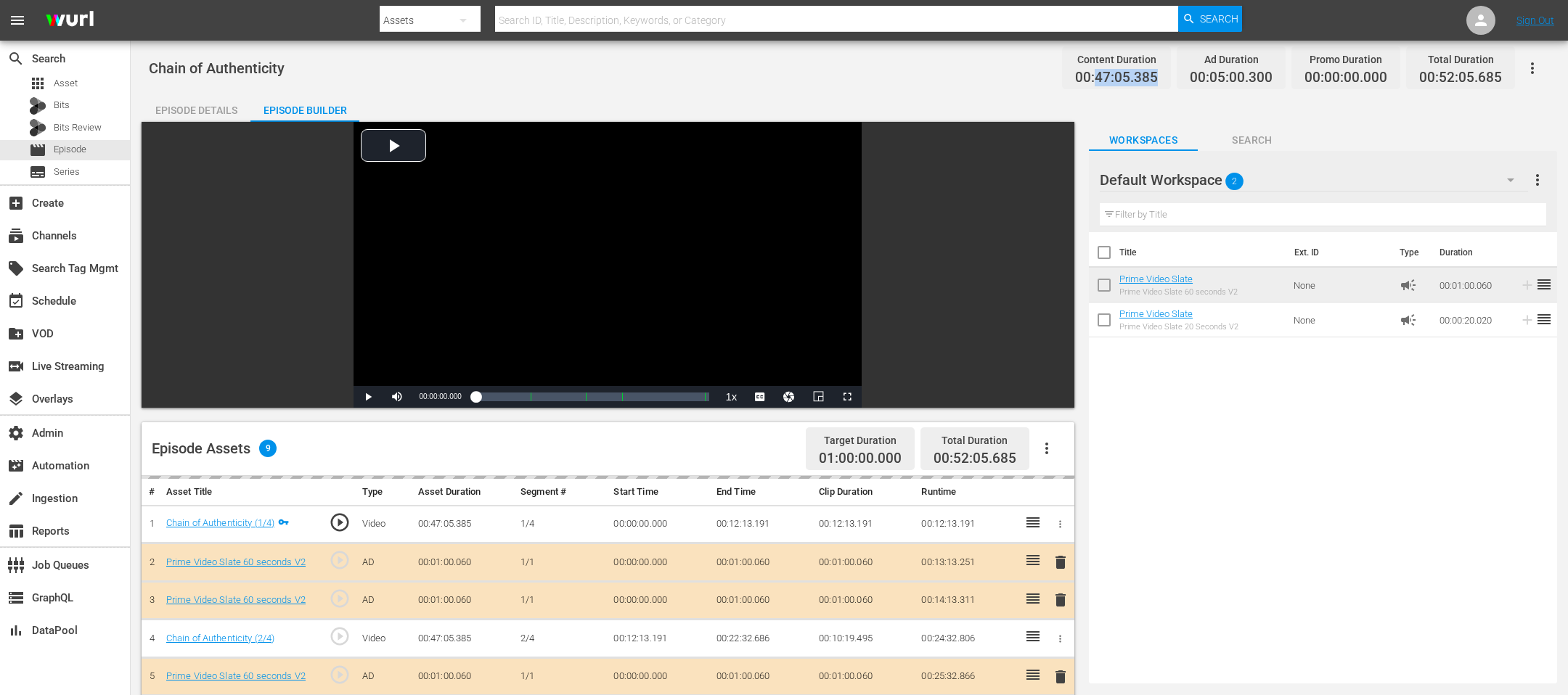
scroll to position [362, 0]
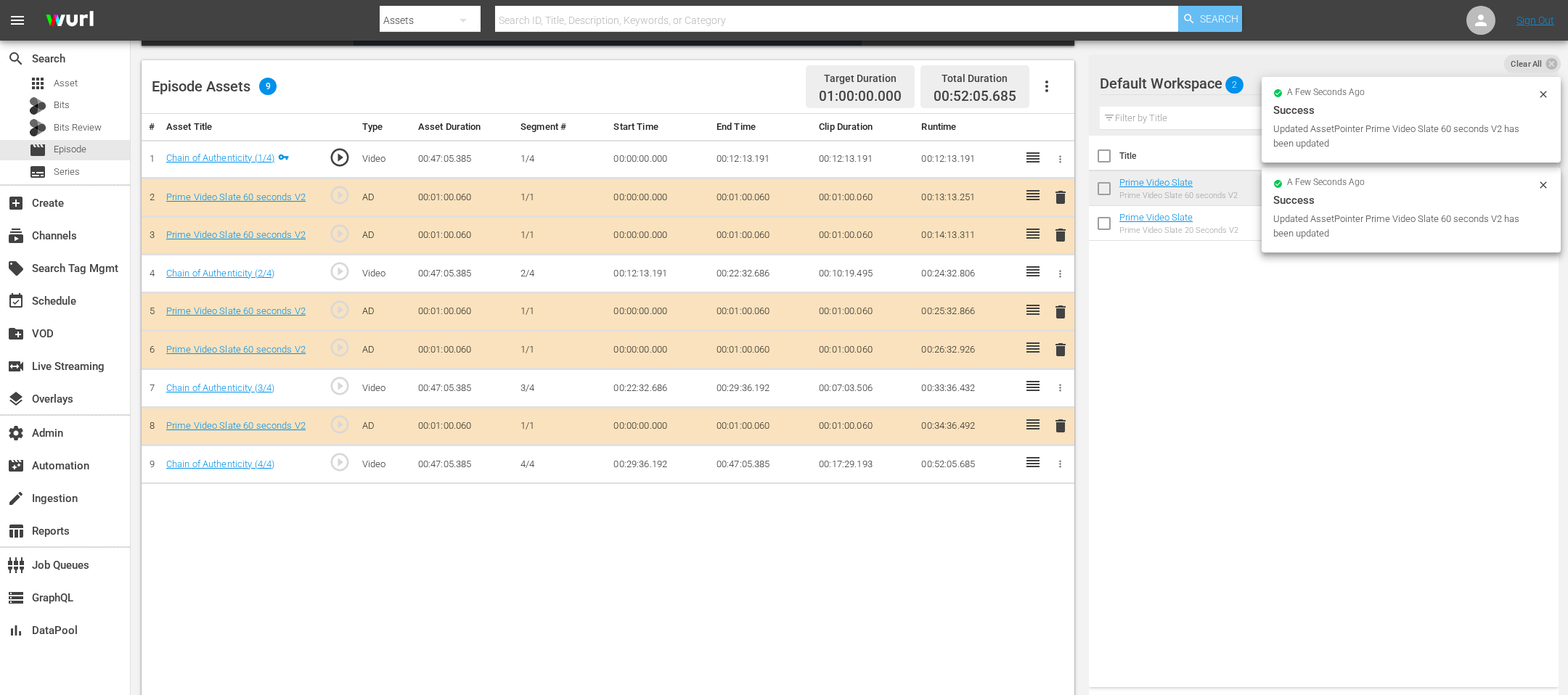
drag, startPoint x: 1031, startPoint y: 456, endPoint x: 1213, endPoint y: 6, distance: 485.4
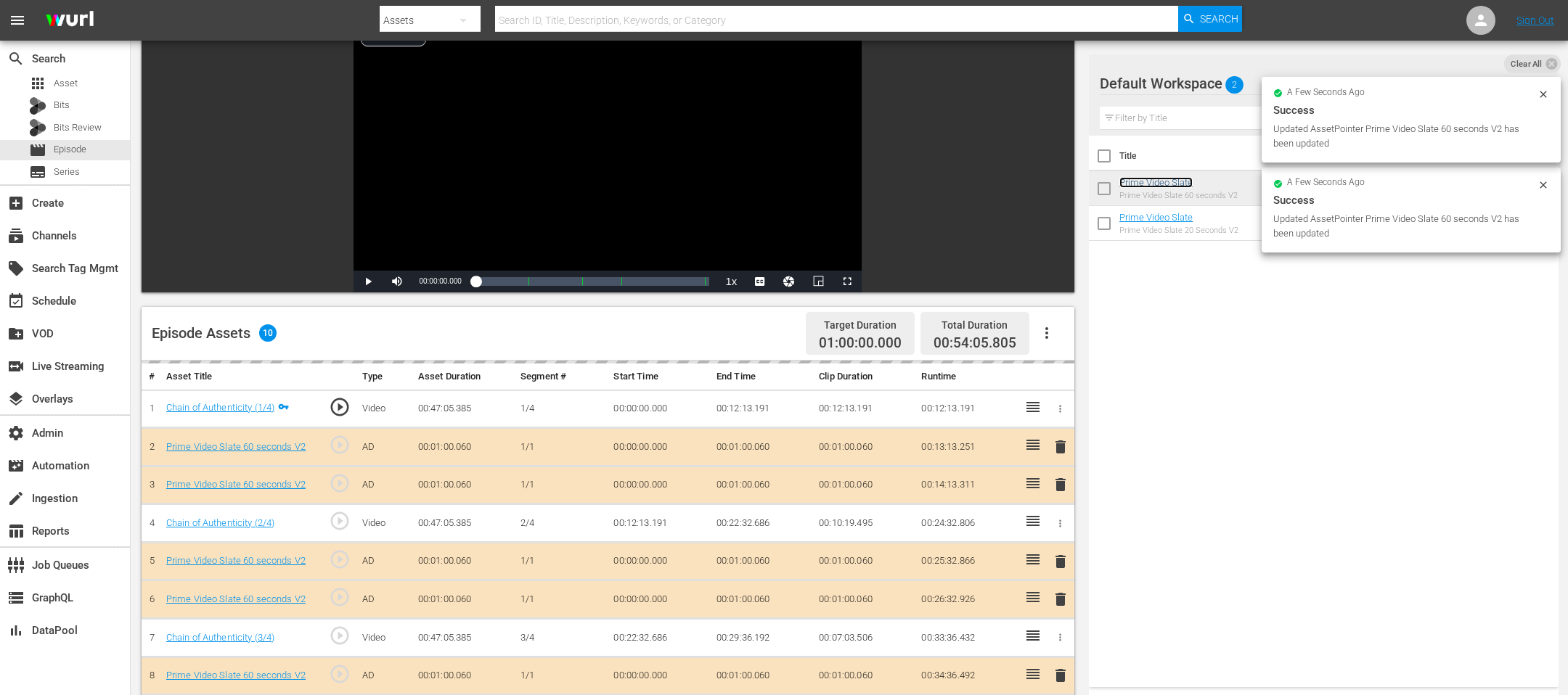
scroll to position [241, 0]
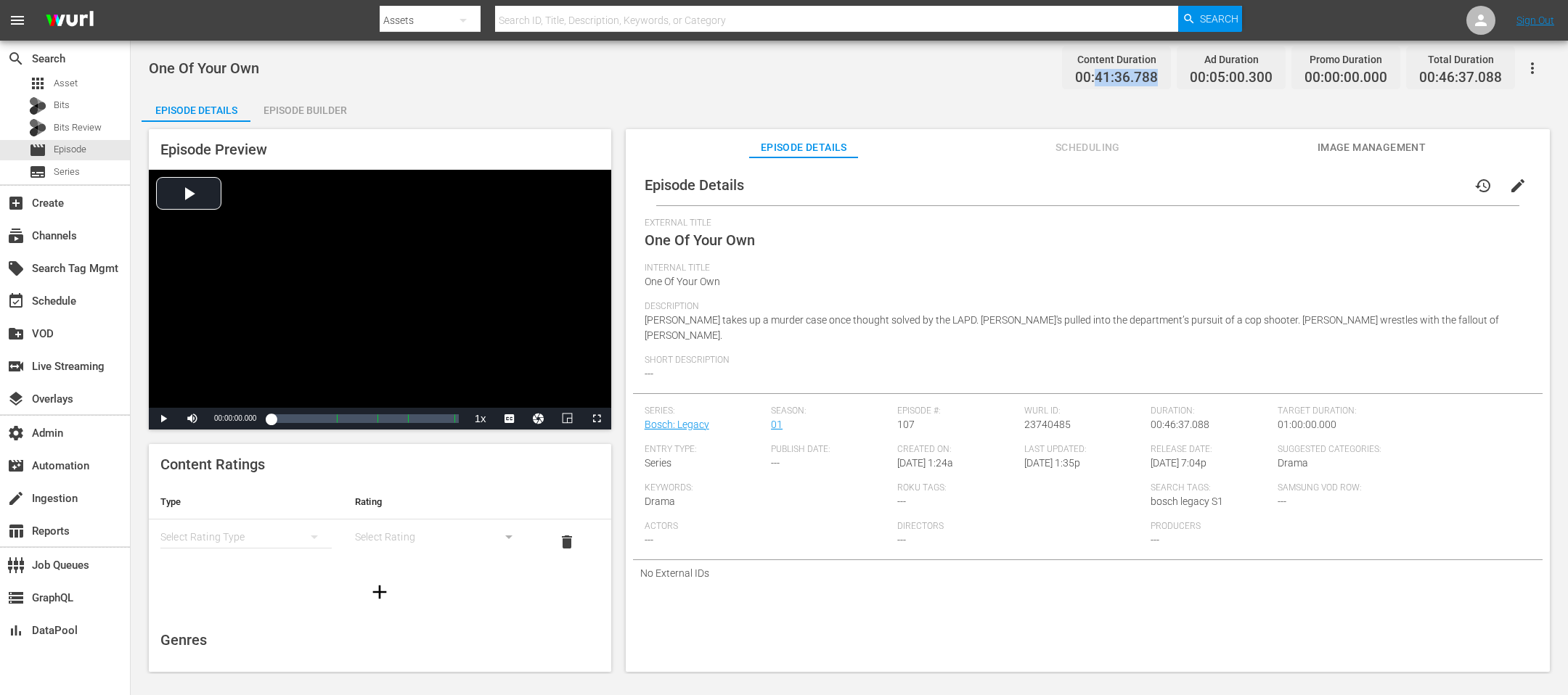
drag, startPoint x: 1159, startPoint y: 78, endPoint x: 1100, endPoint y: 78, distance: 59.0
click at [1045, 78] on span "00:41:36.788" at bounding box center [1116, 78] width 82 height 17
copy span "41:36.788"
click at [314, 105] on div "Episode Builder" at bounding box center [304, 110] width 108 height 35
click at [325, 125] on div "Episode Preview Video Player is loading. Play Video Play Mute Current Time 00:0…" at bounding box center [849, 402] width 1415 height 562
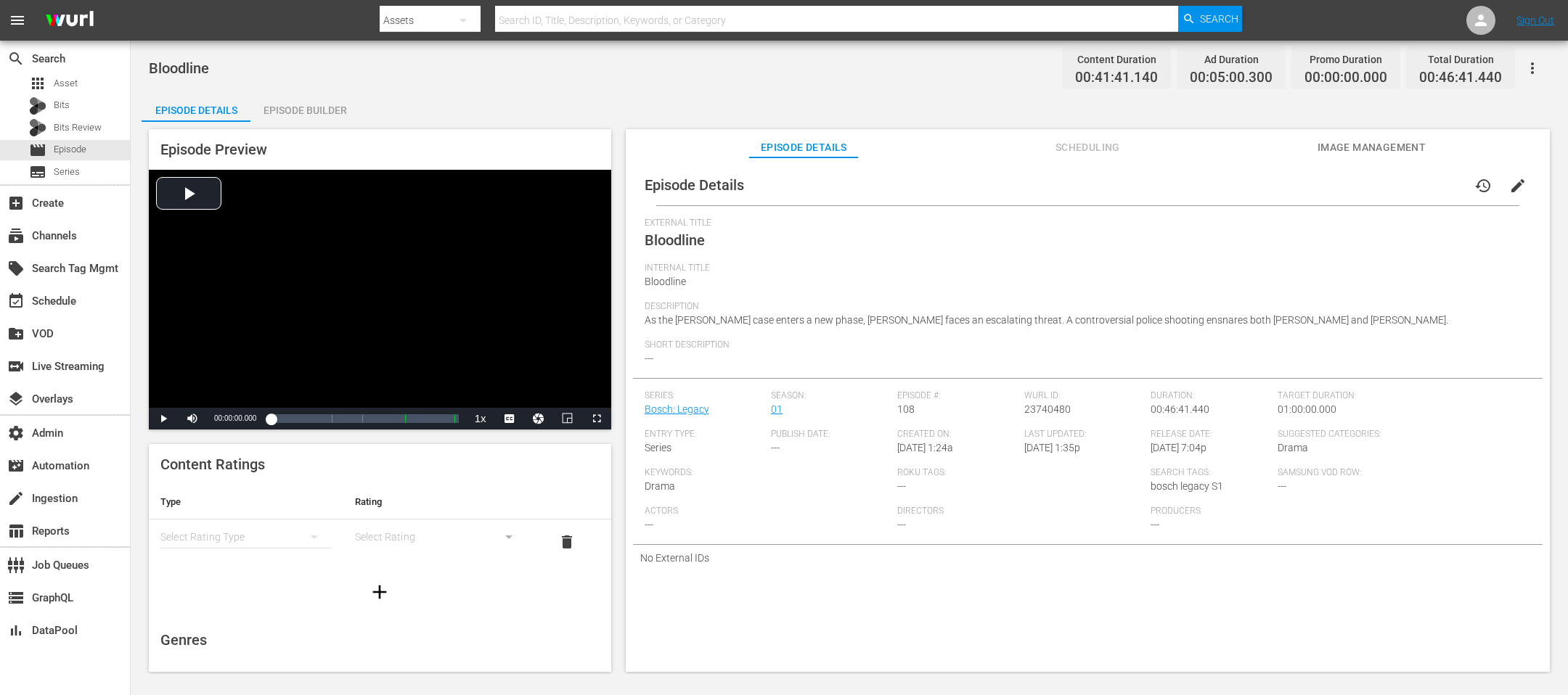
click at [325, 113] on div "Episode Builder" at bounding box center [304, 110] width 108 height 35
click at [329, 108] on div "Episode Builder" at bounding box center [304, 110] width 108 height 35
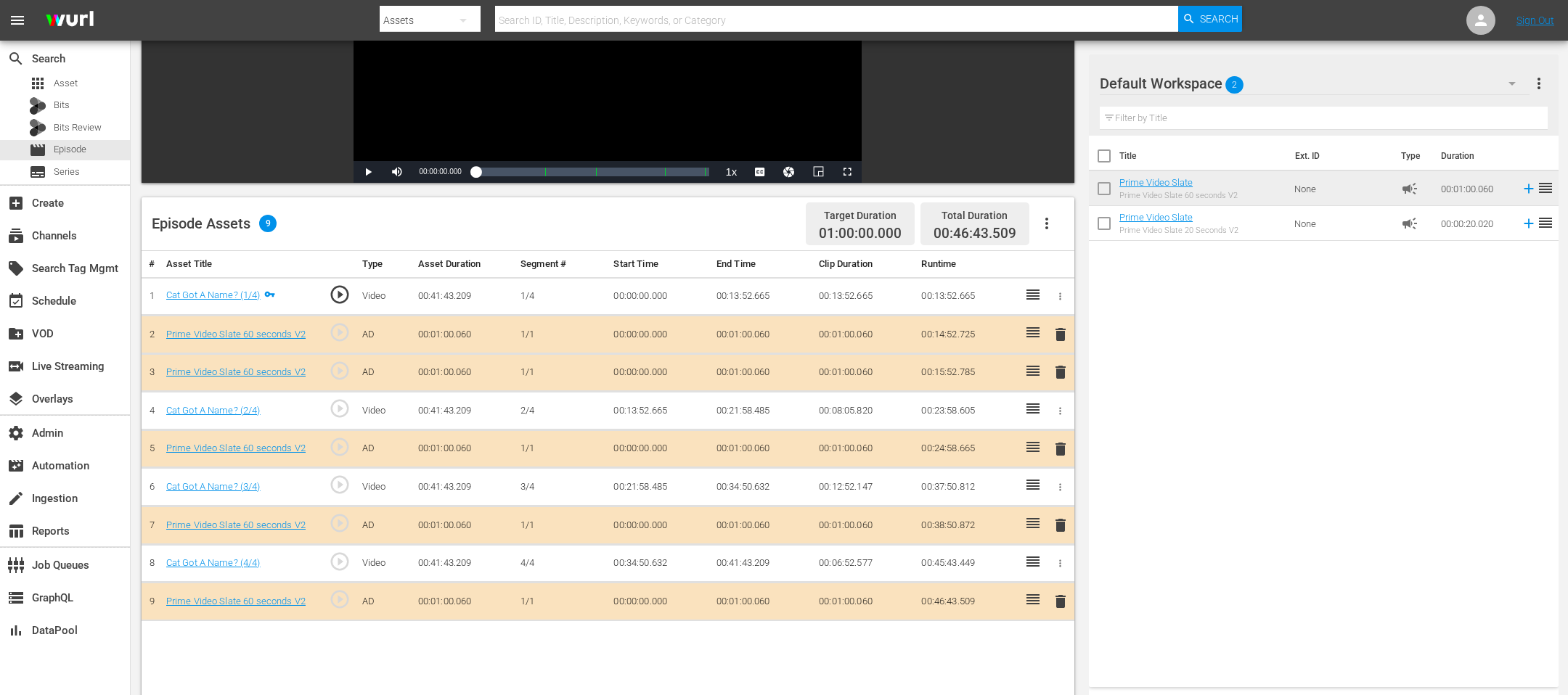
scroll to position [376, 0]
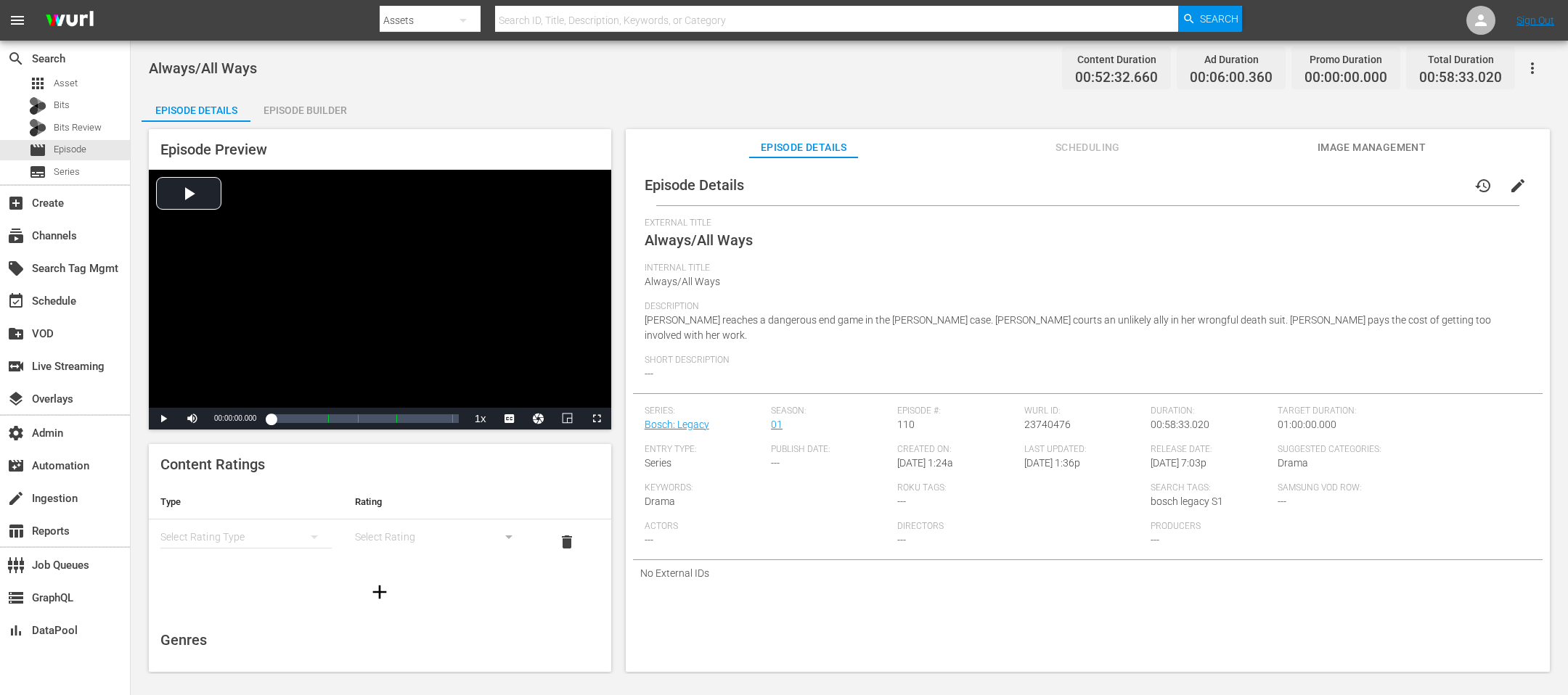
click at [306, 129] on div "Episode Preview Video Player is loading. Play Video Play Mute Current Time 00:0…" at bounding box center [380, 279] width 462 height 300
click at [323, 116] on div "Episode Builder" at bounding box center [304, 110] width 108 height 35
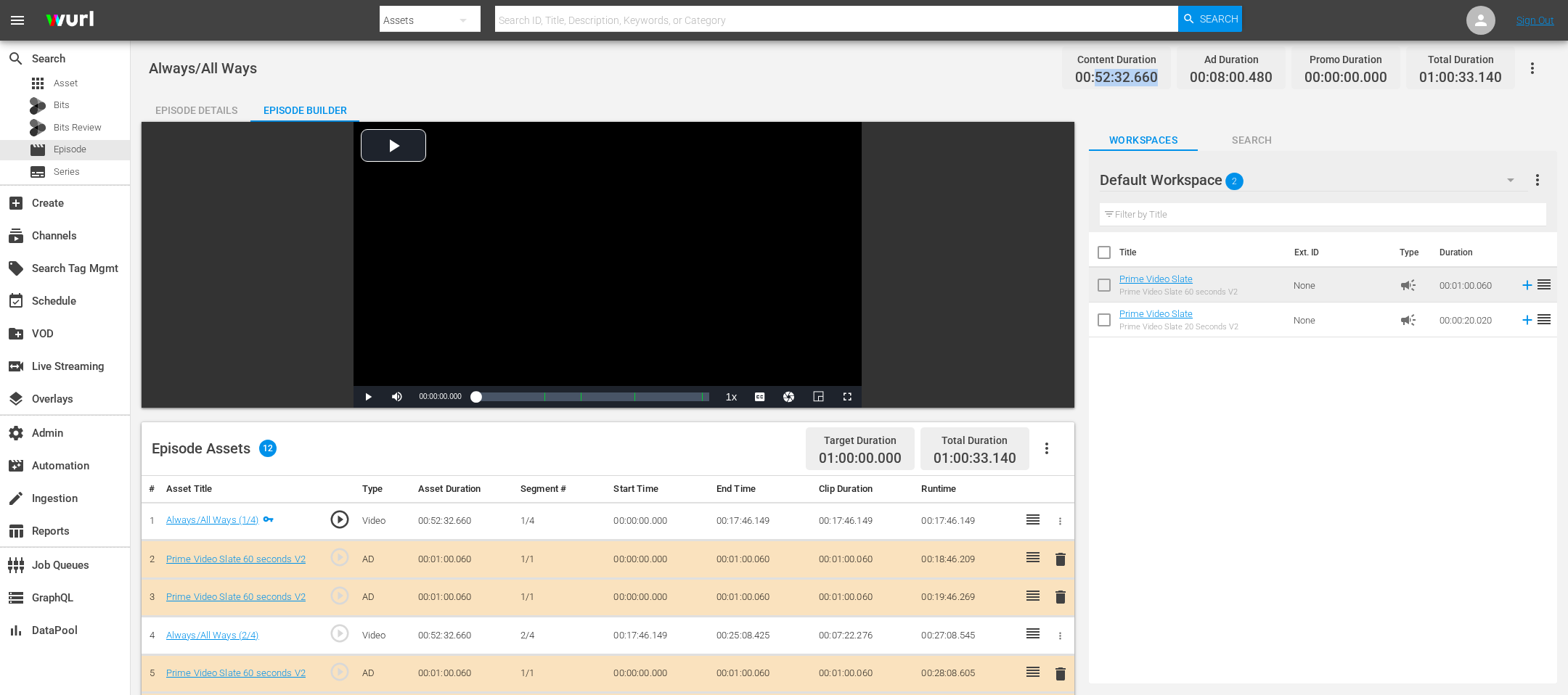
drag, startPoint x: 1098, startPoint y: 73, endPoint x: 1159, endPoint y: 77, distance: 61.1
click at [1045, 77] on span "00:52:32.660" at bounding box center [1116, 78] width 82 height 17
copy span "52:32.660"
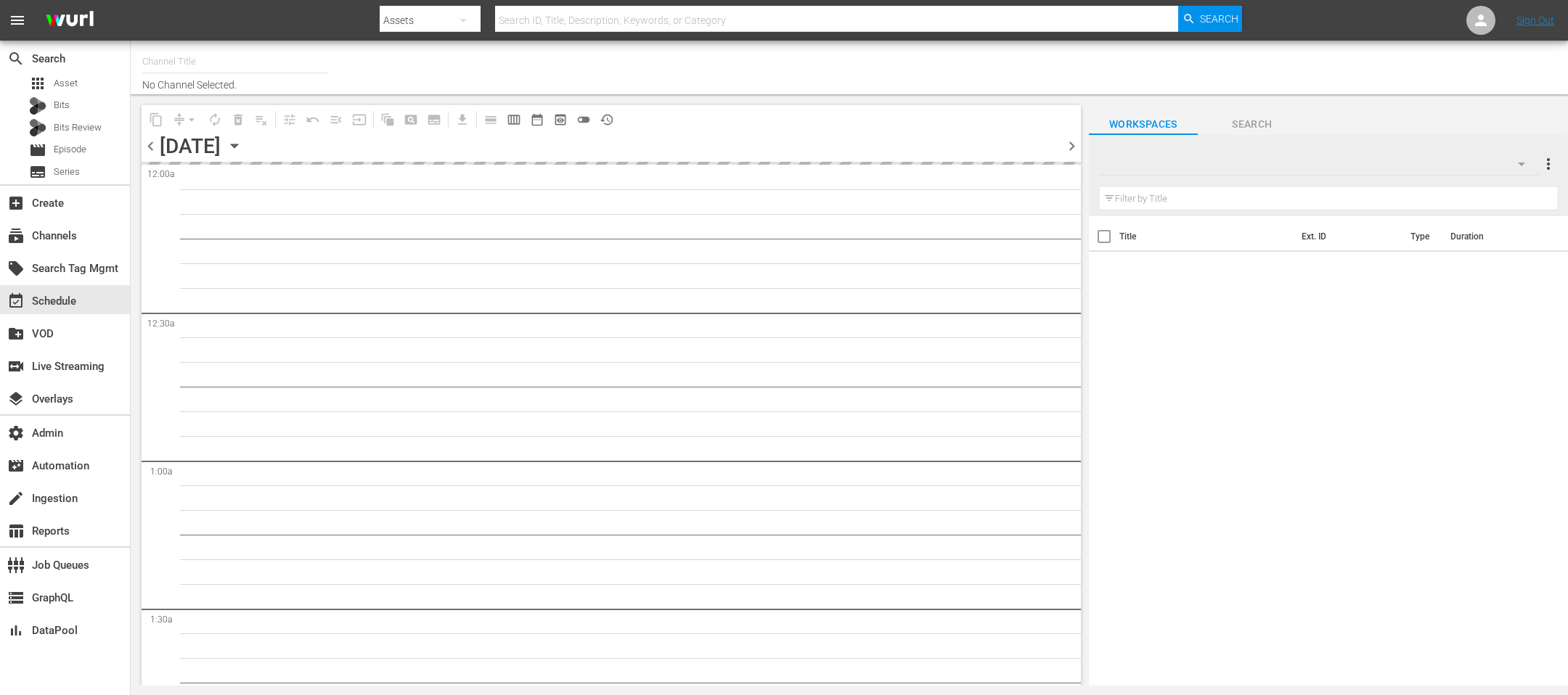
type input "Bosch (1121)"
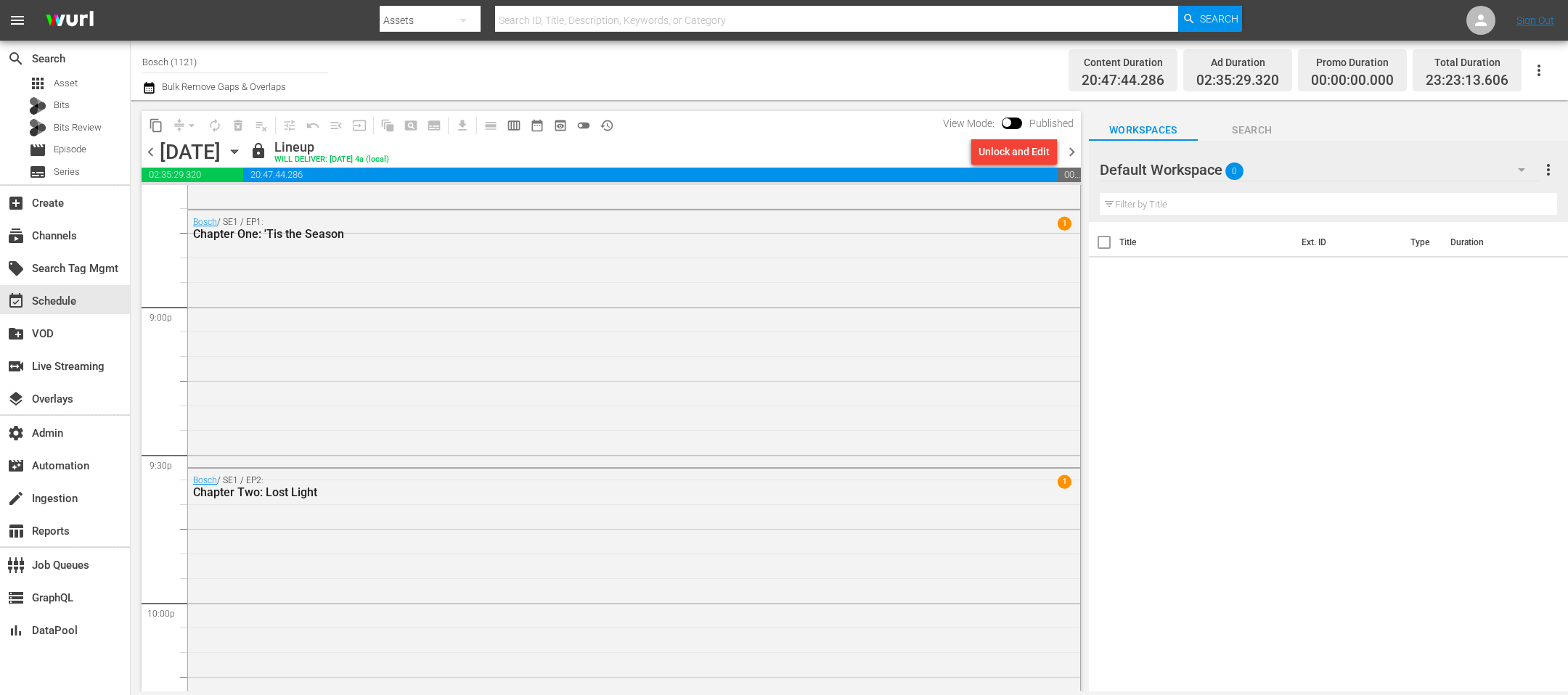
scroll to position [6100, 0]
click at [1072, 159] on span "chevron_right" at bounding box center [1072, 152] width 18 height 18
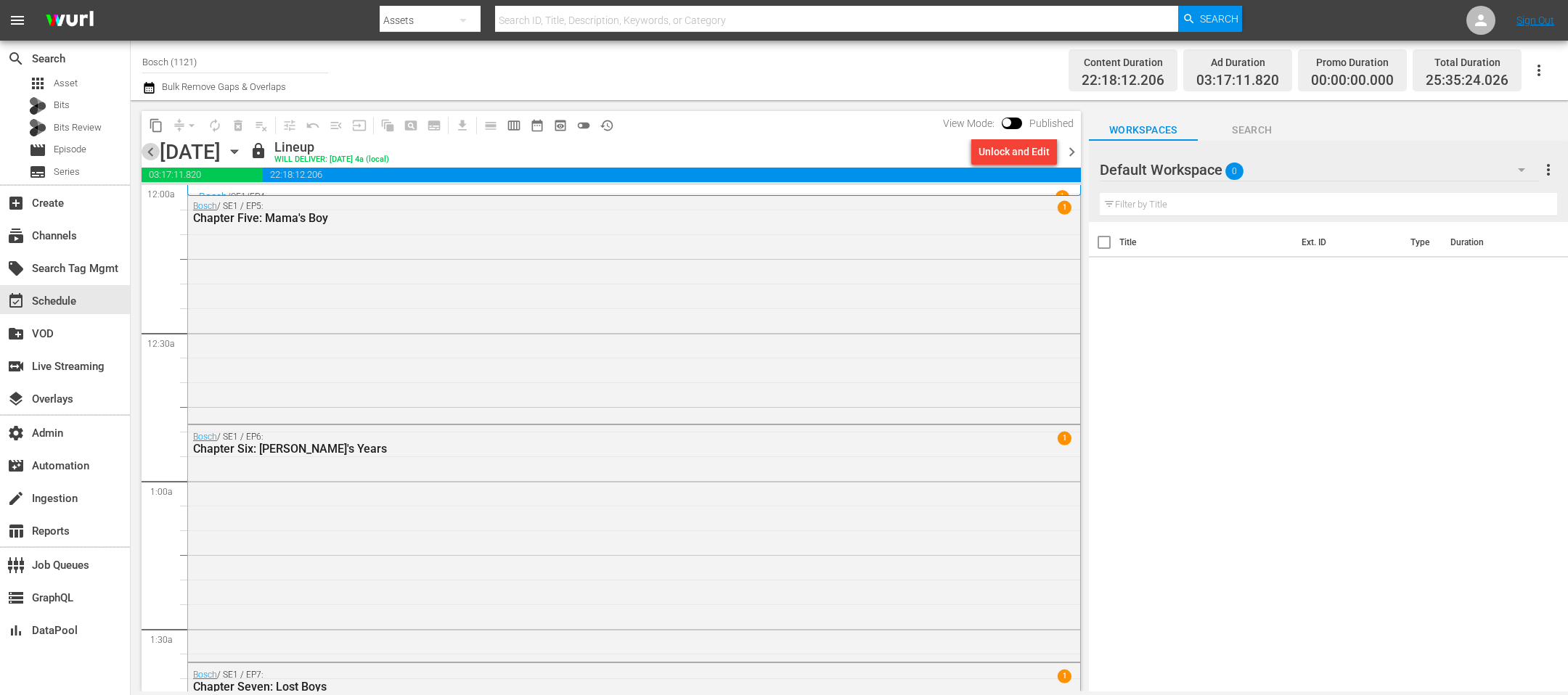
click at [149, 152] on span "chevron_left" at bounding box center [151, 152] width 18 height 18
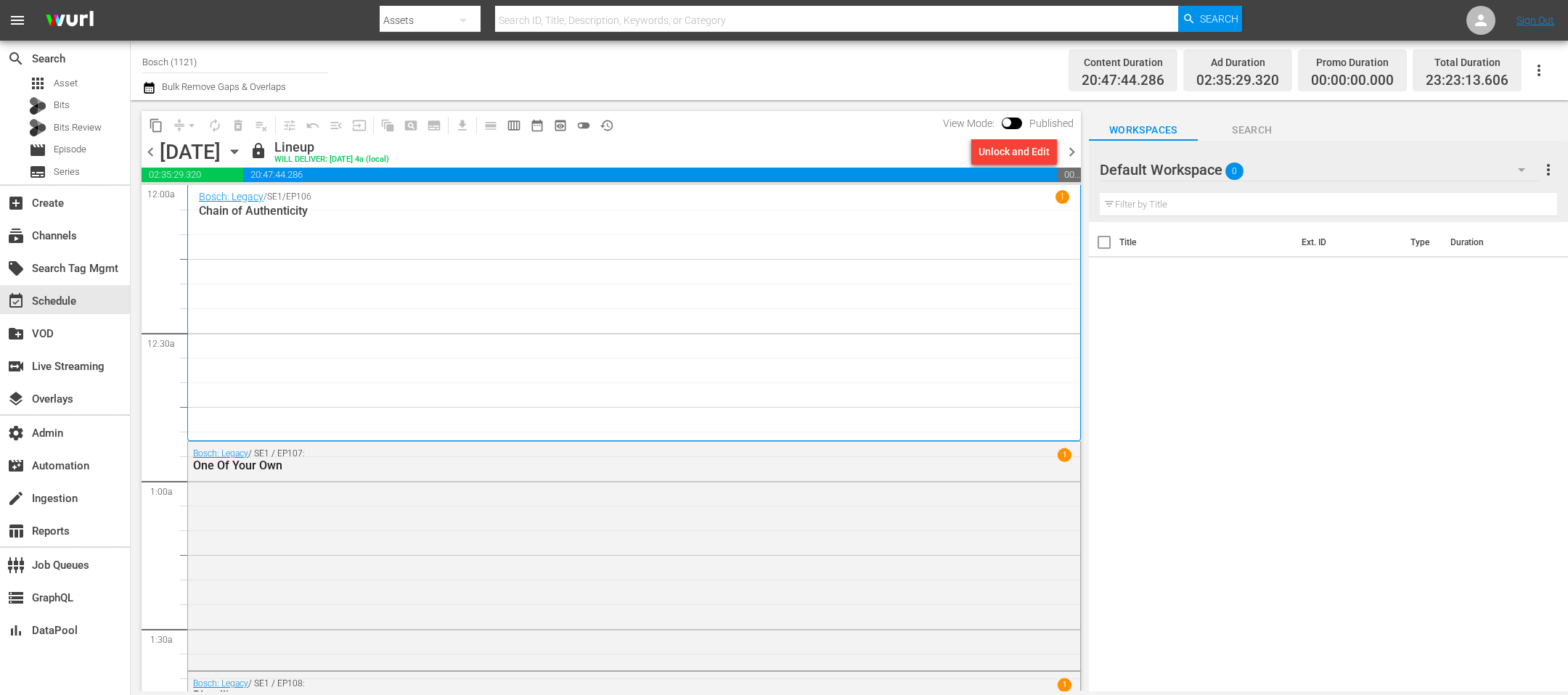
click at [1004, 152] on div "Unlock and Edit" at bounding box center [1013, 151] width 71 height 26
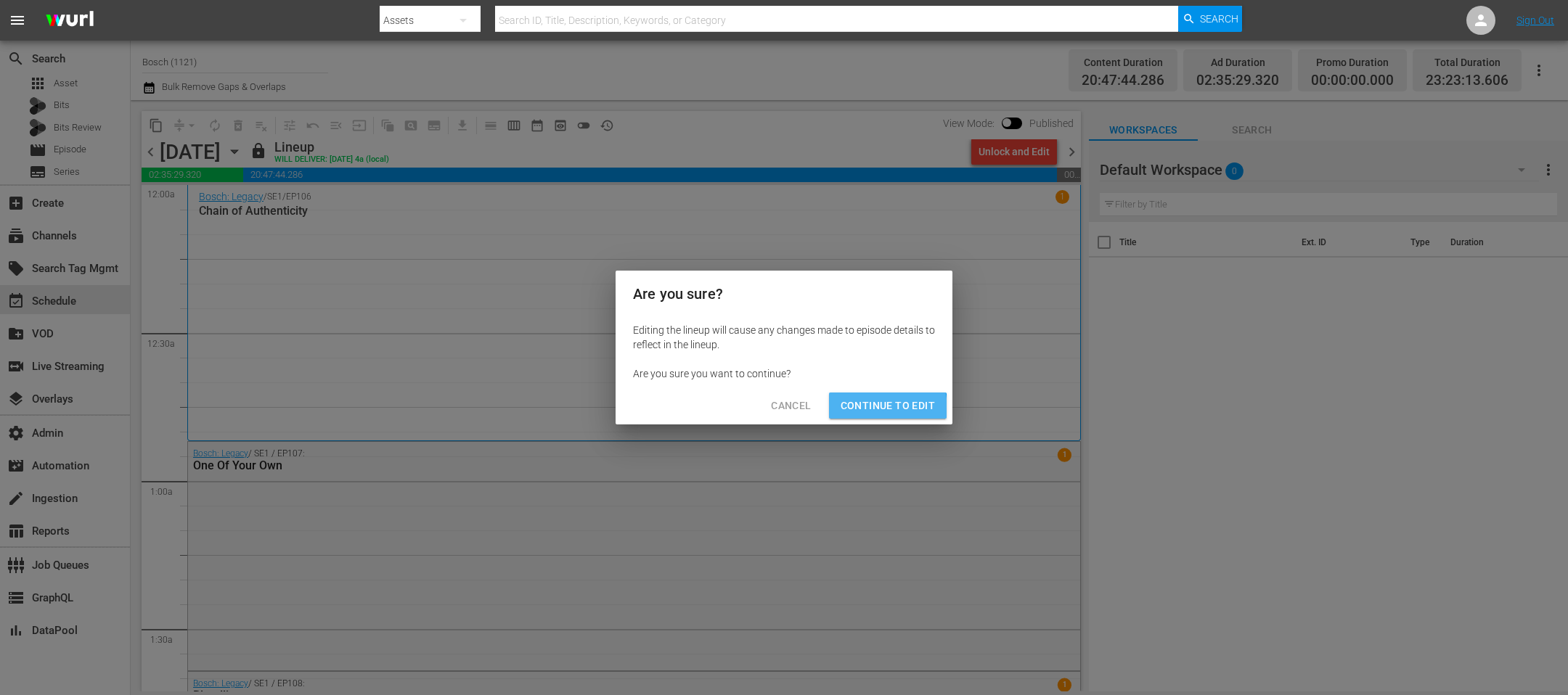
click at [864, 410] on span "Continue to Edit" at bounding box center [887, 406] width 94 height 18
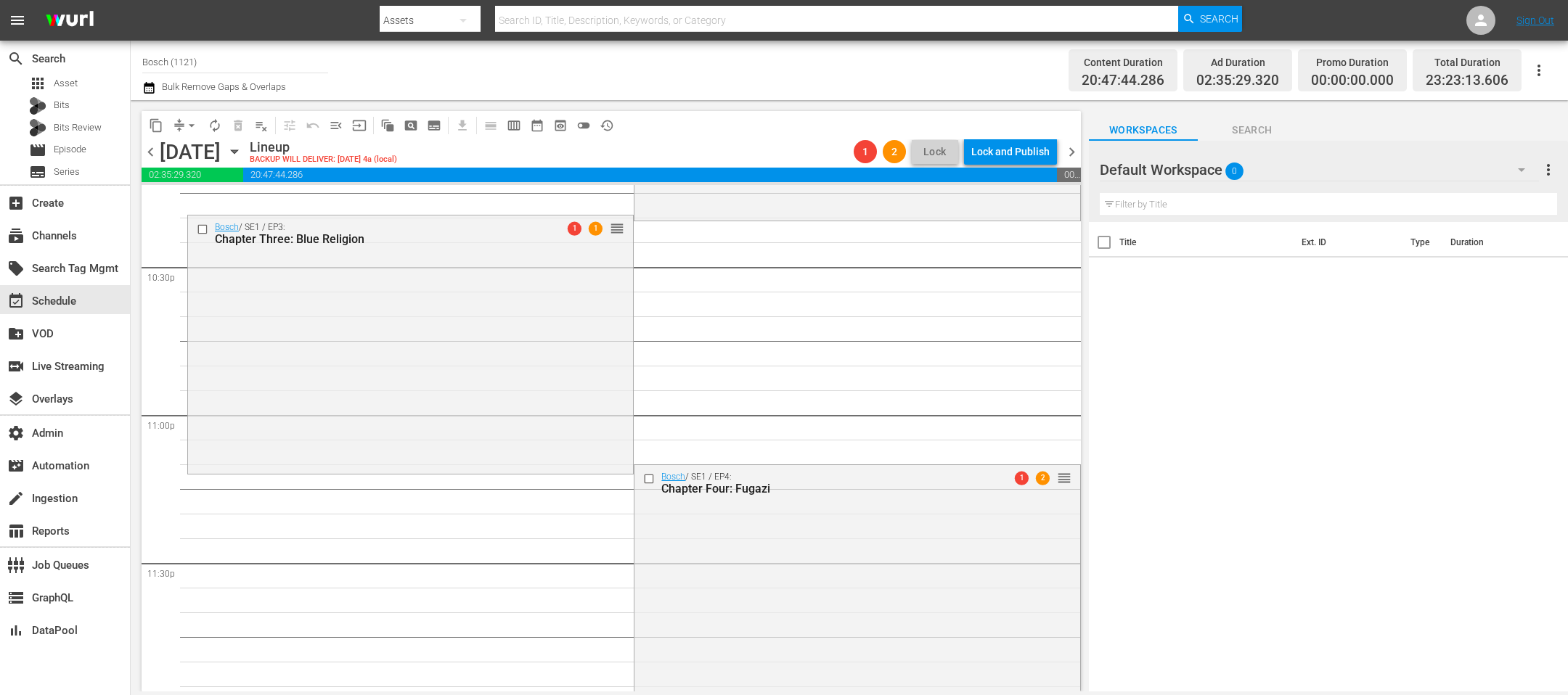
scroll to position [5732, 0]
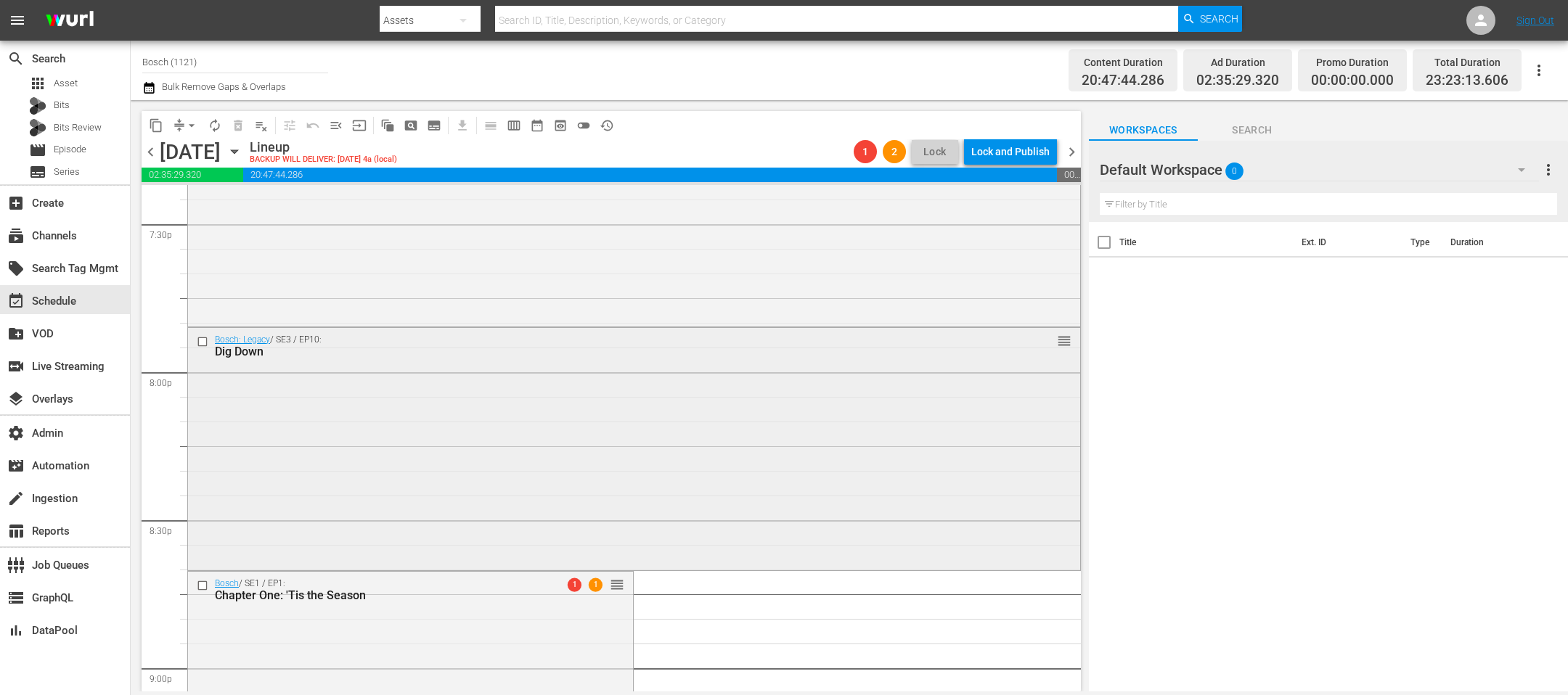
click at [202, 340] on input "checkbox" at bounding box center [203, 341] width 15 height 13
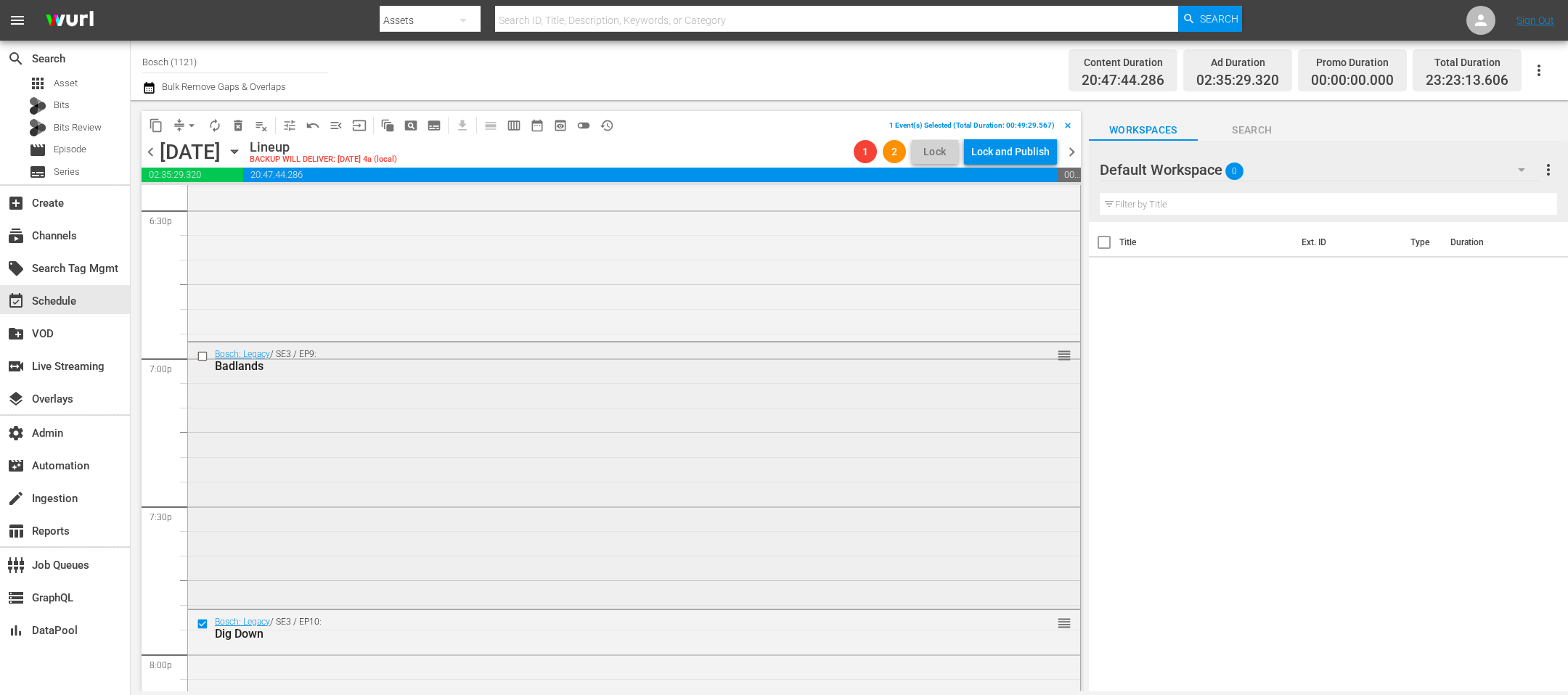
click at [202, 353] on input "checkbox" at bounding box center [203, 356] width 15 height 13
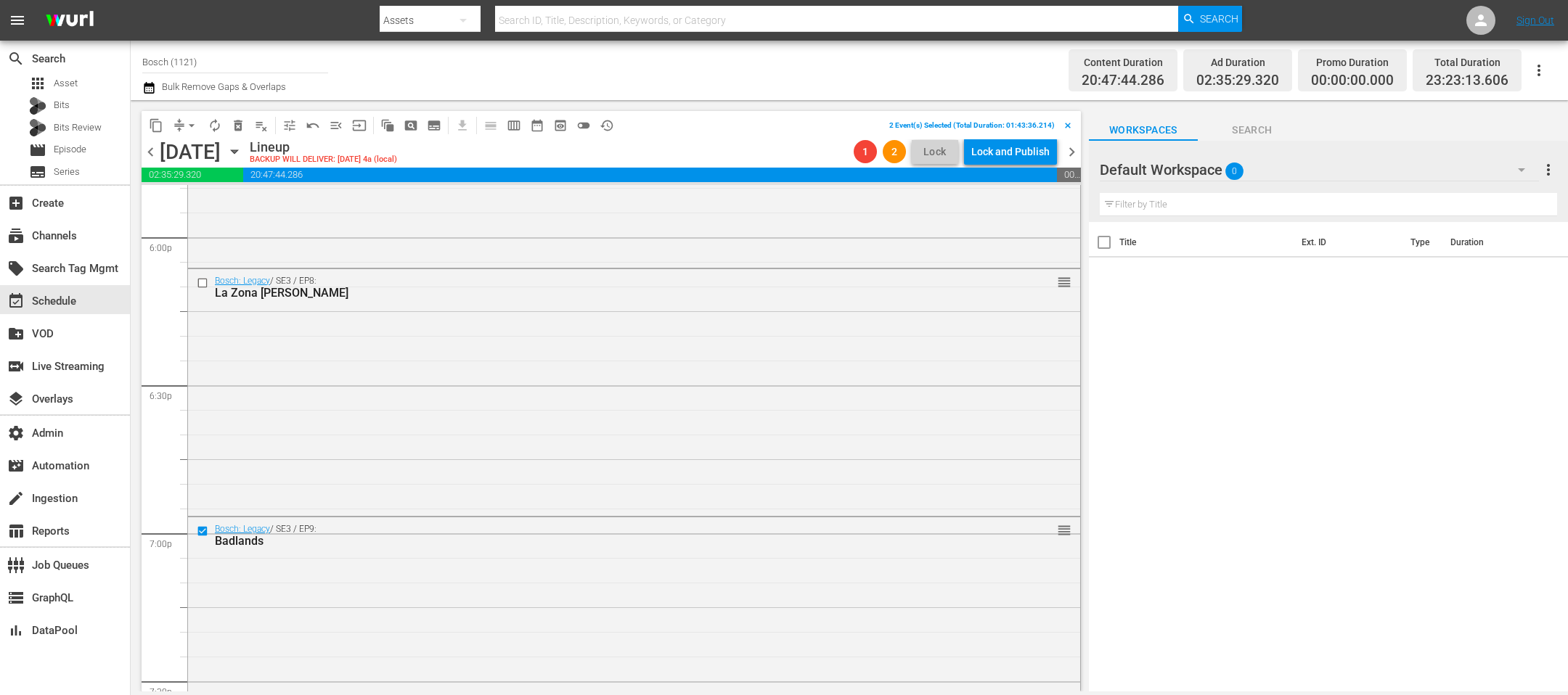
scroll to position [5099, 0]
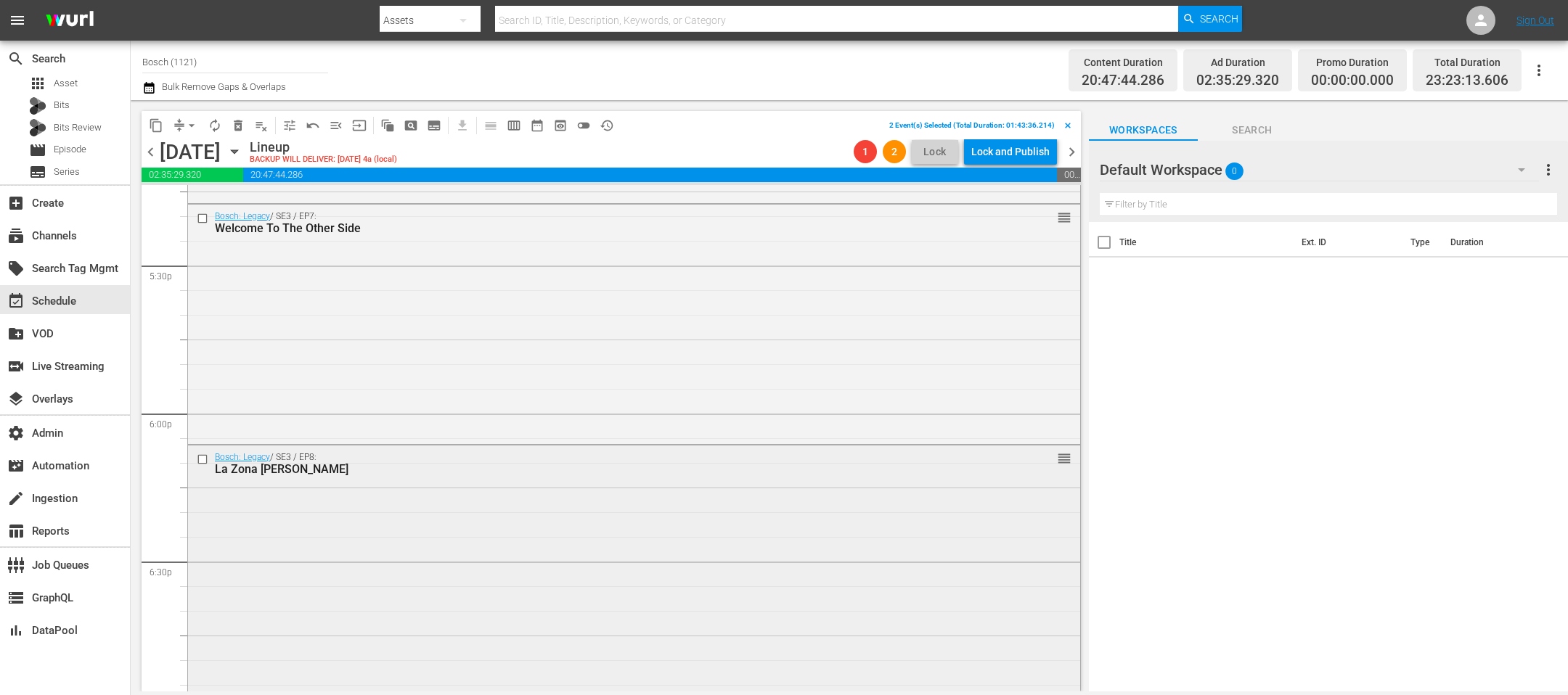
click at [201, 457] on input "checkbox" at bounding box center [203, 459] width 15 height 13
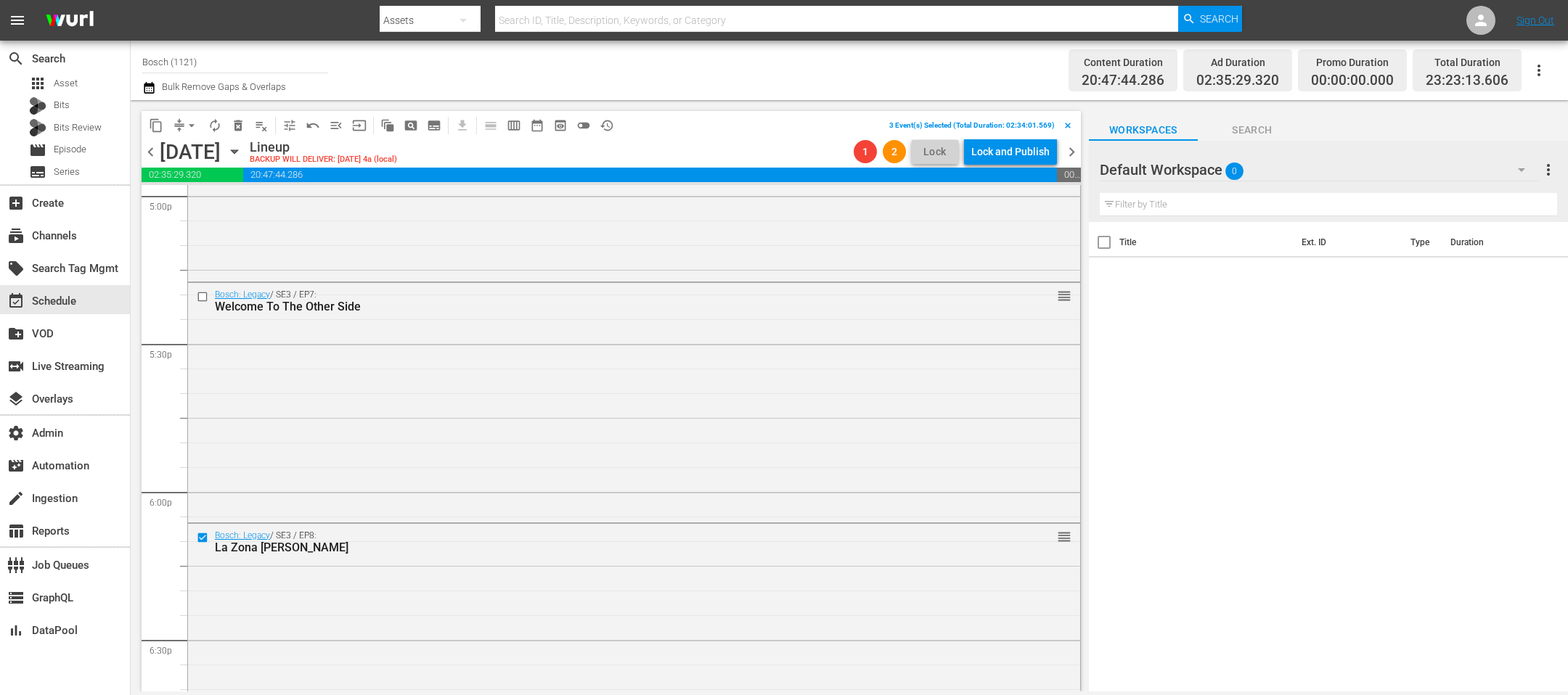
scroll to position [4929, 0]
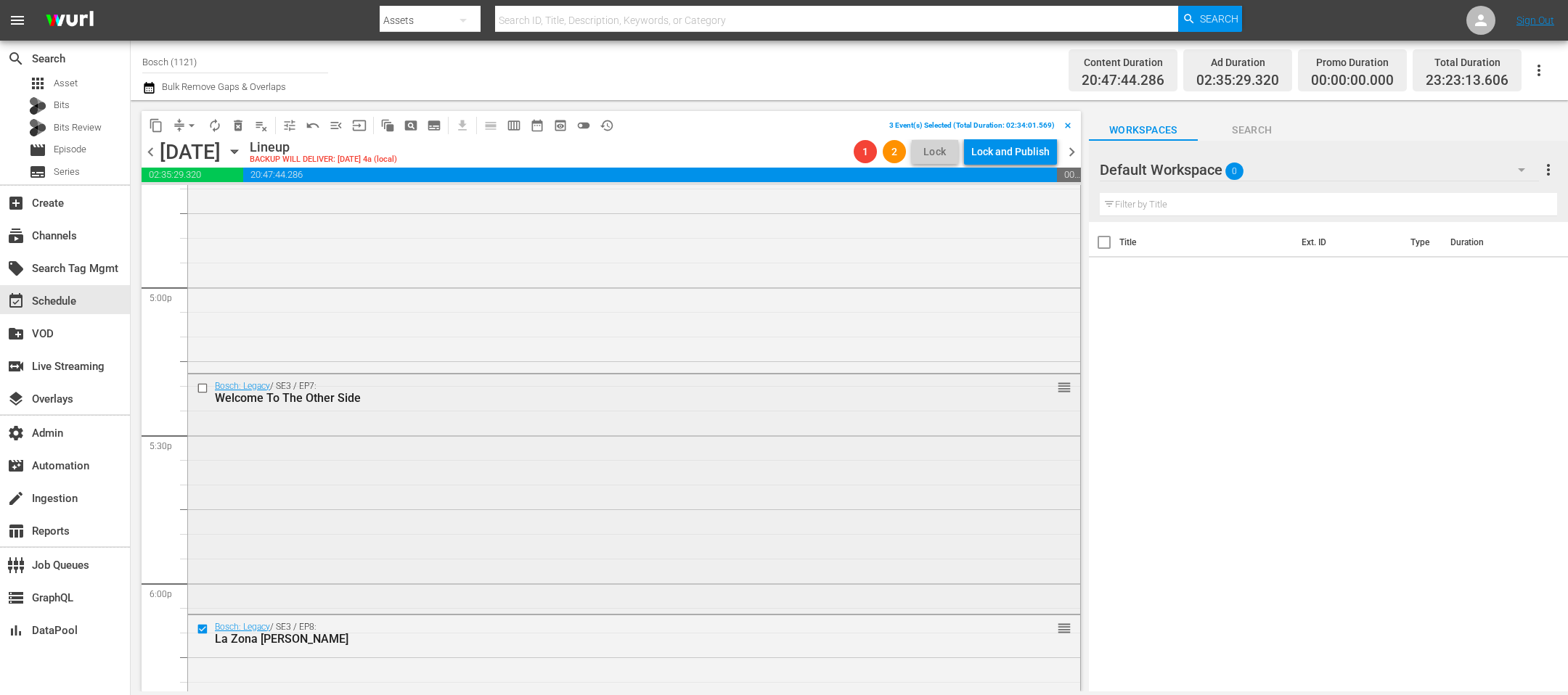
click at [201, 390] on input "checkbox" at bounding box center [203, 388] width 15 height 13
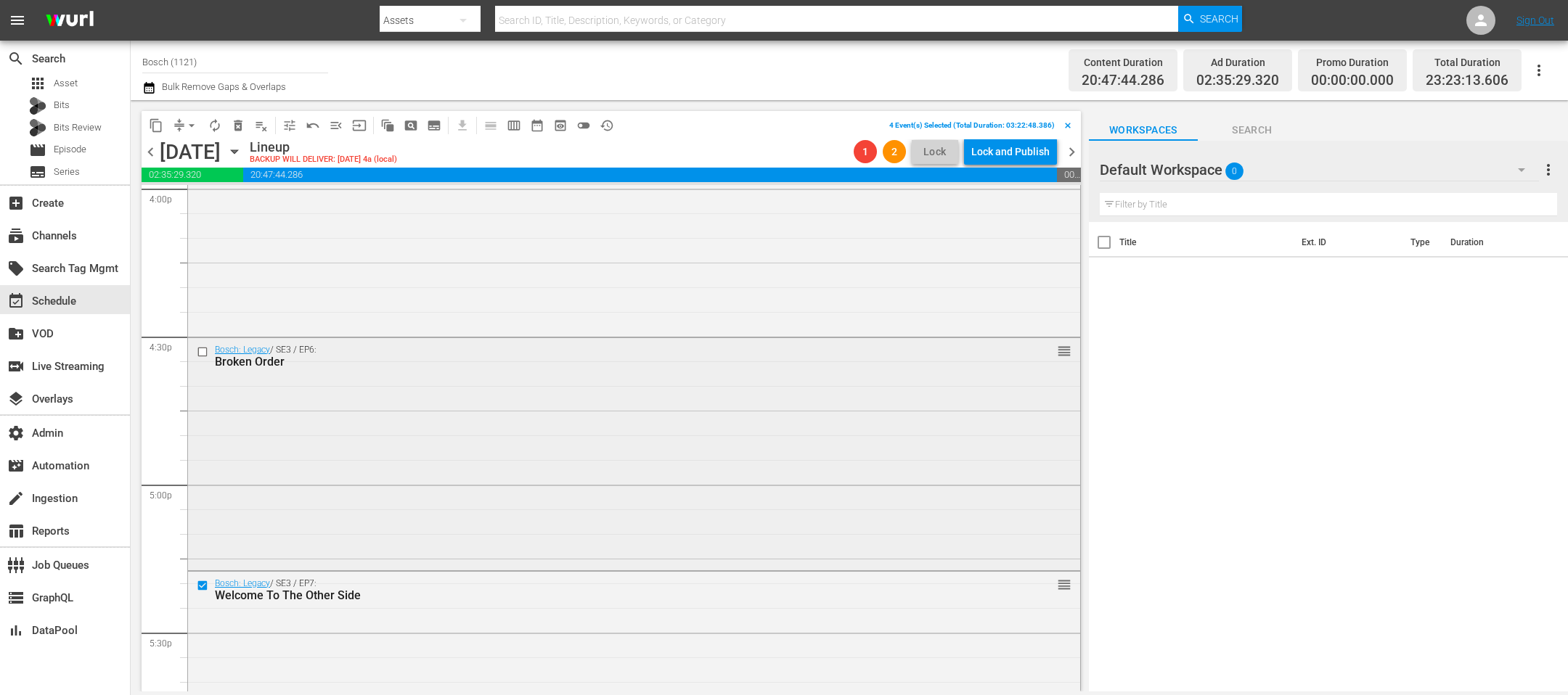
click at [204, 351] on input "checkbox" at bounding box center [203, 352] width 15 height 13
click at [203, 345] on input "checkbox" at bounding box center [203, 348] width 15 height 13
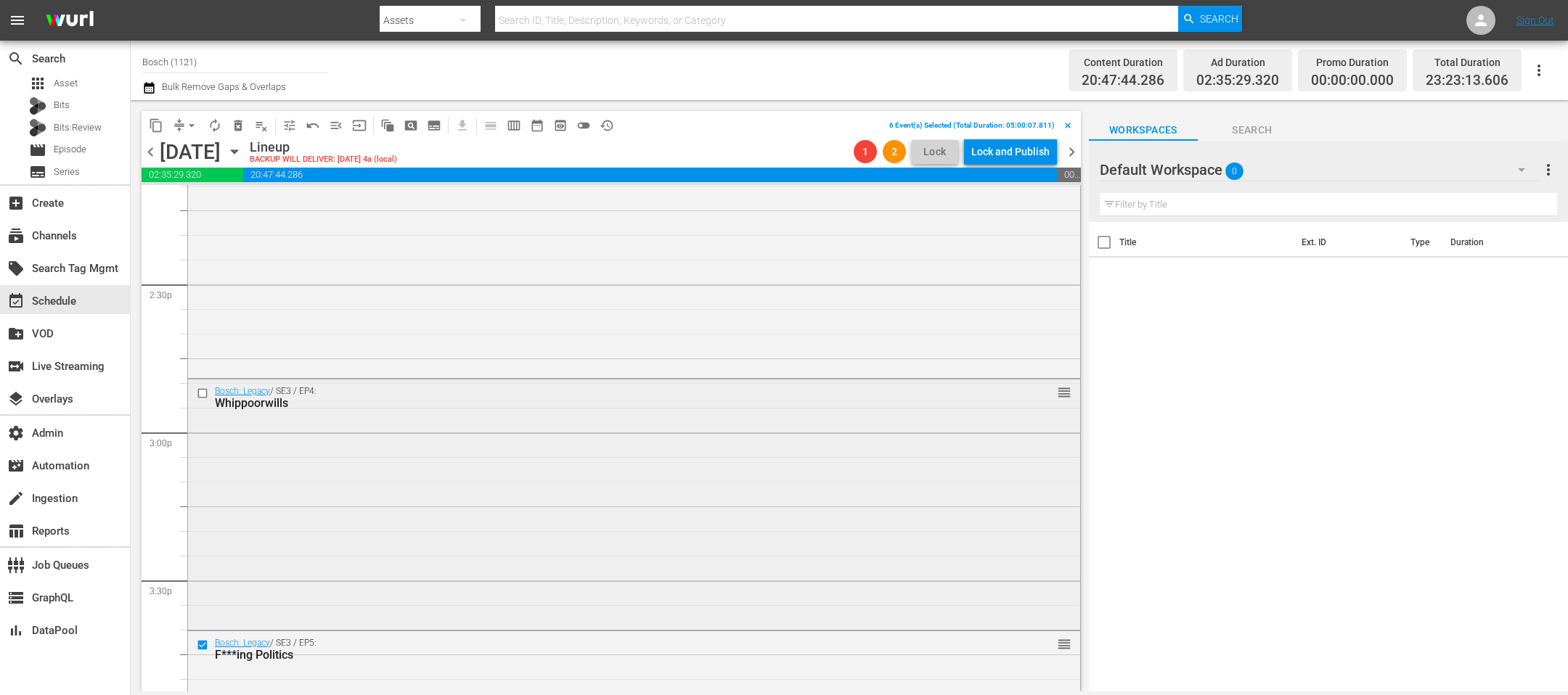
click at [202, 395] on input "checkbox" at bounding box center [203, 394] width 15 height 13
click at [202, 395] on input "checkbox" at bounding box center [203, 393] width 15 height 13
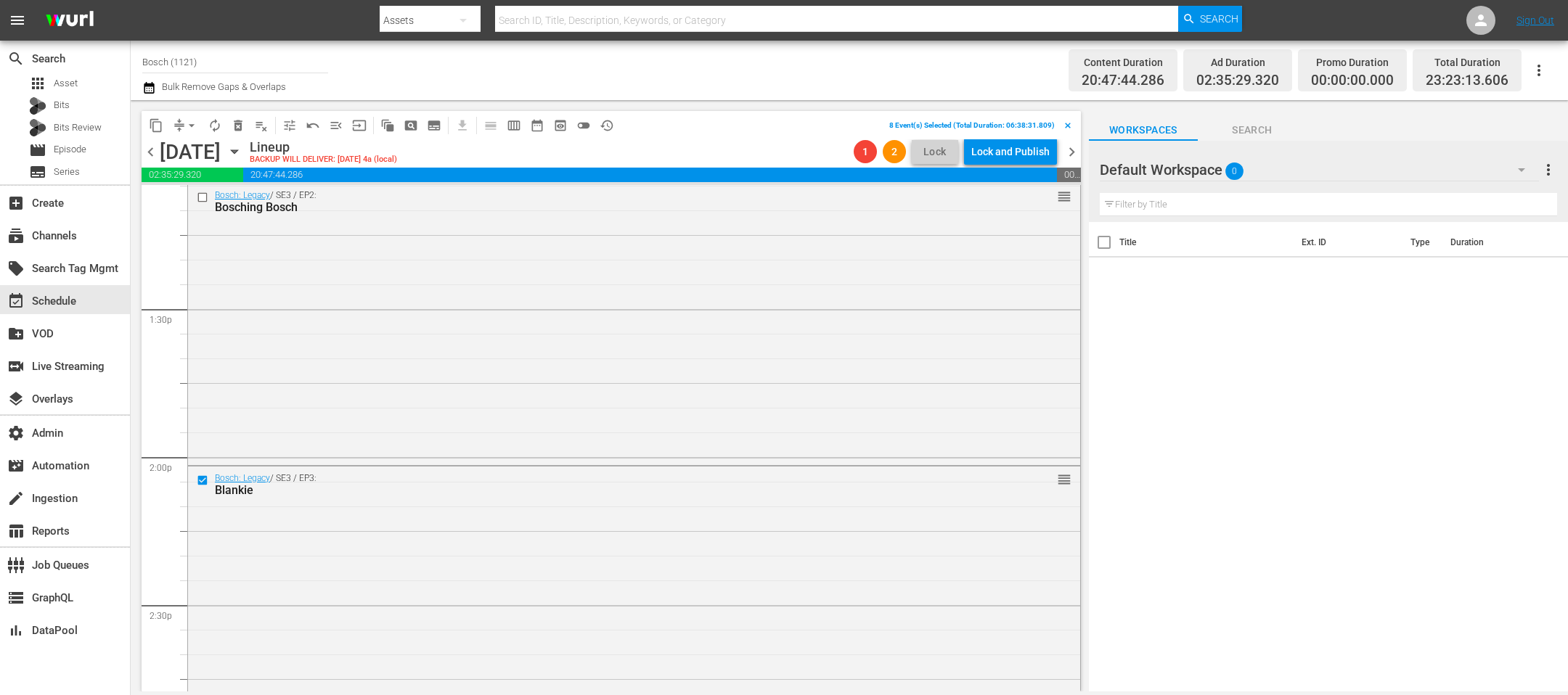
scroll to position [3809, 0]
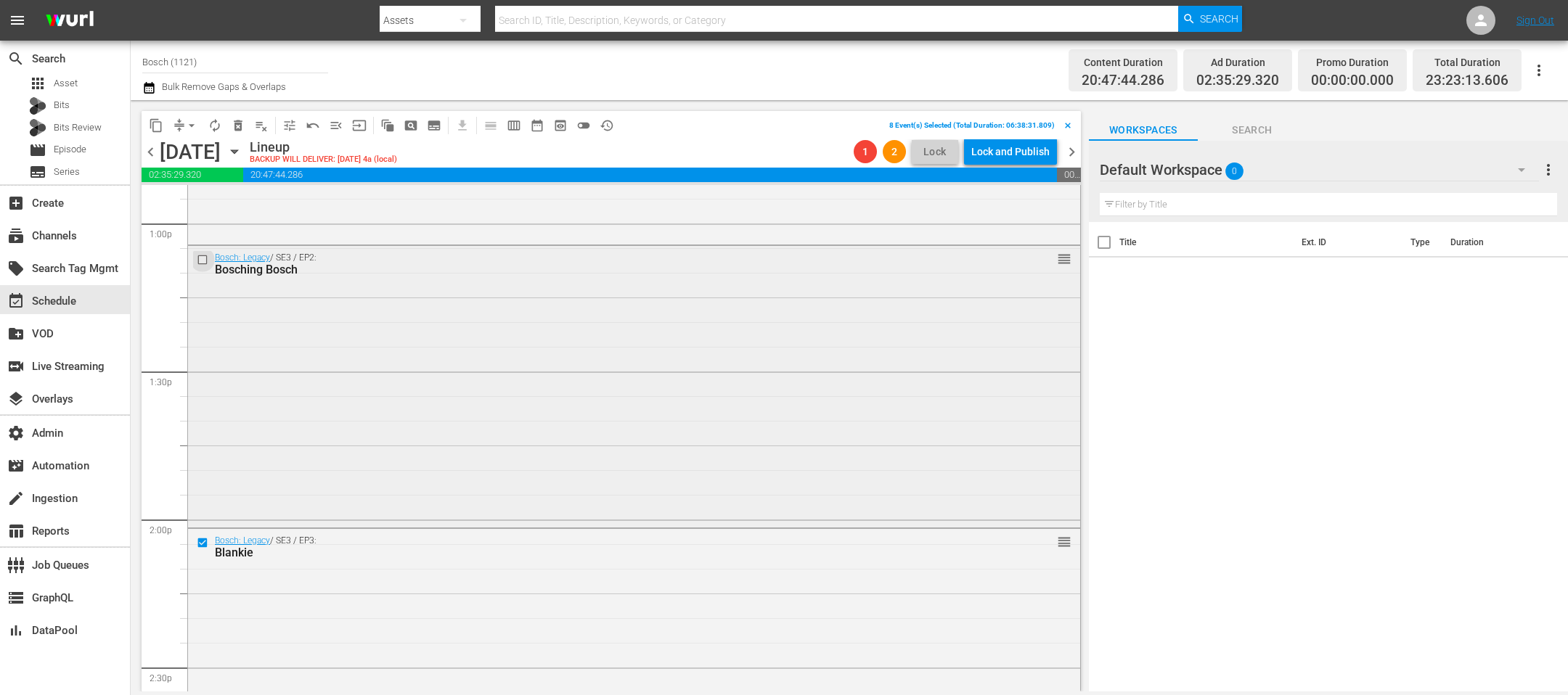
click at [202, 255] on input "checkbox" at bounding box center [203, 260] width 15 height 13
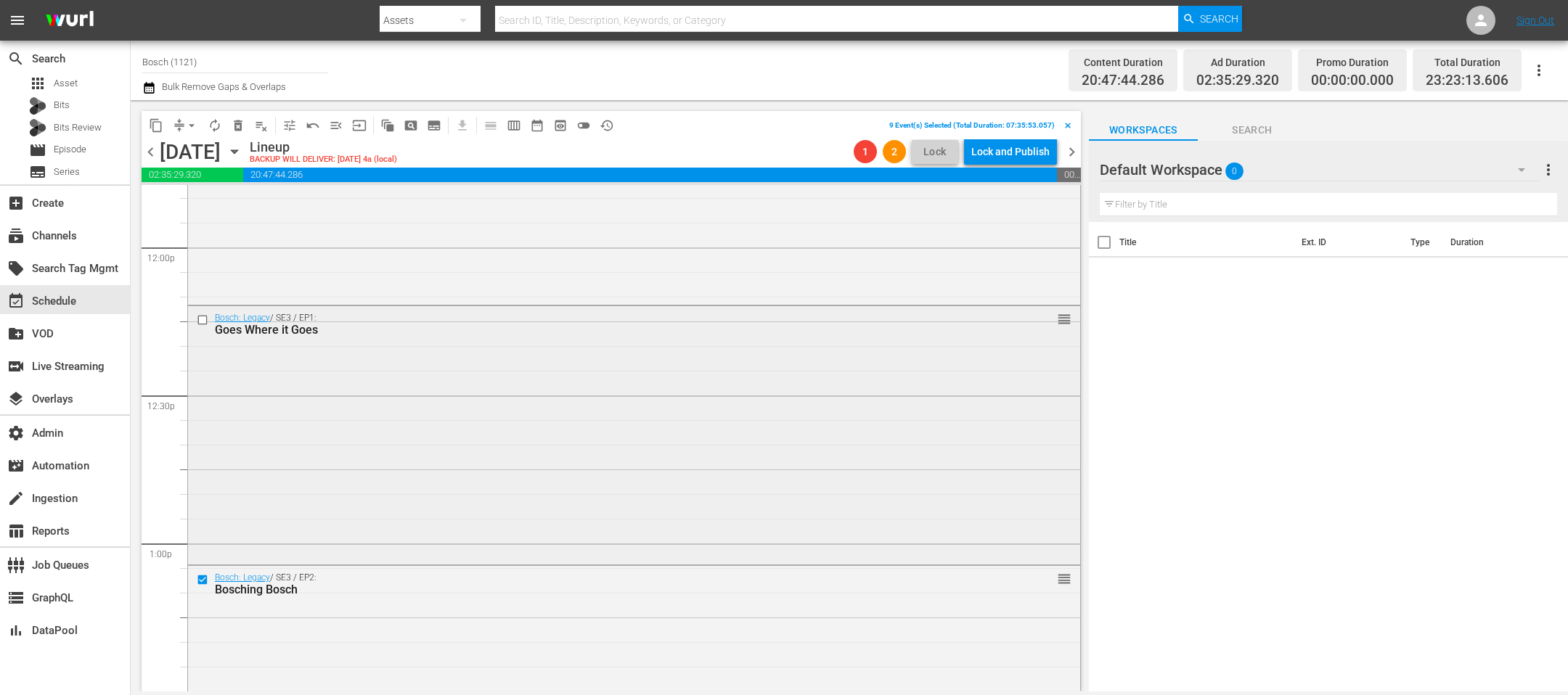
click at [203, 319] on input "checkbox" at bounding box center [203, 320] width 15 height 13
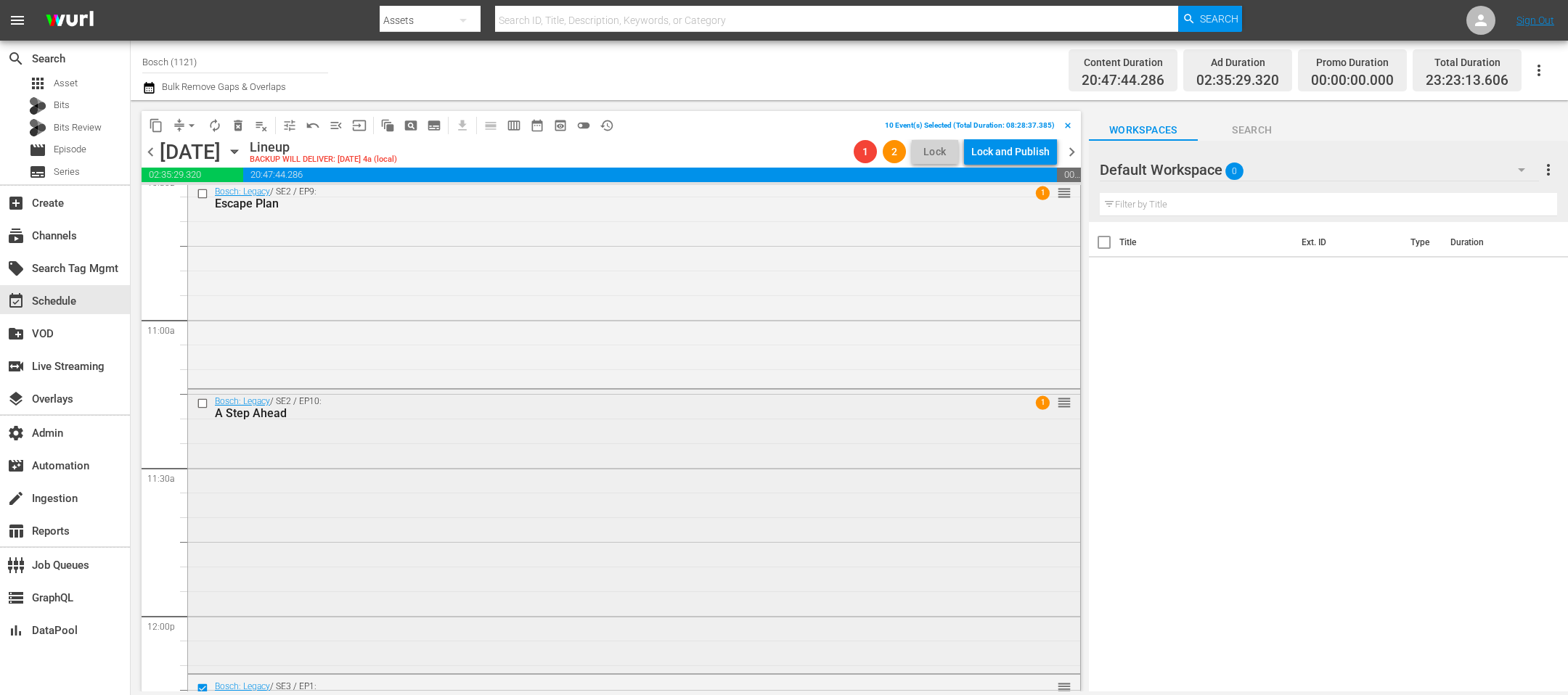
click at [204, 401] on input "checkbox" at bounding box center [203, 404] width 15 height 13
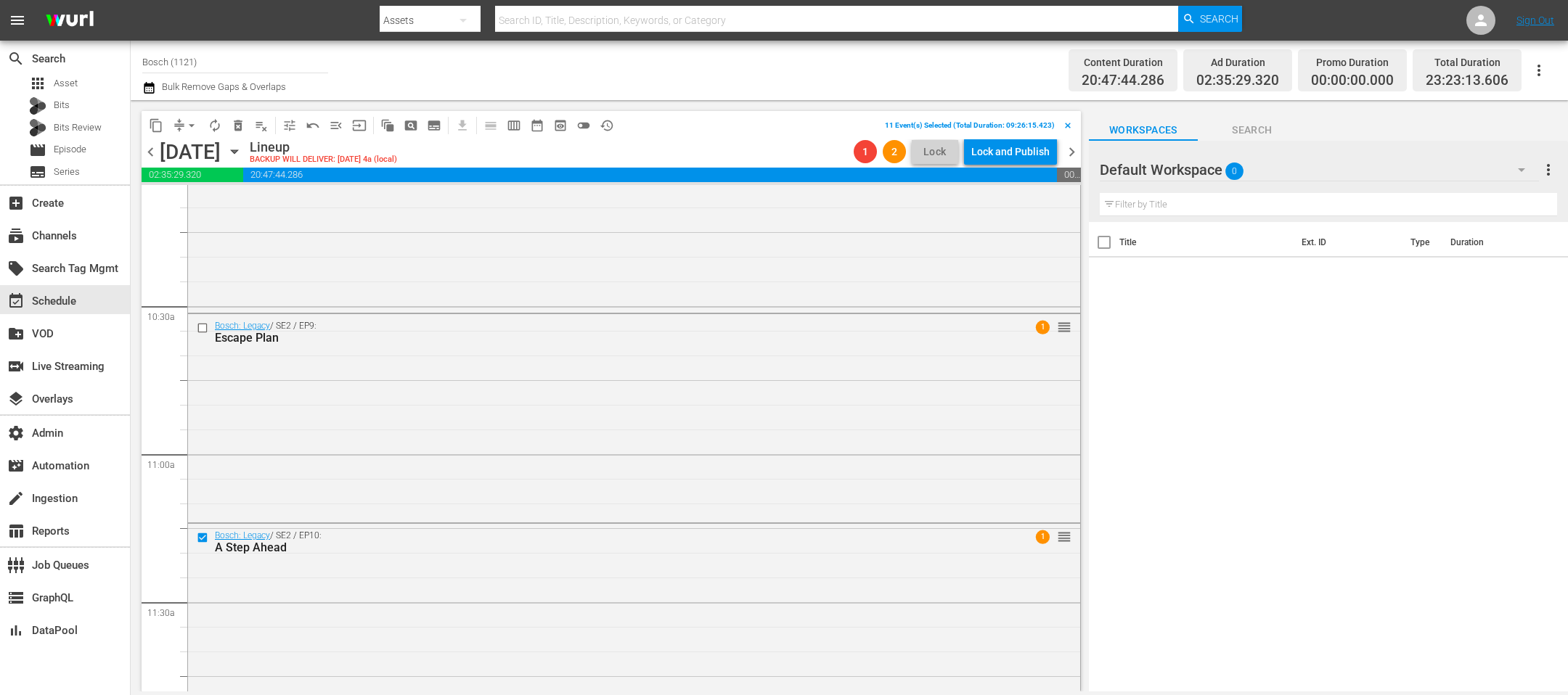
scroll to position [2958, 0]
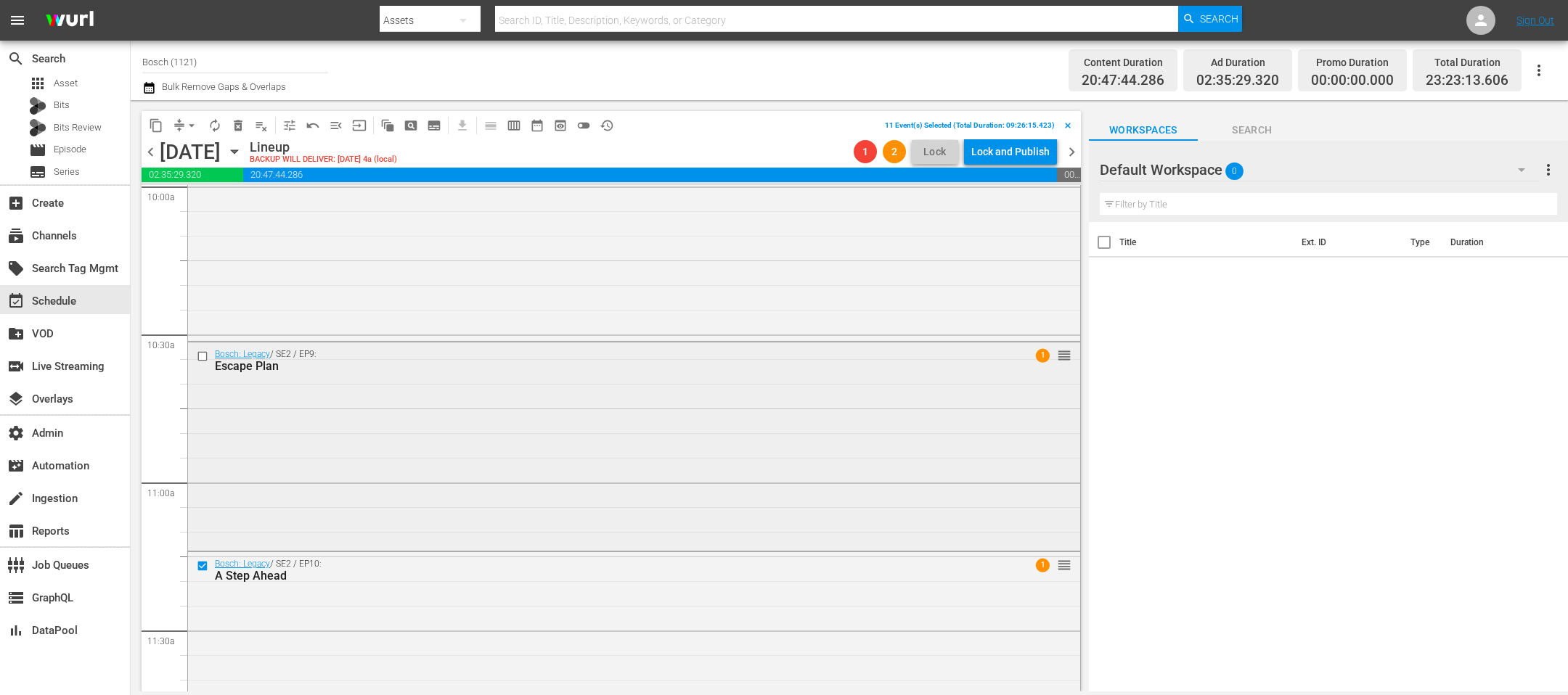
click at [204, 356] on input "checkbox" at bounding box center [203, 356] width 15 height 13
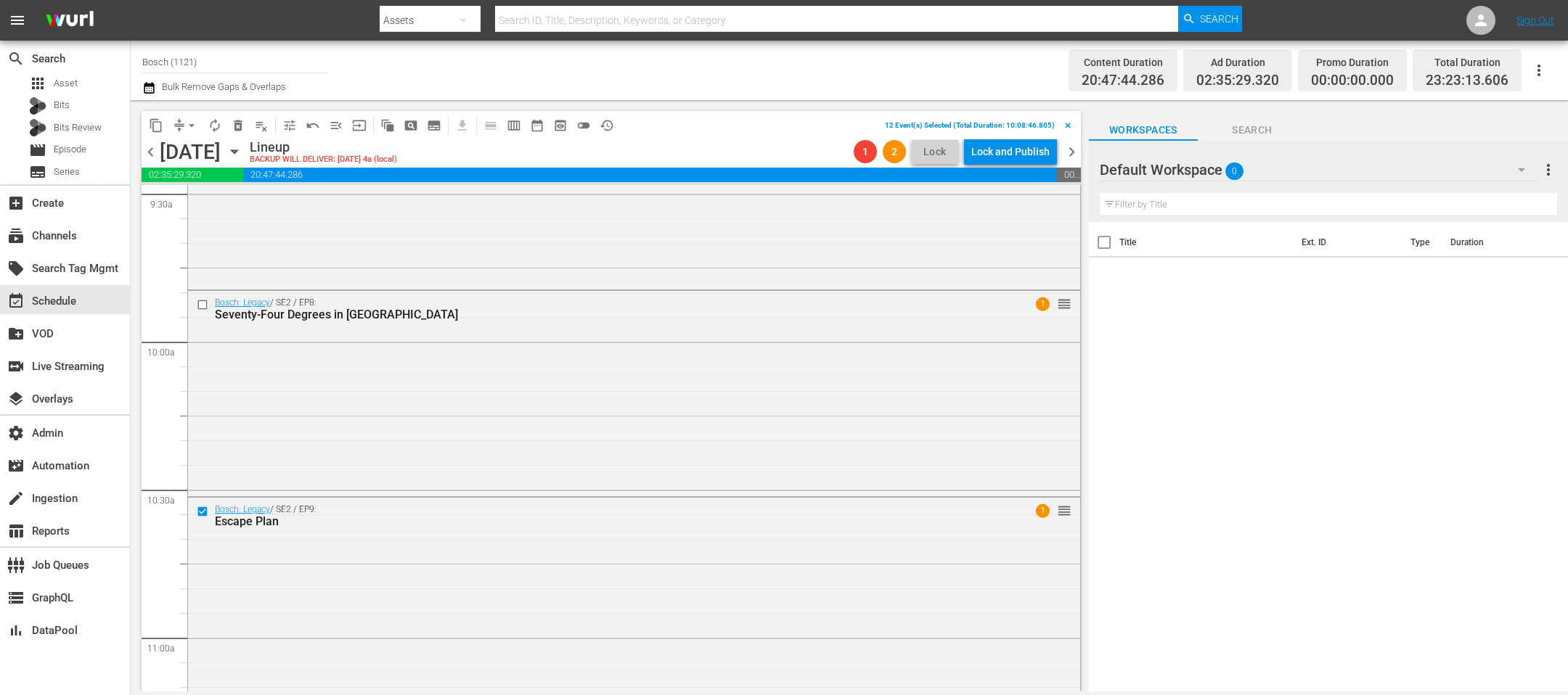
scroll to position [2790, 0]
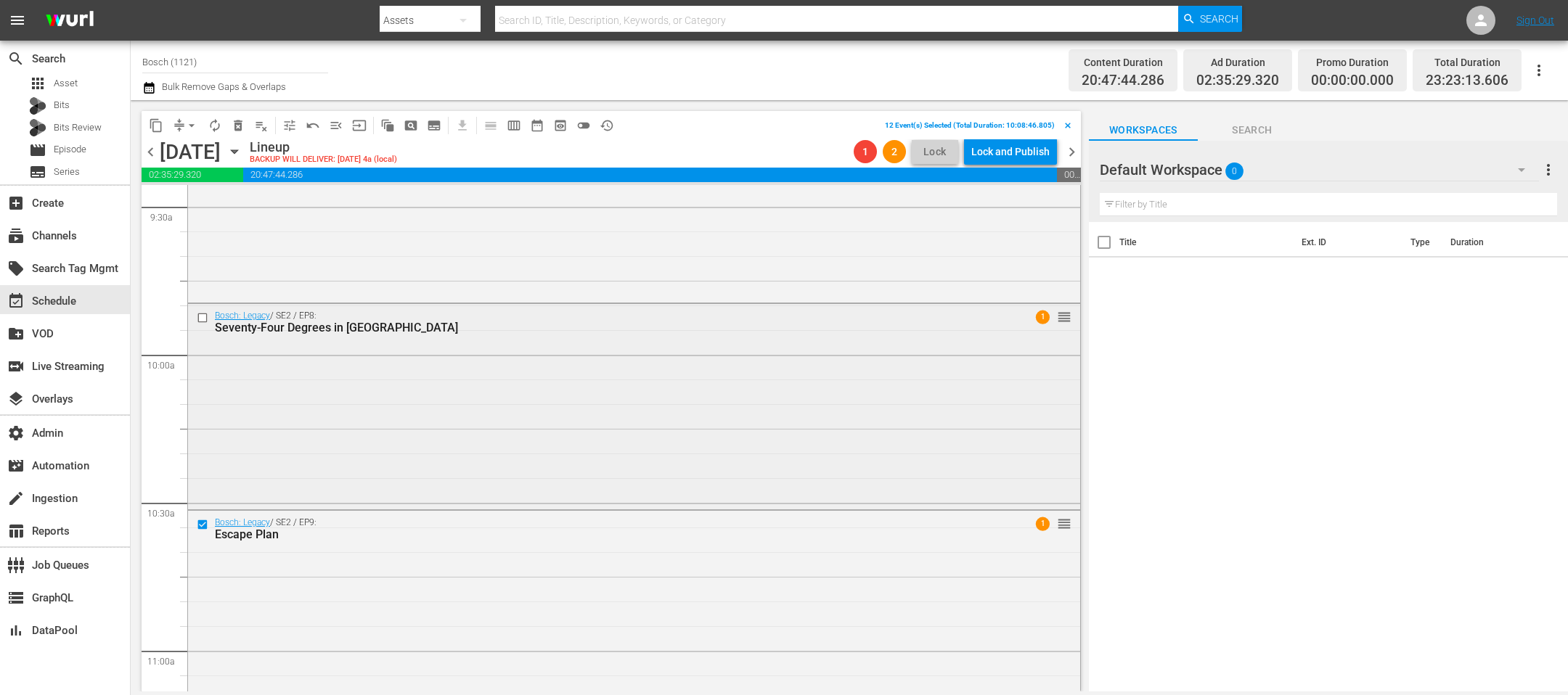
click at [204, 313] on input "checkbox" at bounding box center [203, 318] width 15 height 13
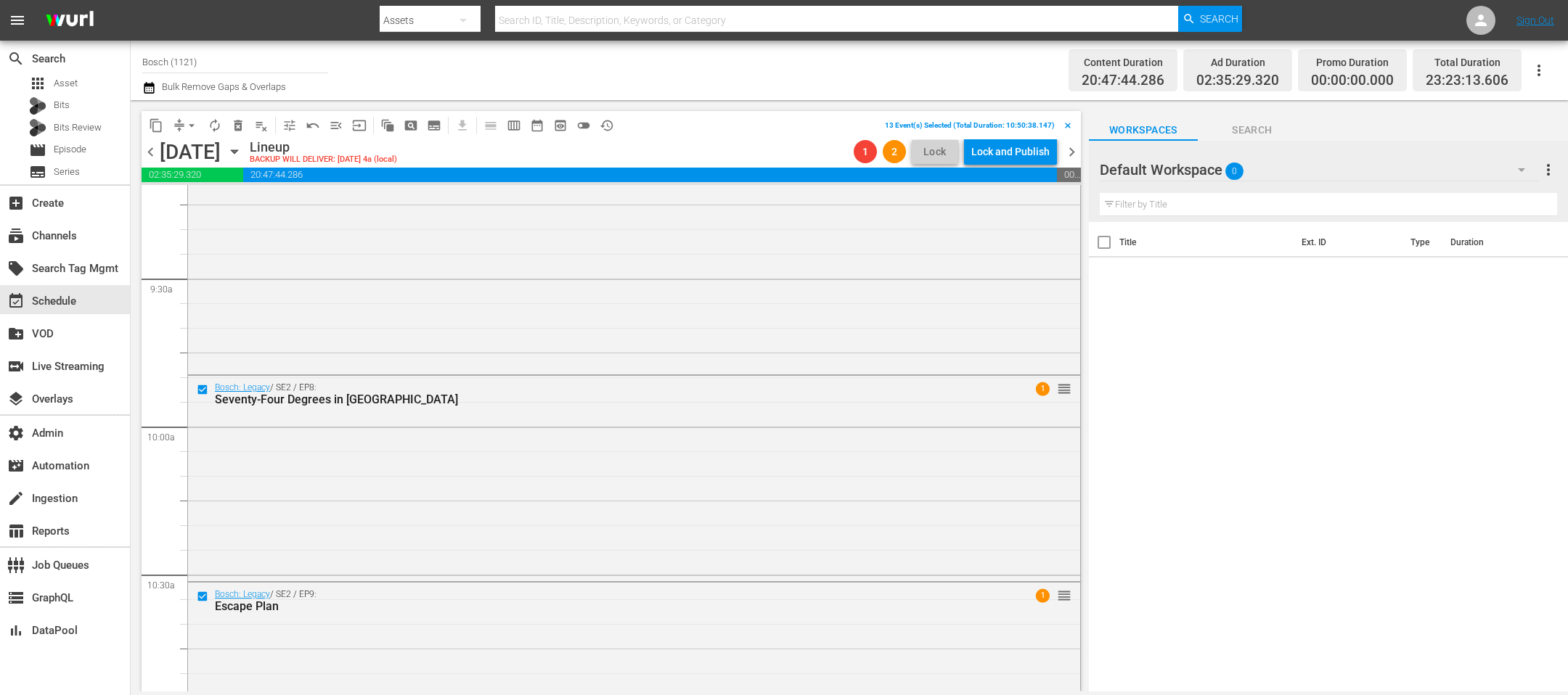
scroll to position [2593, 0]
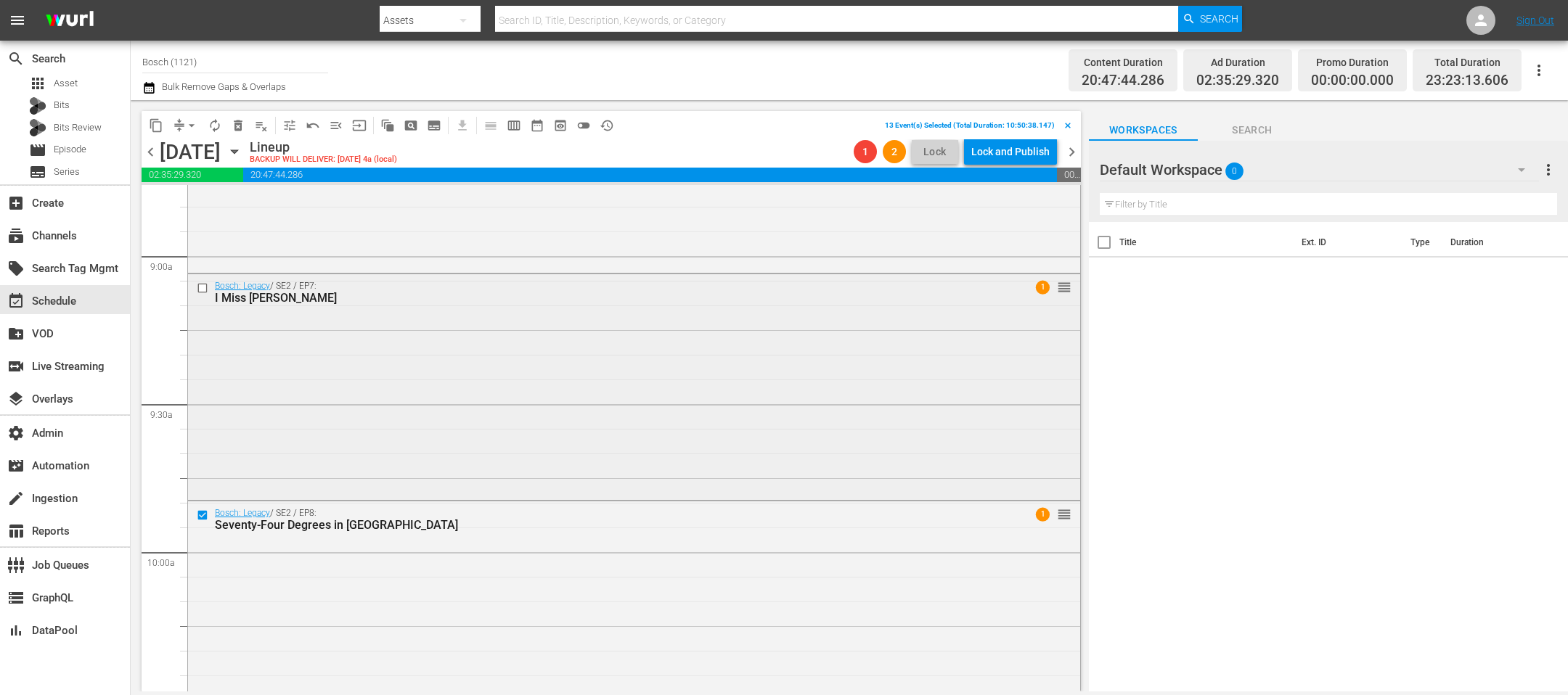
click at [201, 287] on input "checkbox" at bounding box center [203, 288] width 15 height 13
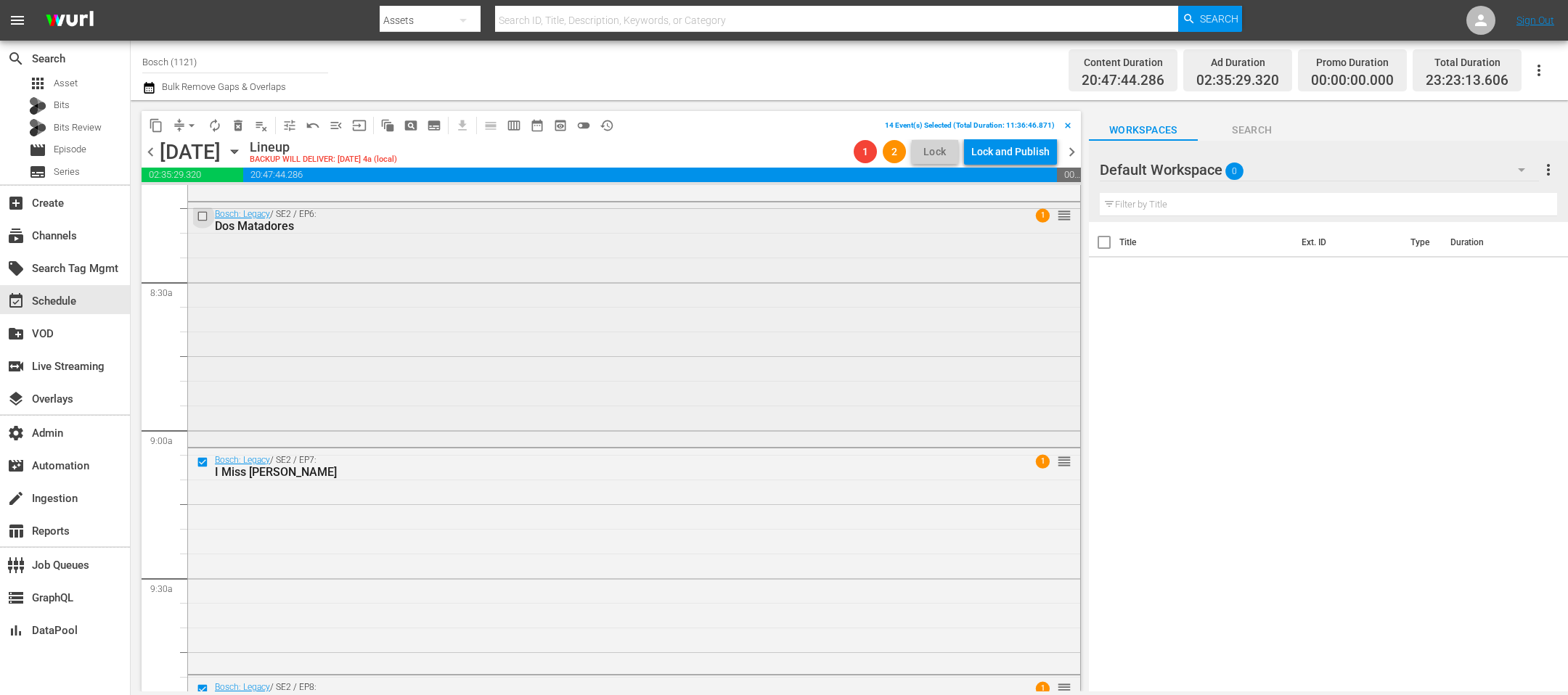
click at [204, 216] on input "checkbox" at bounding box center [203, 217] width 15 height 13
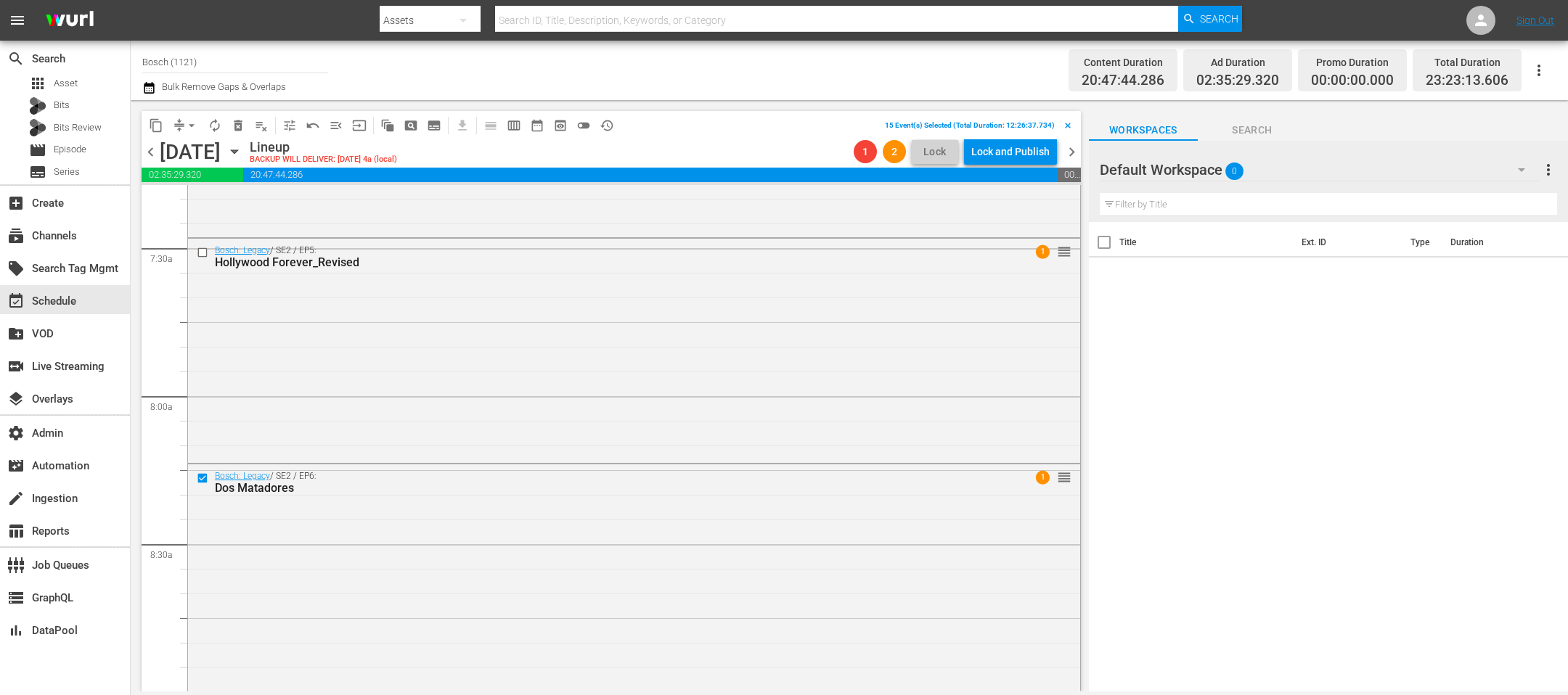
scroll to position [2098, 0]
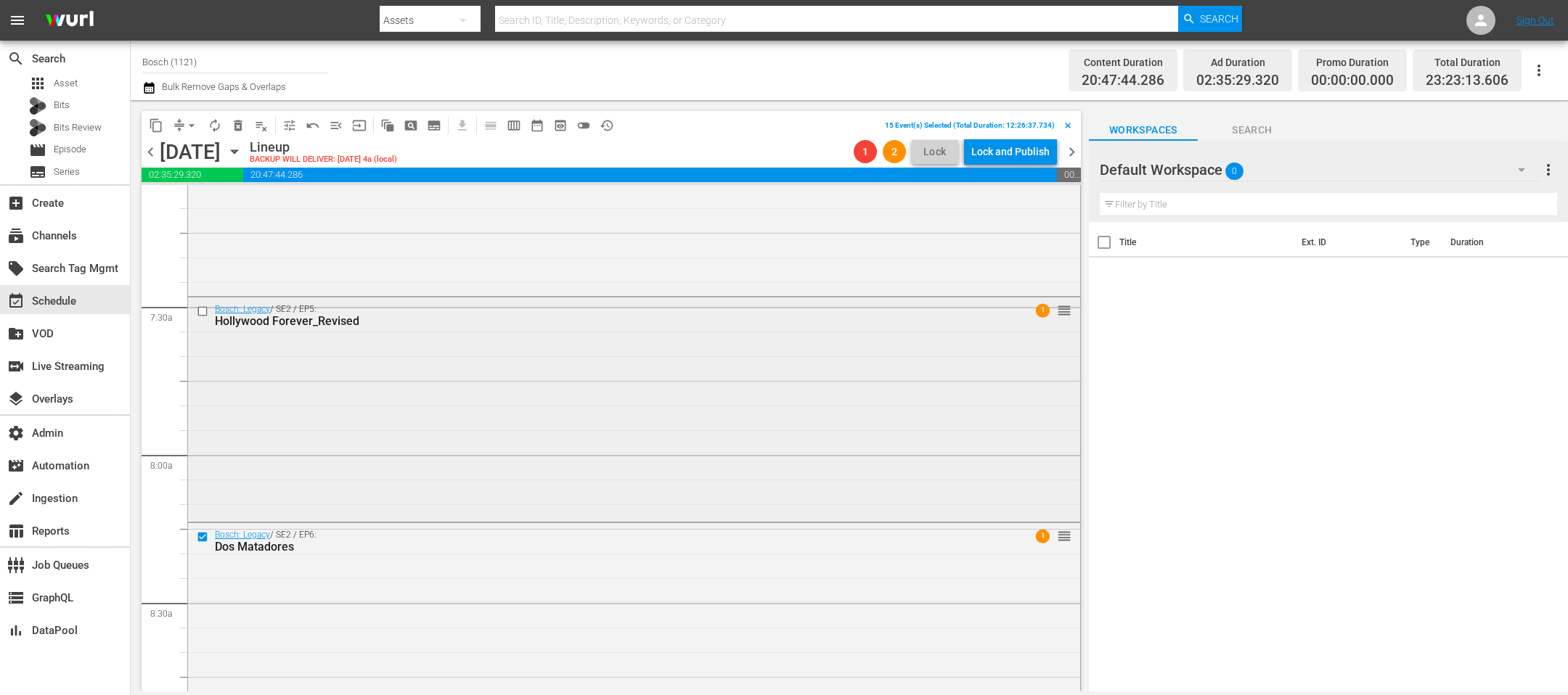
click at [203, 307] on input "checkbox" at bounding box center [203, 311] width 15 height 13
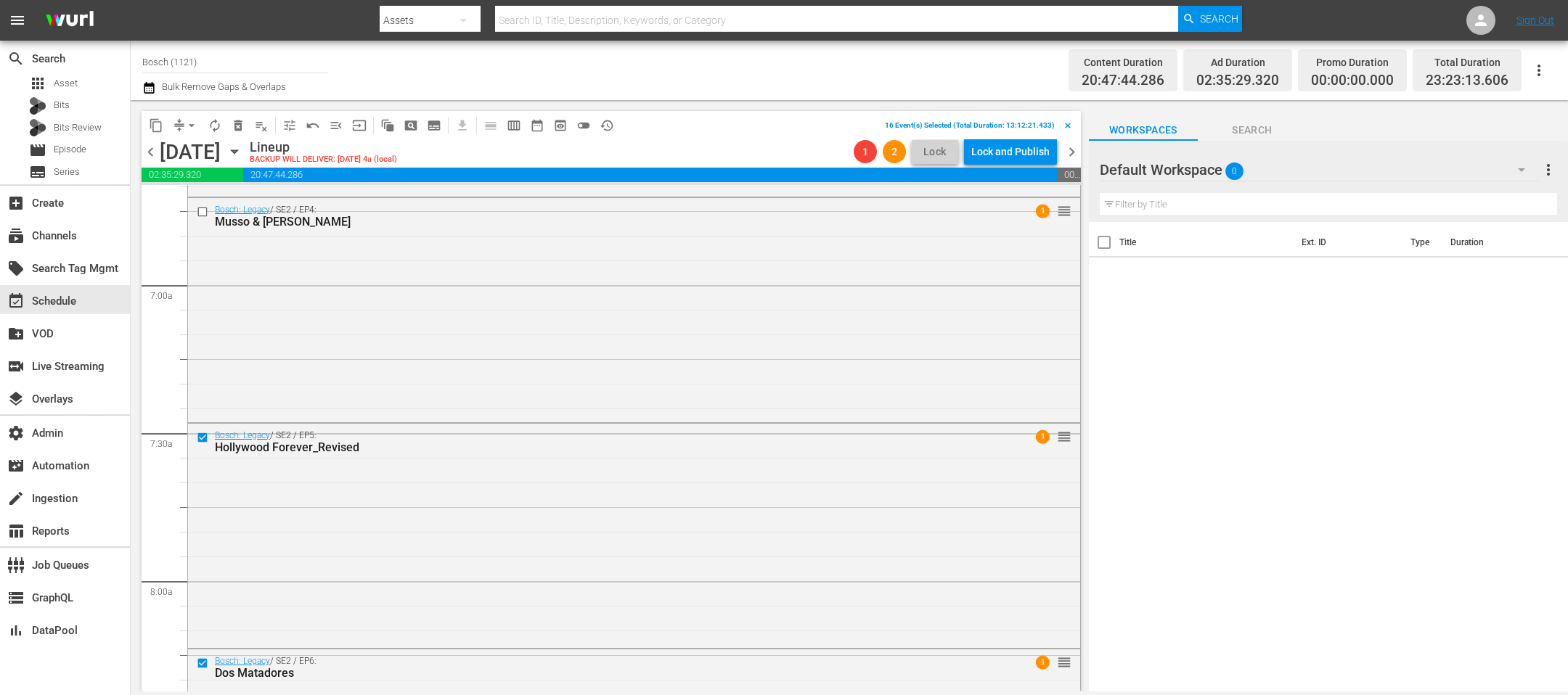
scroll to position [1926, 0]
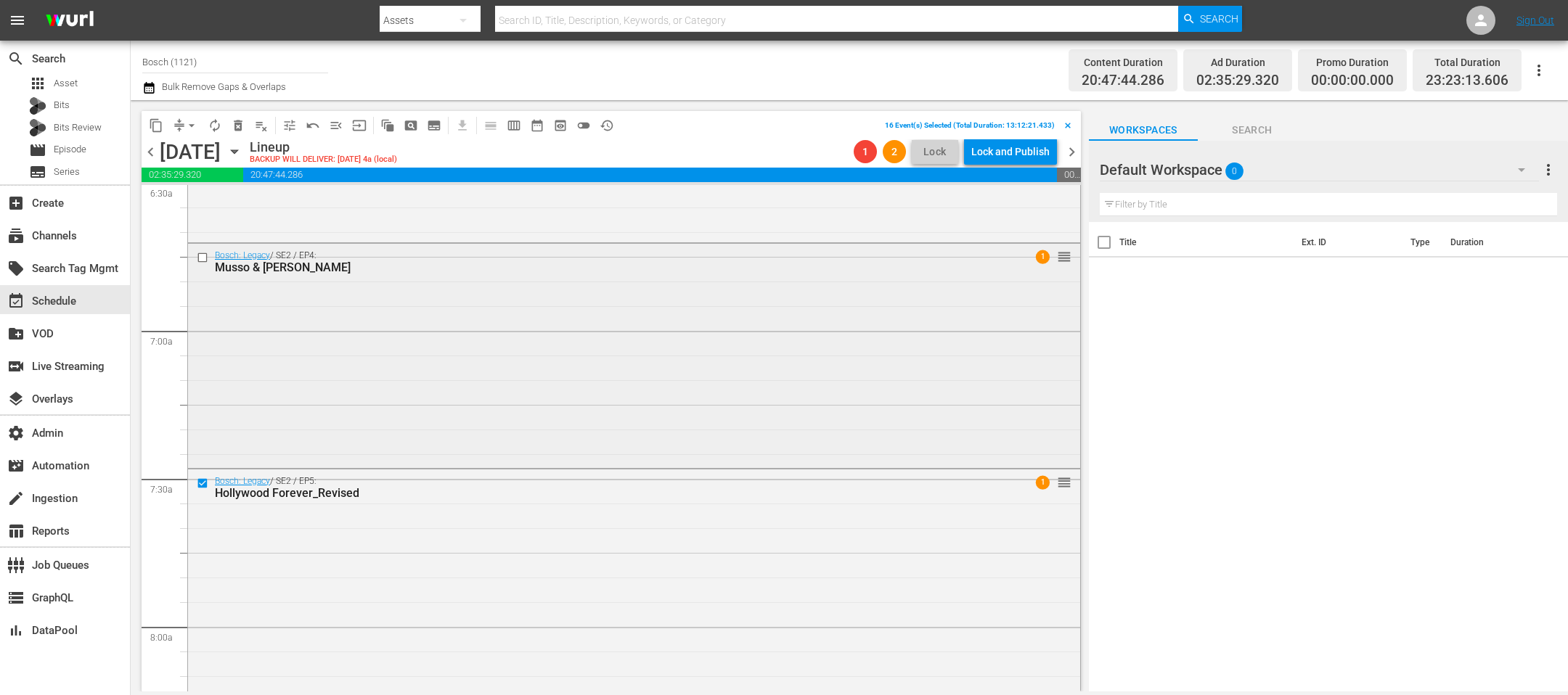
click at [203, 253] on input "checkbox" at bounding box center [203, 257] width 15 height 13
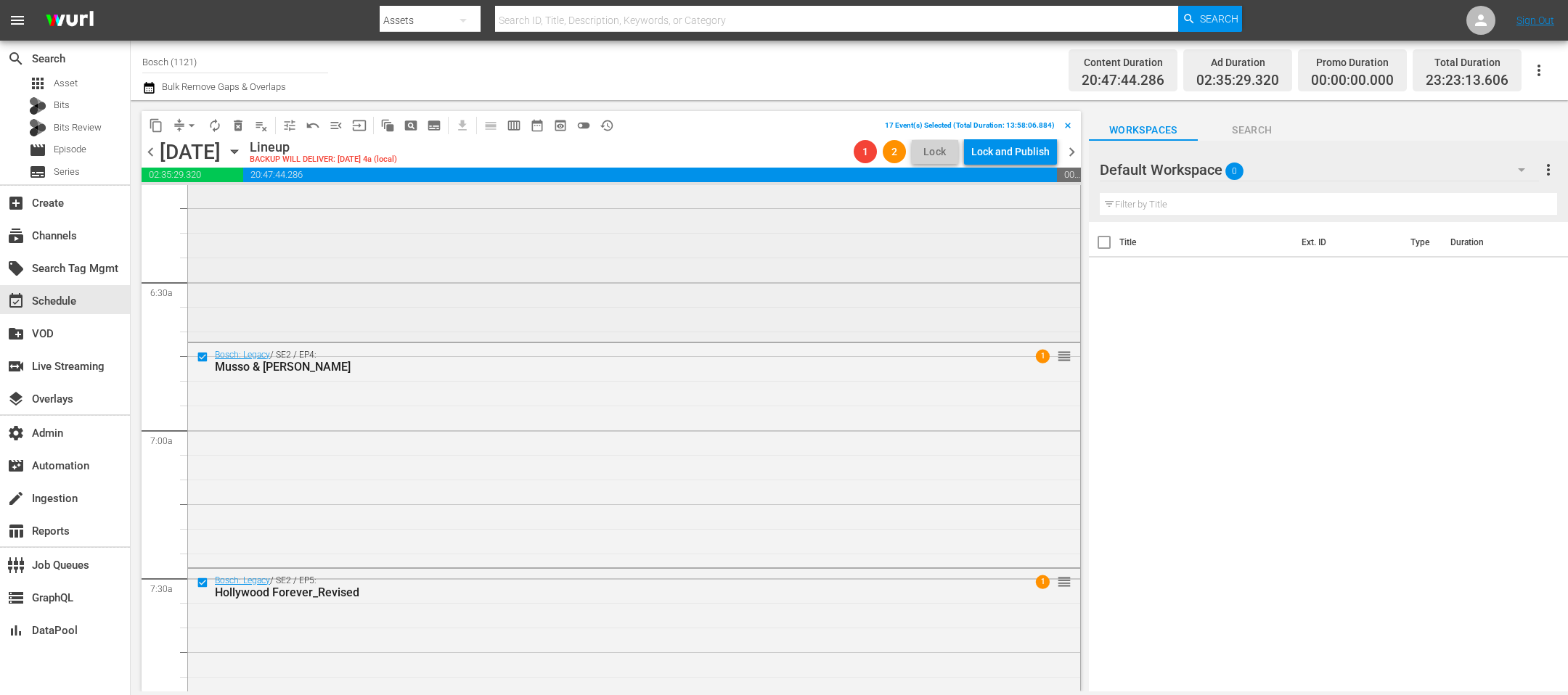
scroll to position [1654, 0]
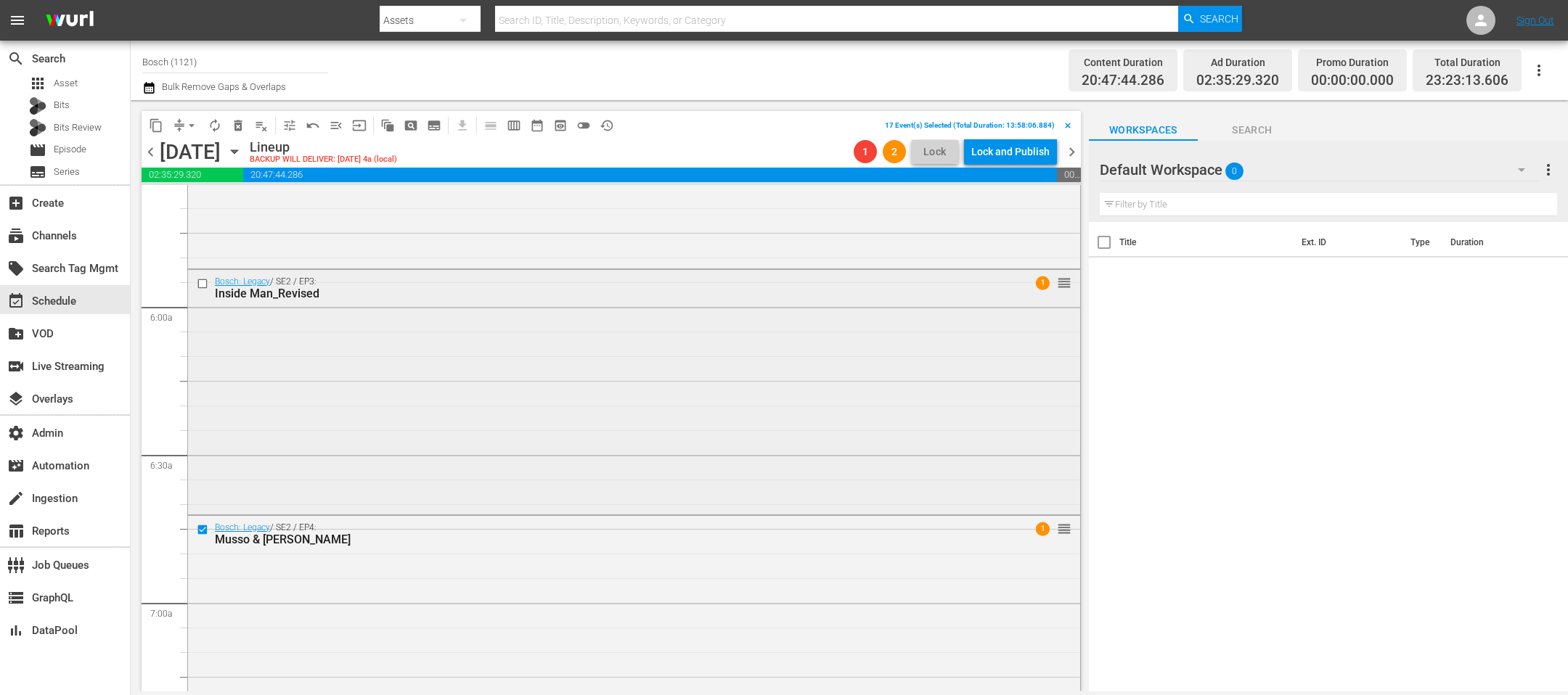
click at [204, 282] on input "checkbox" at bounding box center [203, 283] width 15 height 13
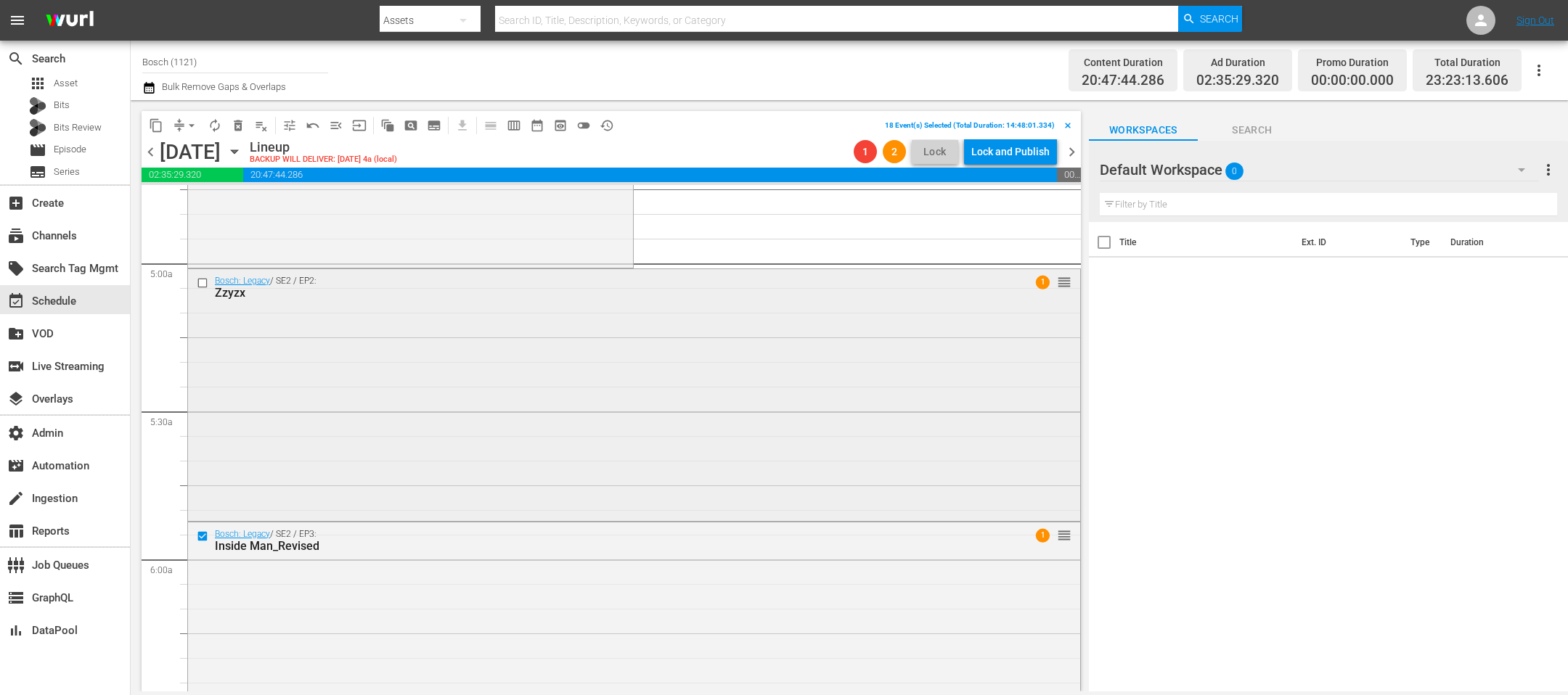
click at [203, 287] on input "checkbox" at bounding box center [203, 283] width 15 height 13
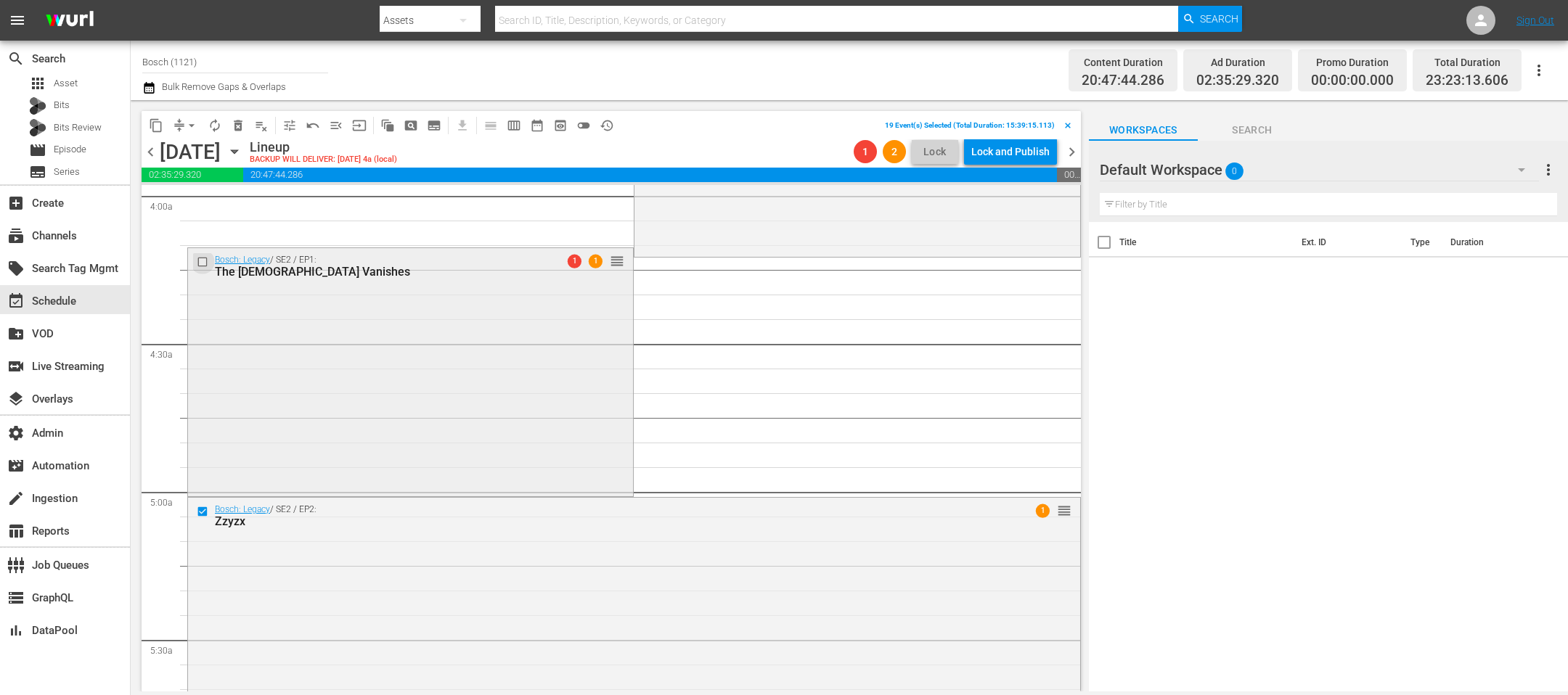
click at [201, 258] on input "checkbox" at bounding box center [203, 262] width 15 height 13
click at [235, 128] on span "delete_forever_outlined" at bounding box center [238, 125] width 14 height 14
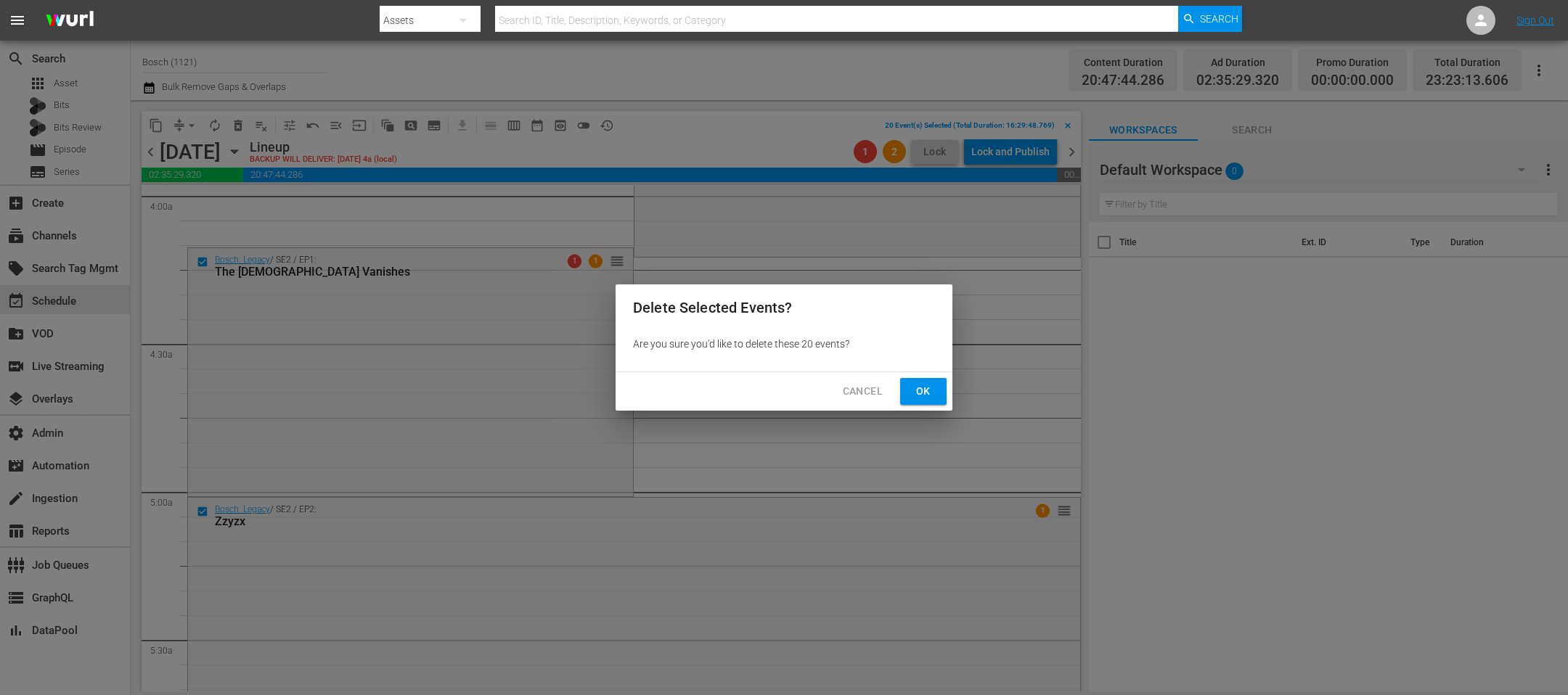
click at [909, 390] on button "Ok" at bounding box center [923, 391] width 47 height 27
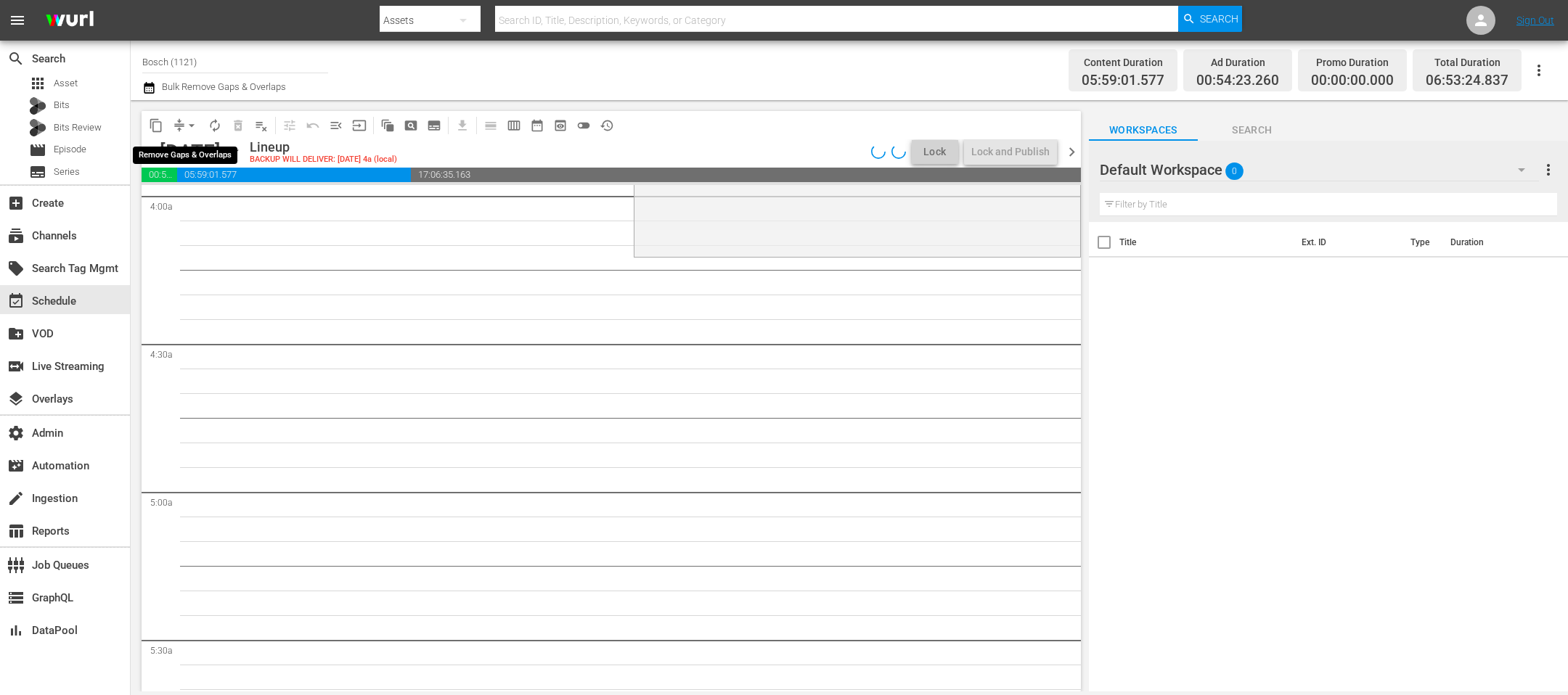
click at [189, 125] on span "arrow_drop_down" at bounding box center [192, 125] width 14 height 14
click at [174, 193] on li "Align to End of Previous Day" at bounding box center [193, 202] width 152 height 24
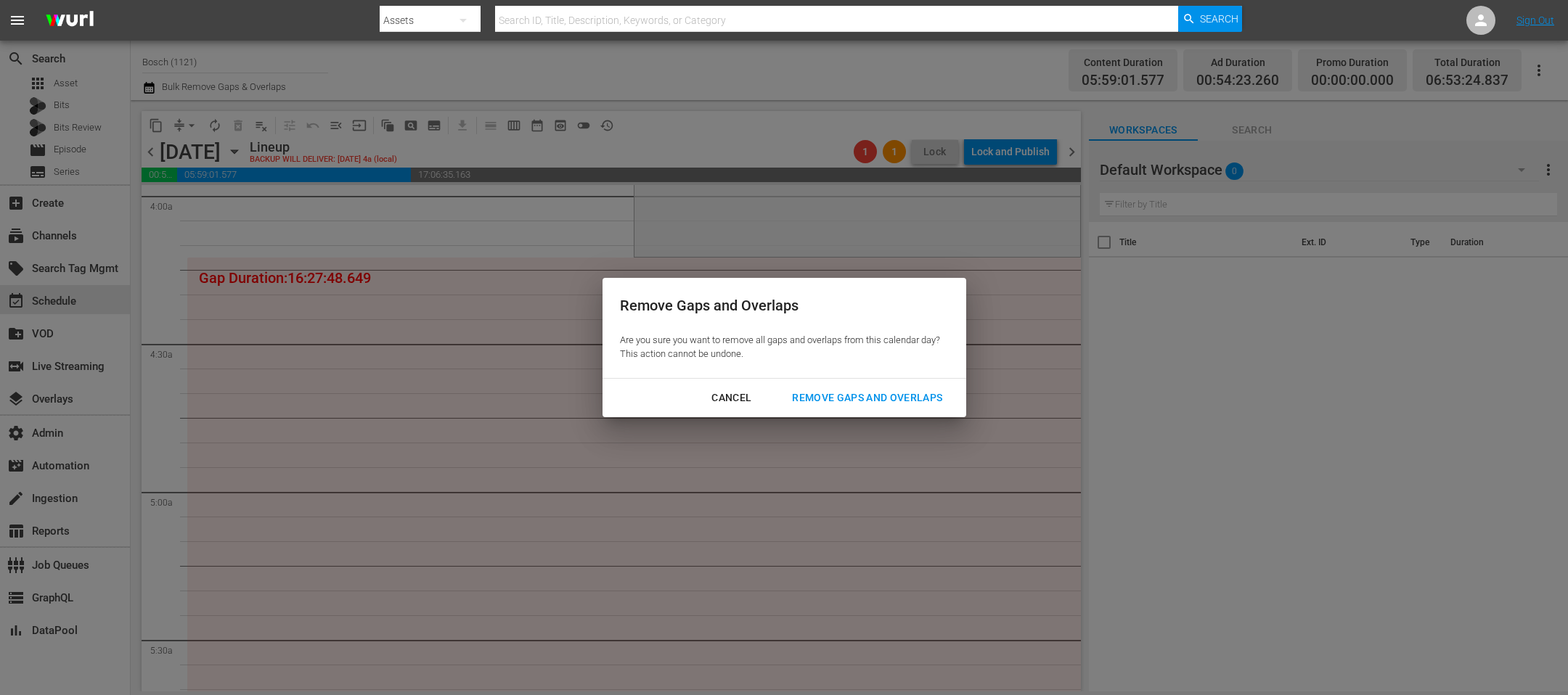
click at [865, 401] on div "Remove Gaps and Overlaps" at bounding box center [867, 398] width 174 height 18
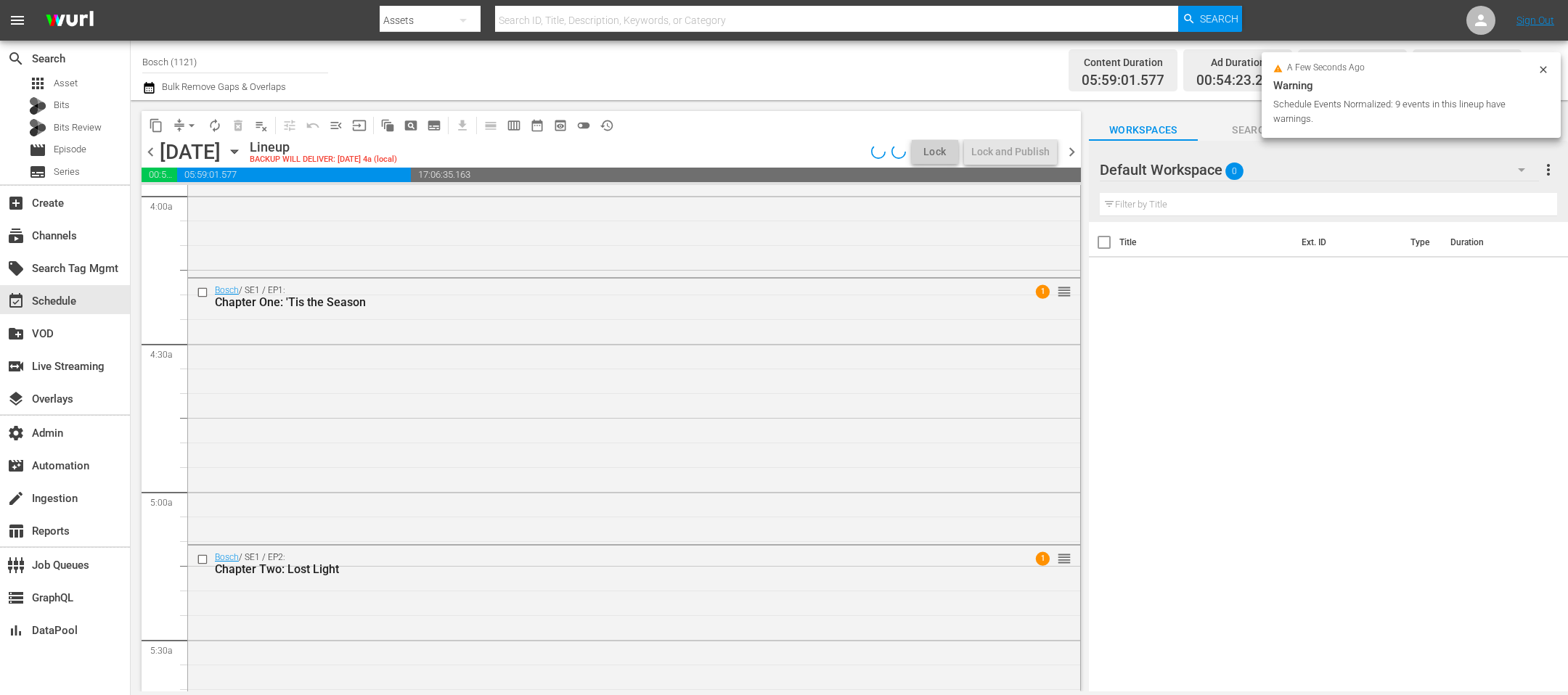
click at [214, 122] on span "autorenew_outlined" at bounding box center [215, 125] width 14 height 14
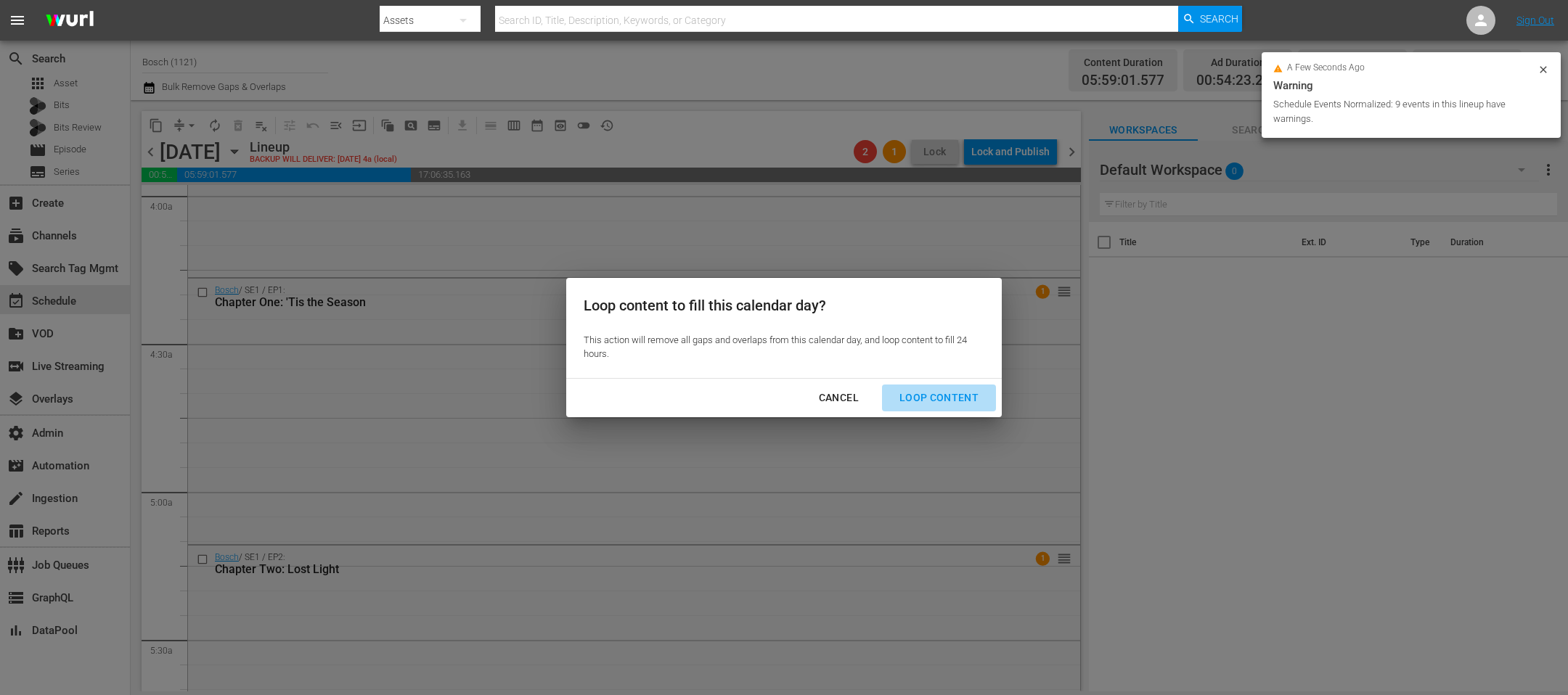
click at [952, 407] on div "Loop Content" at bounding box center [939, 398] width 102 height 18
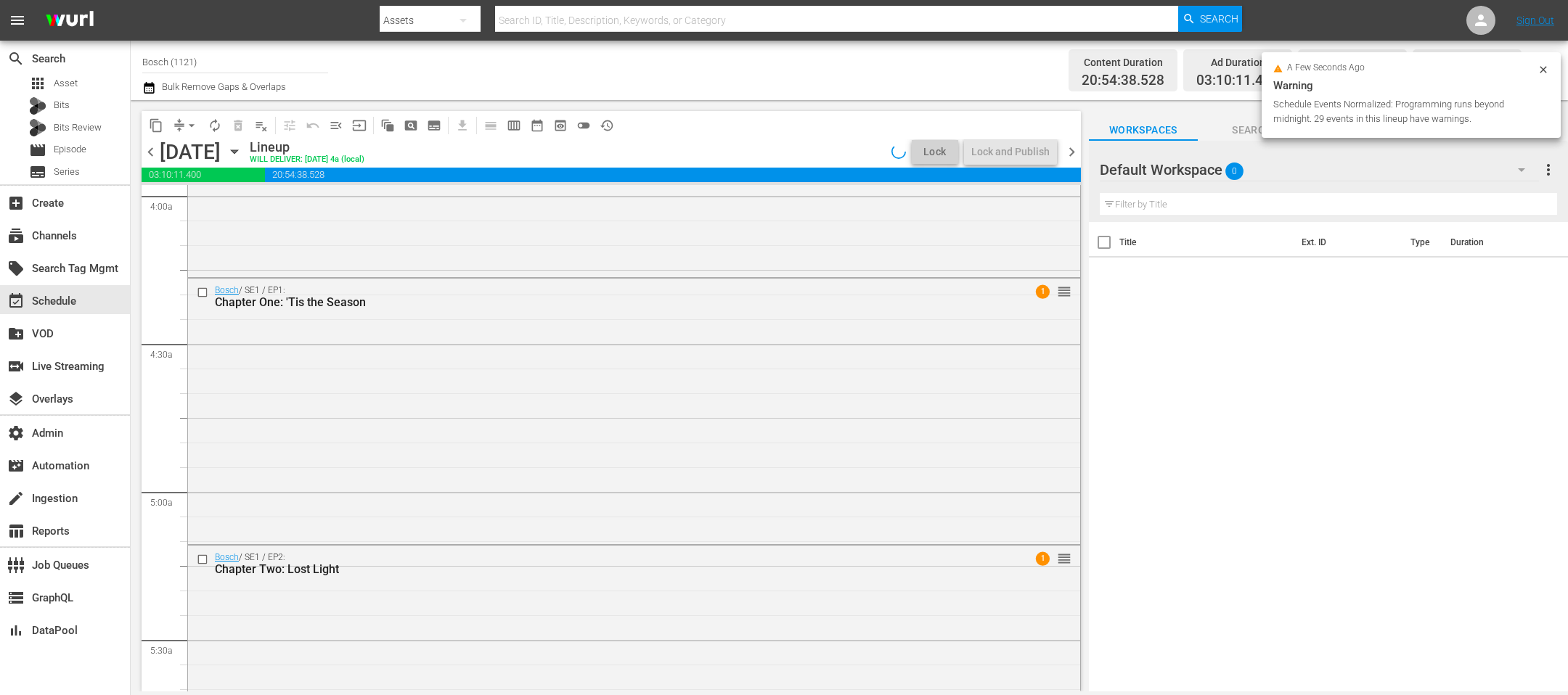
click at [1552, 73] on div "a few seconds ago Warning Schedule Events Normalized: Programming runs beyond m…" at bounding box center [1411, 95] width 299 height 86
click at [1550, 73] on div "a few seconds ago Warning Schedule Events Normalized: Programming runs beyond m…" at bounding box center [1411, 95] width 299 height 86
click at [1547, 72] on icon at bounding box center [1542, 69] width 12 height 12
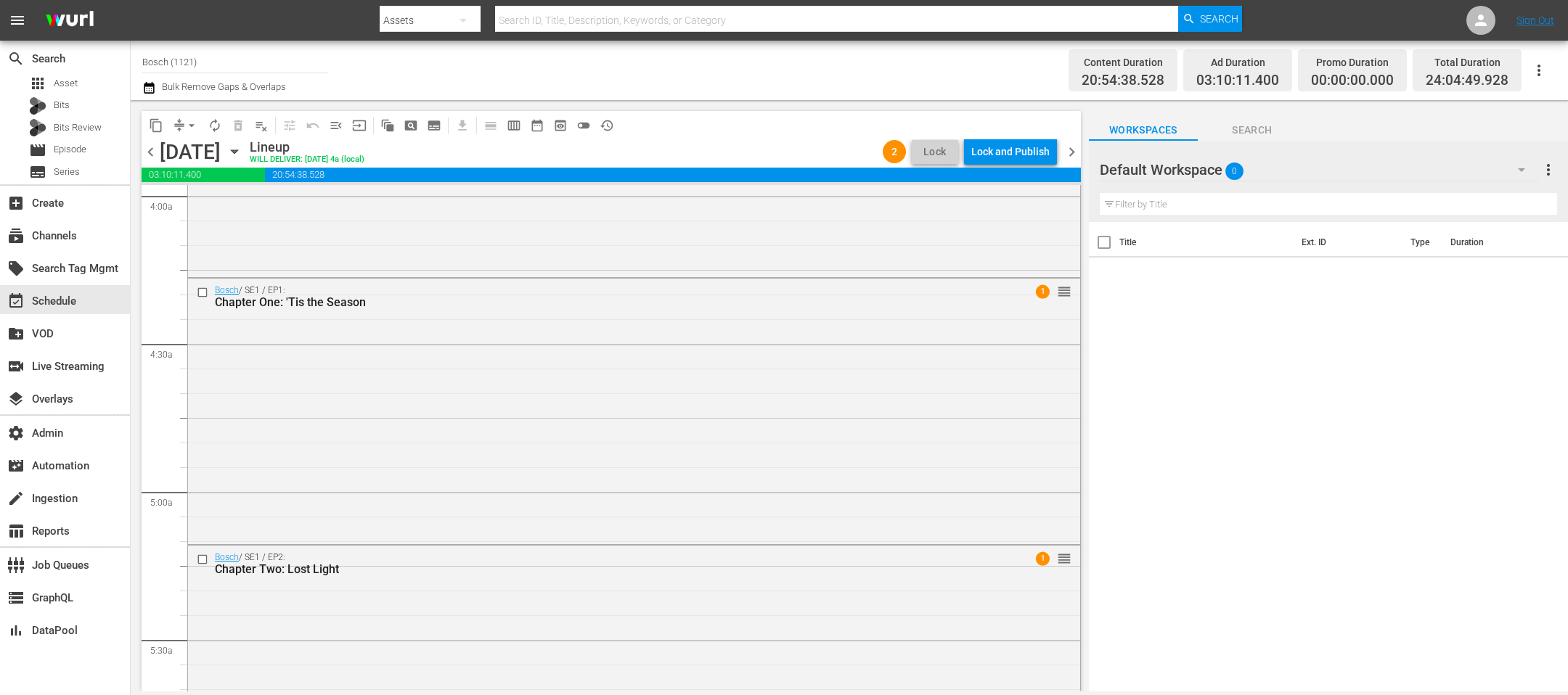
click at [1004, 142] on div "Lock and Publish" at bounding box center [1010, 151] width 78 height 26
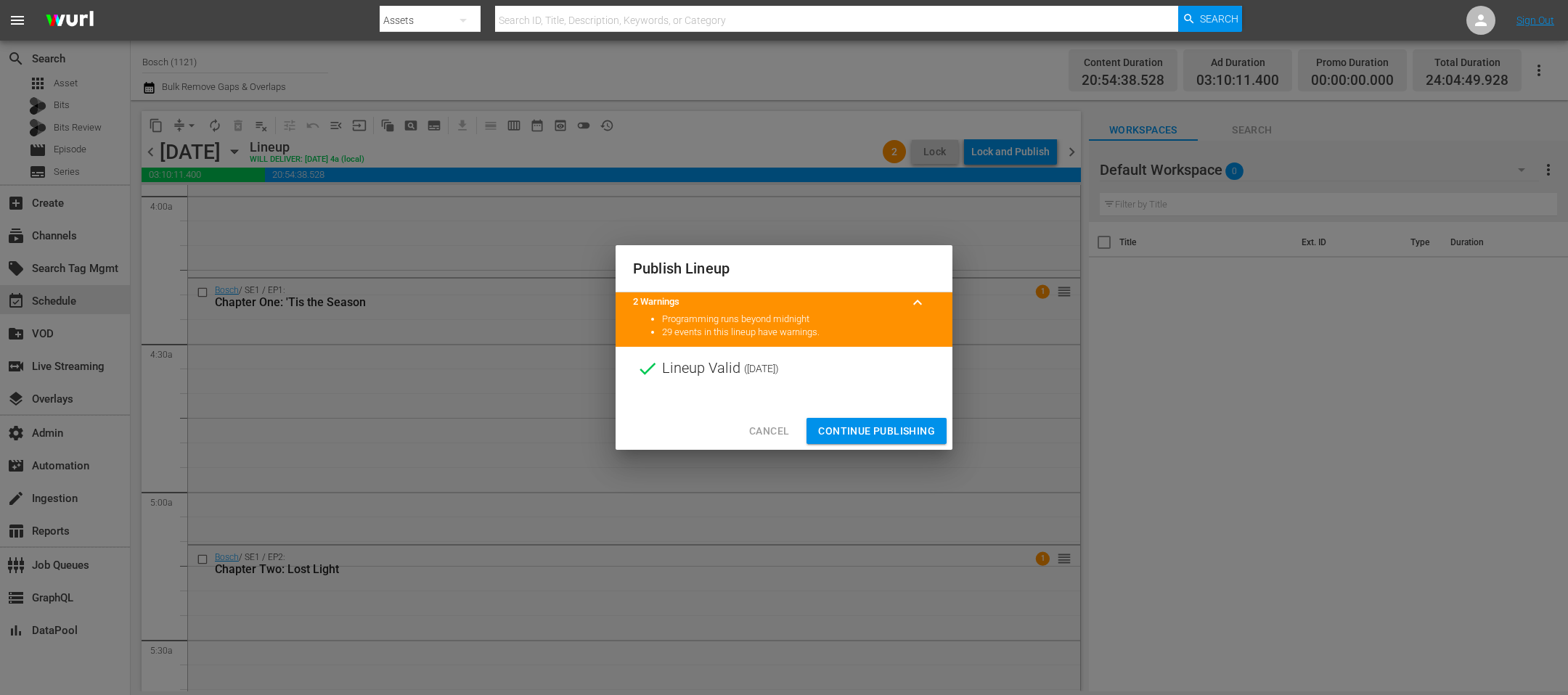
click at [901, 427] on span "Continue Publishing" at bounding box center [876, 431] width 116 height 18
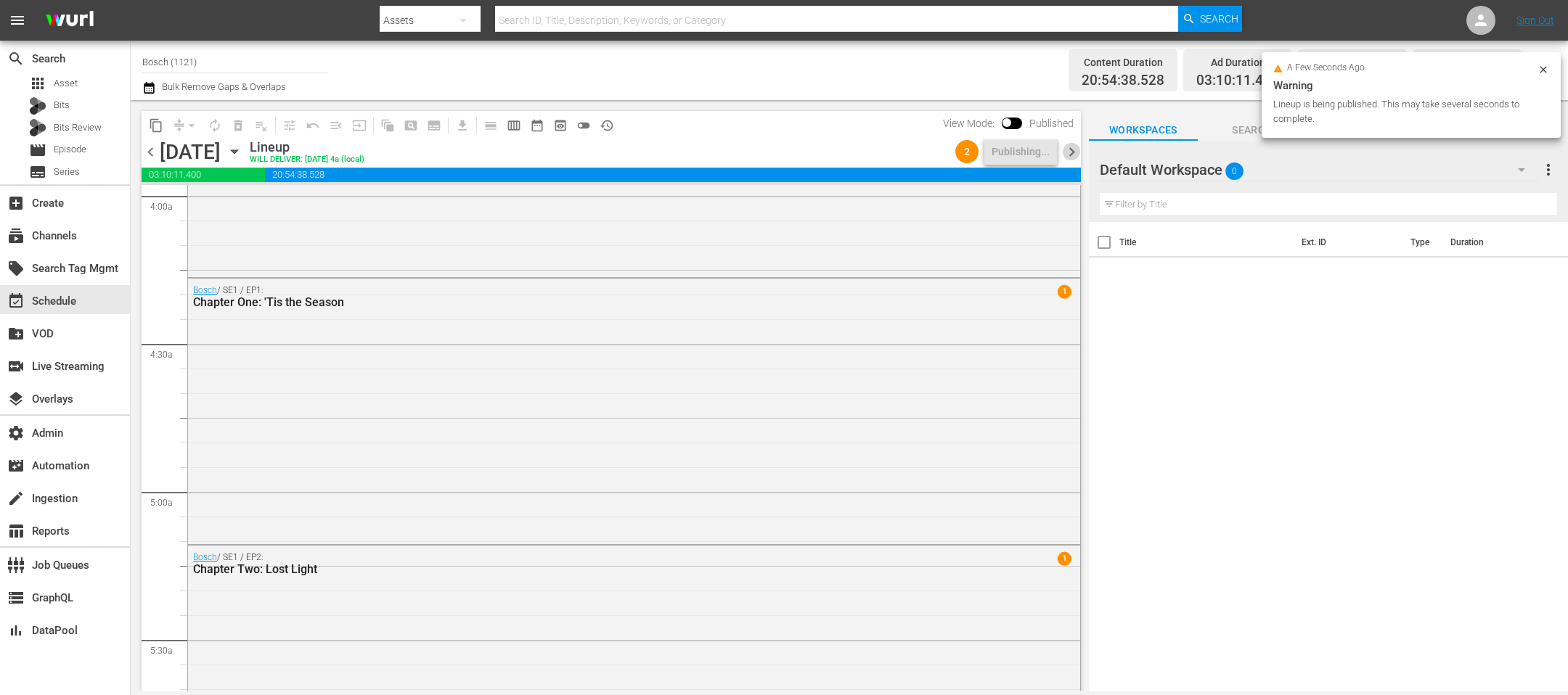
click at [1072, 155] on span "chevron_right" at bounding box center [1072, 152] width 18 height 18
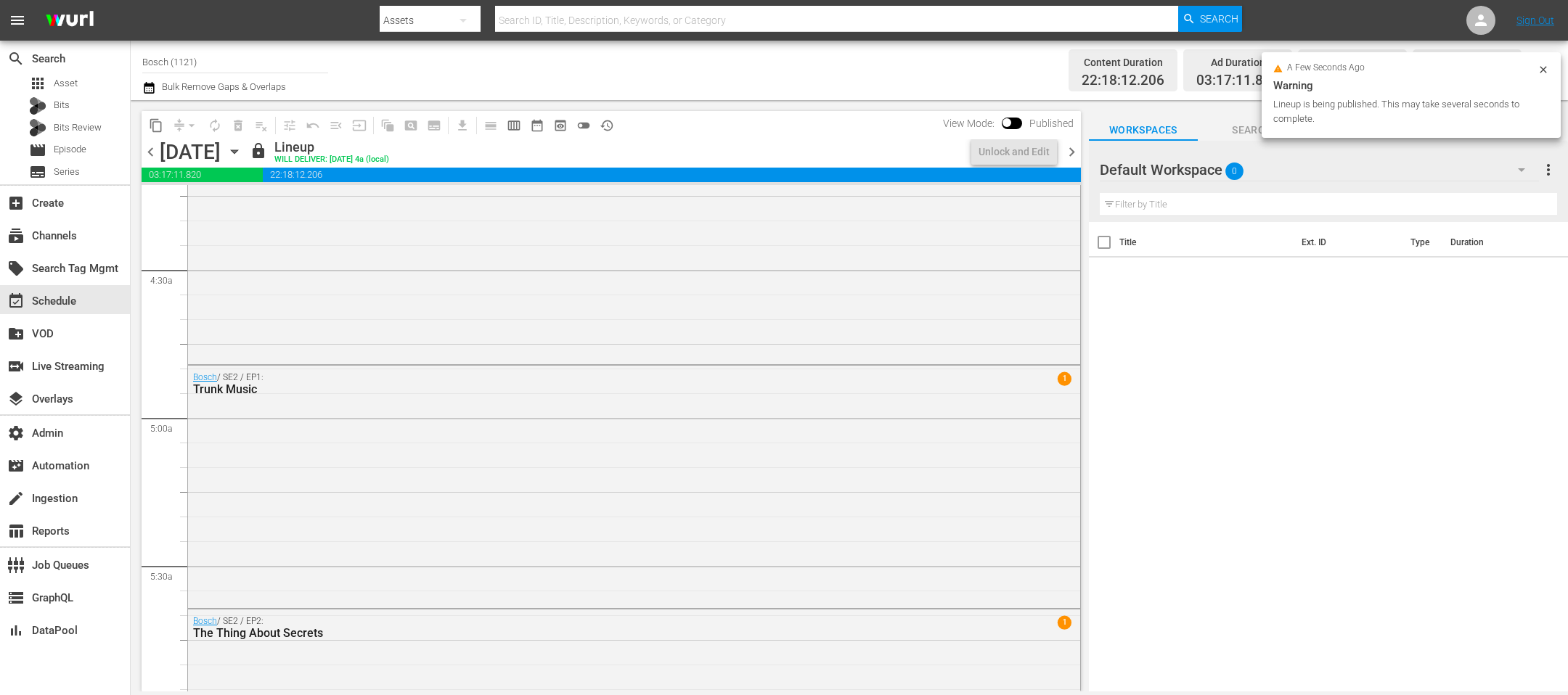
scroll to position [1148, 0]
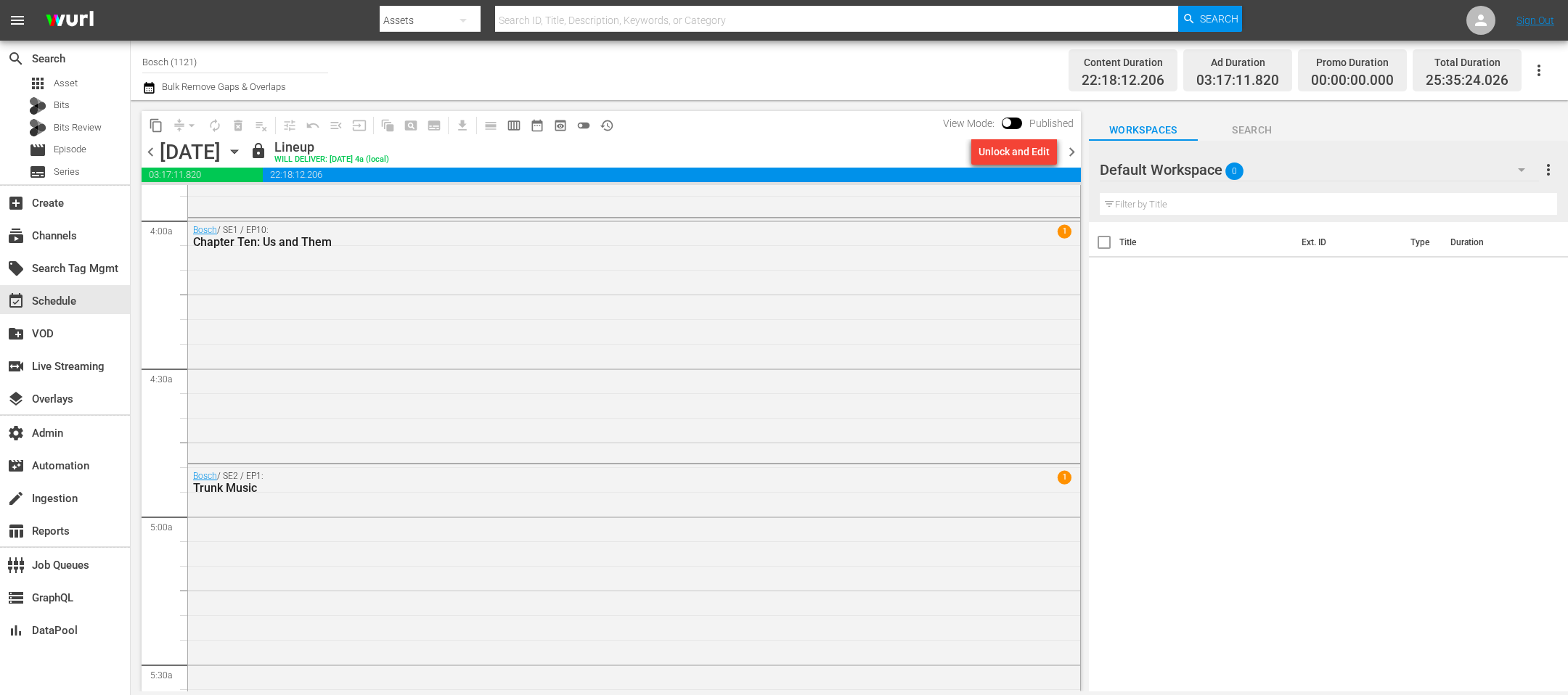
click at [1030, 152] on div "Unlock and Edit" at bounding box center [1013, 151] width 71 height 26
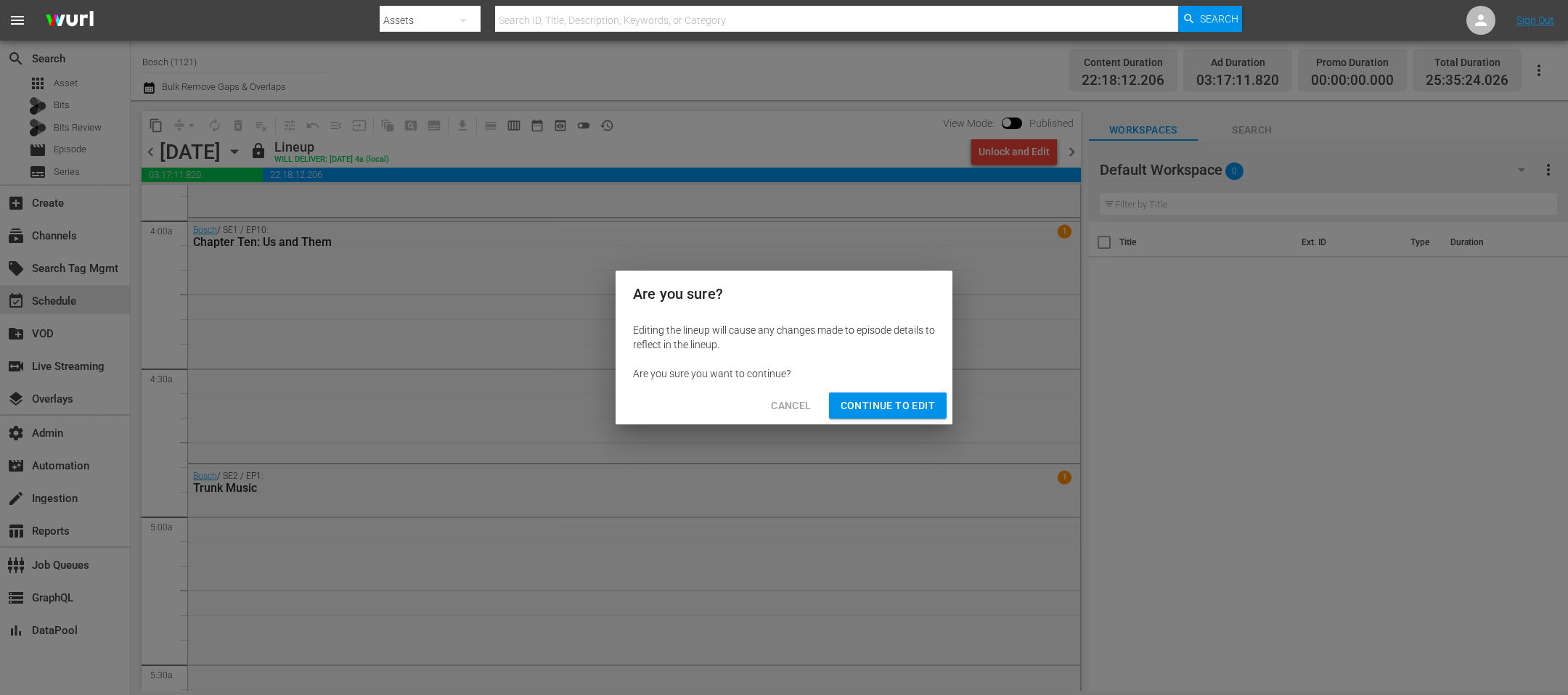
click at [860, 392] on button "Continue to Edit" at bounding box center [887, 406] width 117 height 27
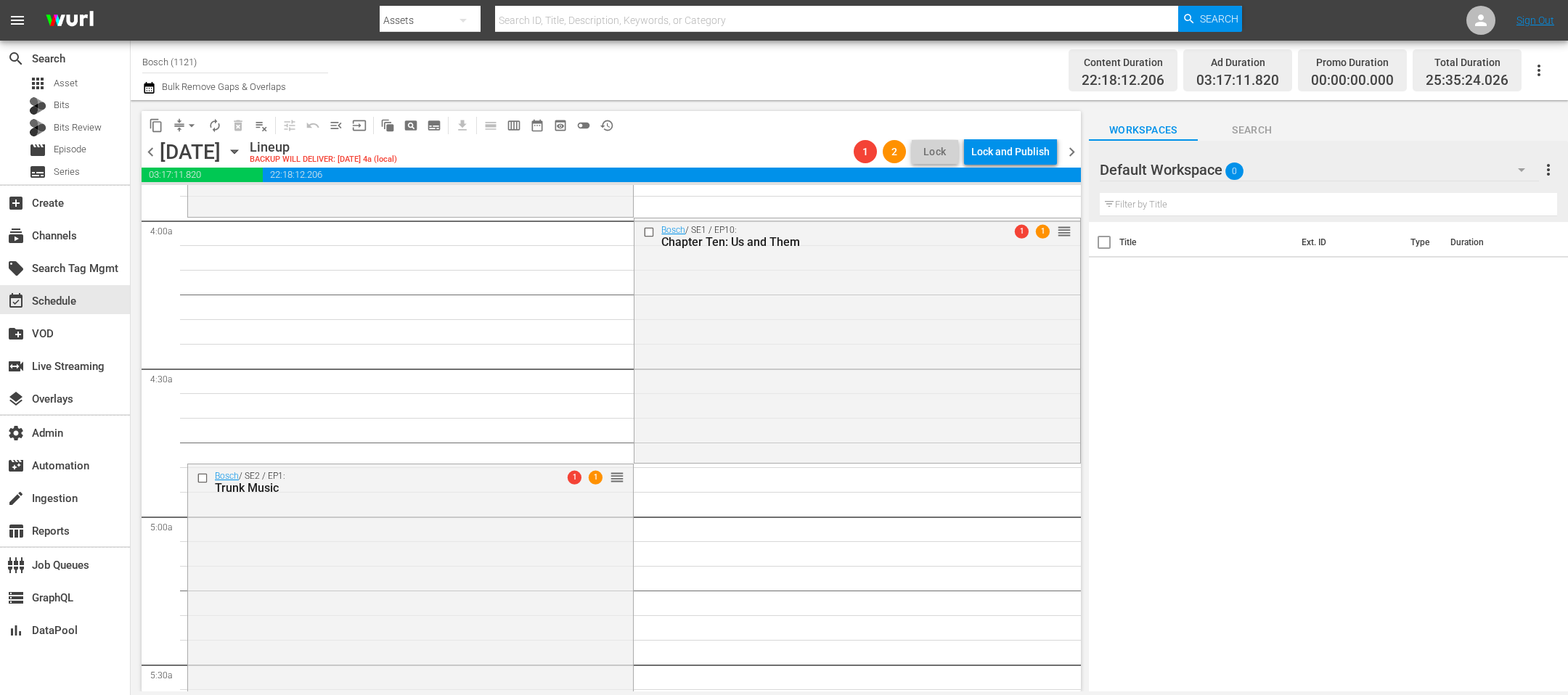
click at [188, 129] on span "arrow_drop_down" at bounding box center [192, 125] width 14 height 14
drag, startPoint x: 181, startPoint y: 202, endPoint x: 668, endPoint y: 340, distance: 506.2
click at [651, 330] on body "menu Search By Assets Search ID, Title, Description, Keywords, or Category Sear…" at bounding box center [784, 348] width 1568 height 695
click at [183, 120] on button "arrow_drop_down" at bounding box center [192, 125] width 23 height 23
click at [193, 197] on li "Align to End of Previous Day" at bounding box center [193, 202] width 152 height 24
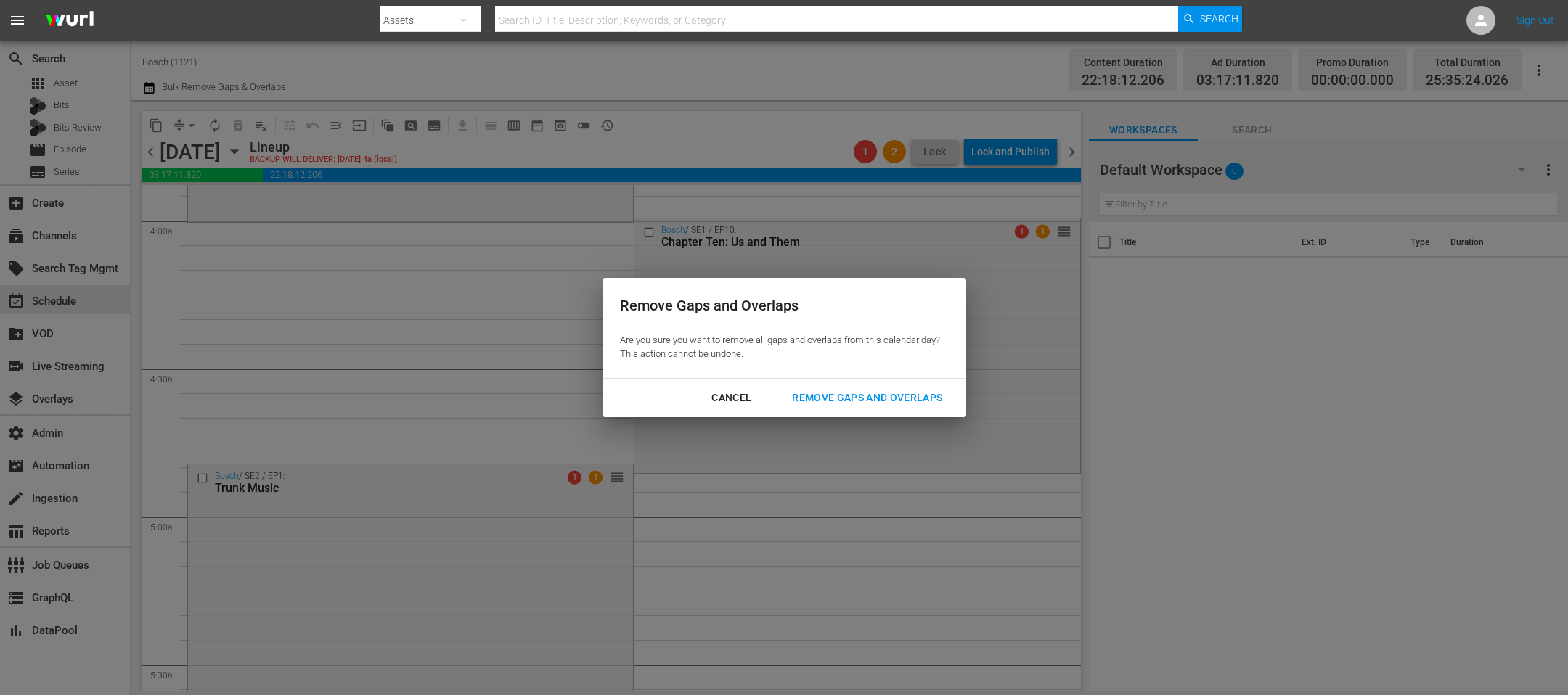
click at [808, 388] on button "Remove Gaps and Overlaps" at bounding box center [866, 398] width 185 height 27
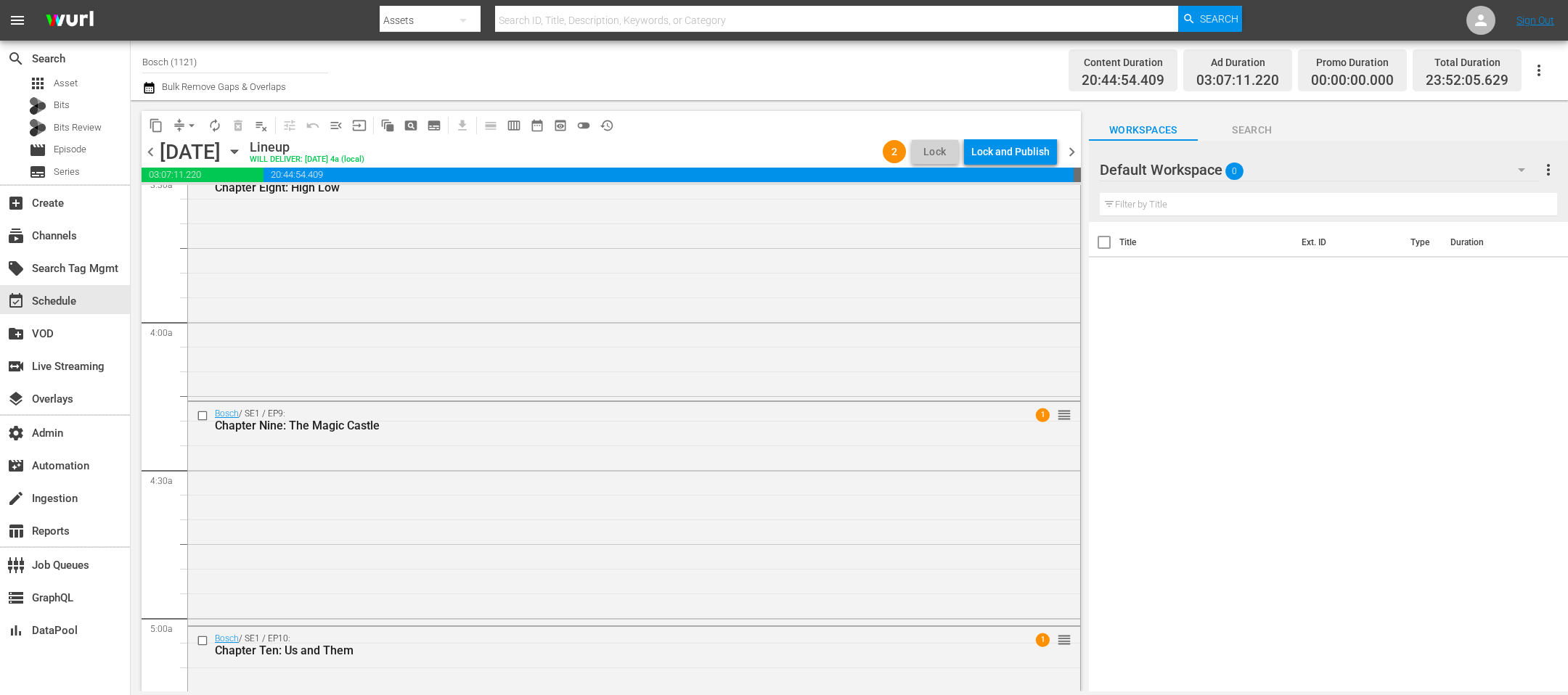
scroll to position [0, 0]
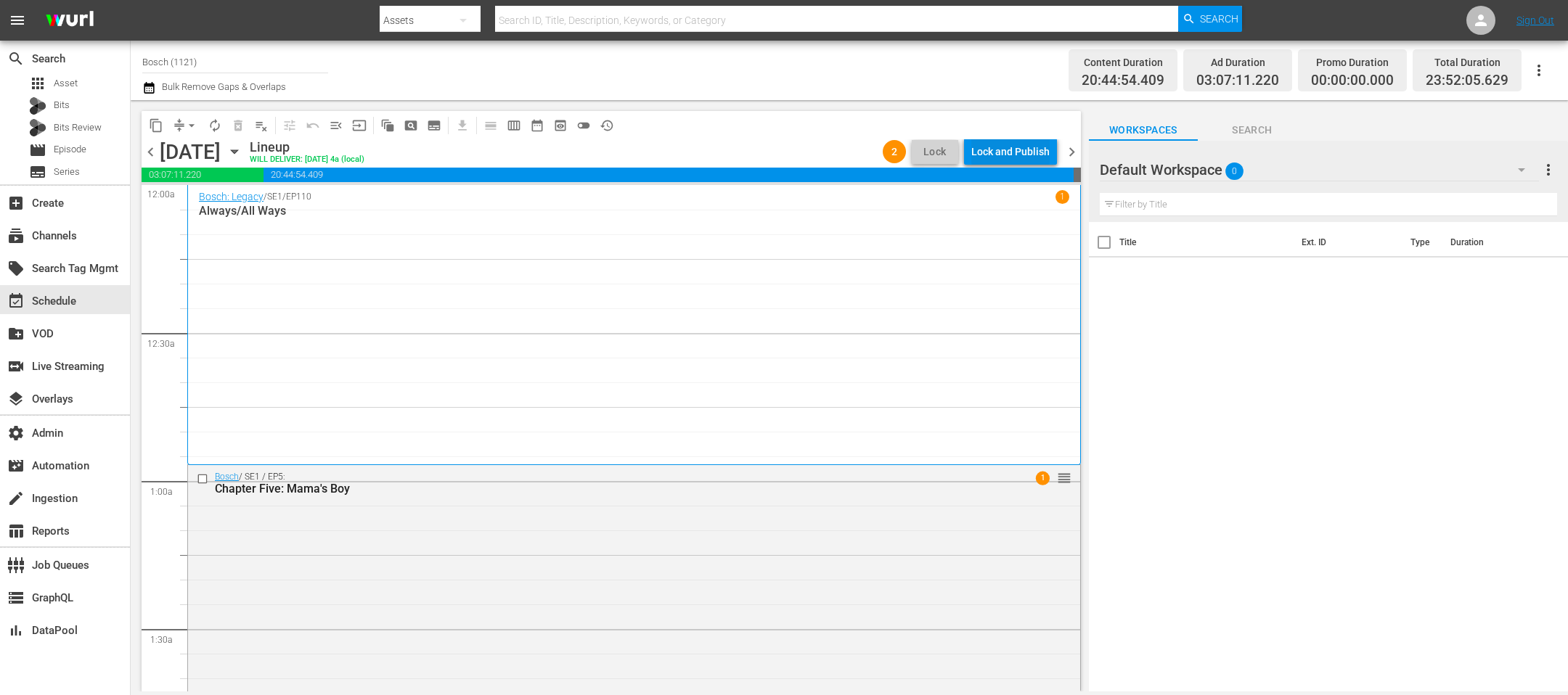
click at [1012, 153] on div "Lock and Publish" at bounding box center [1010, 151] width 78 height 26
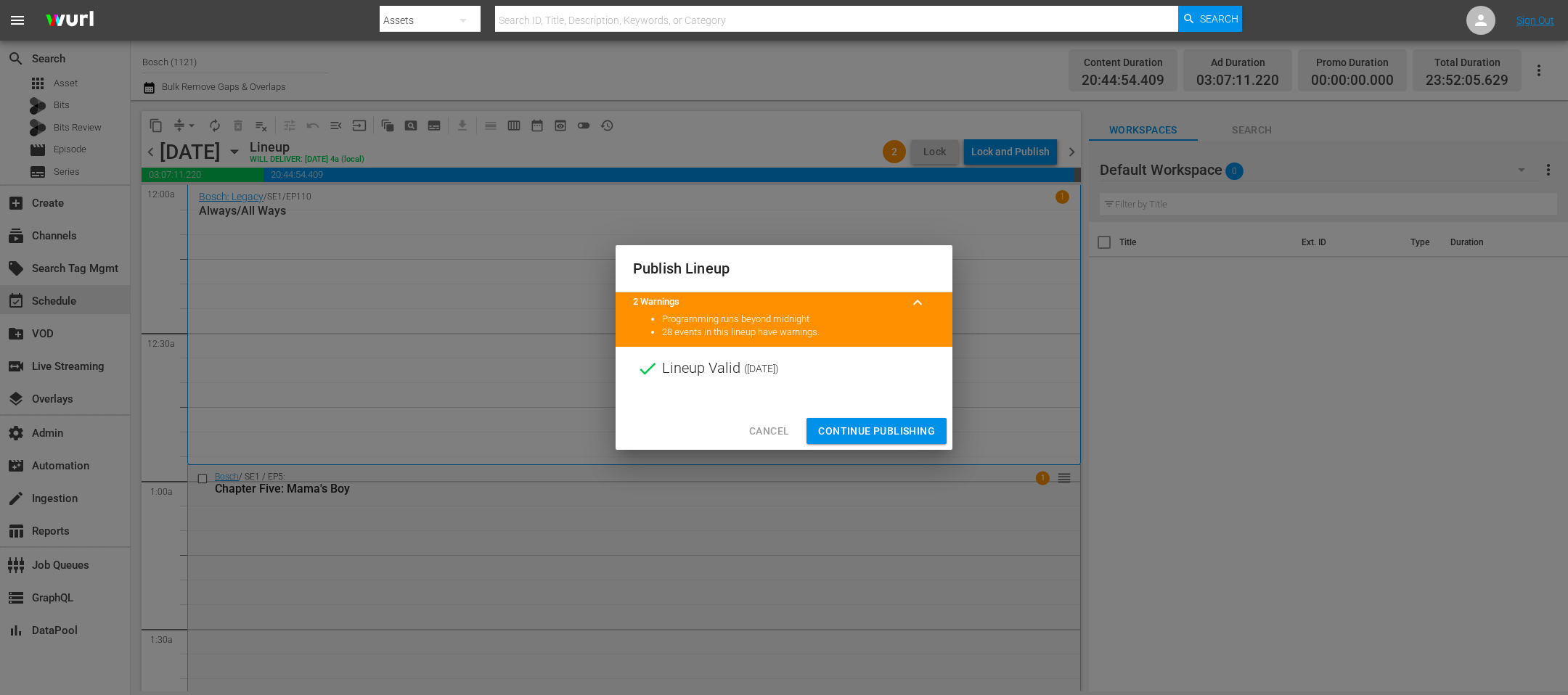
click at [901, 423] on span "Continue Publishing" at bounding box center [876, 431] width 116 height 18
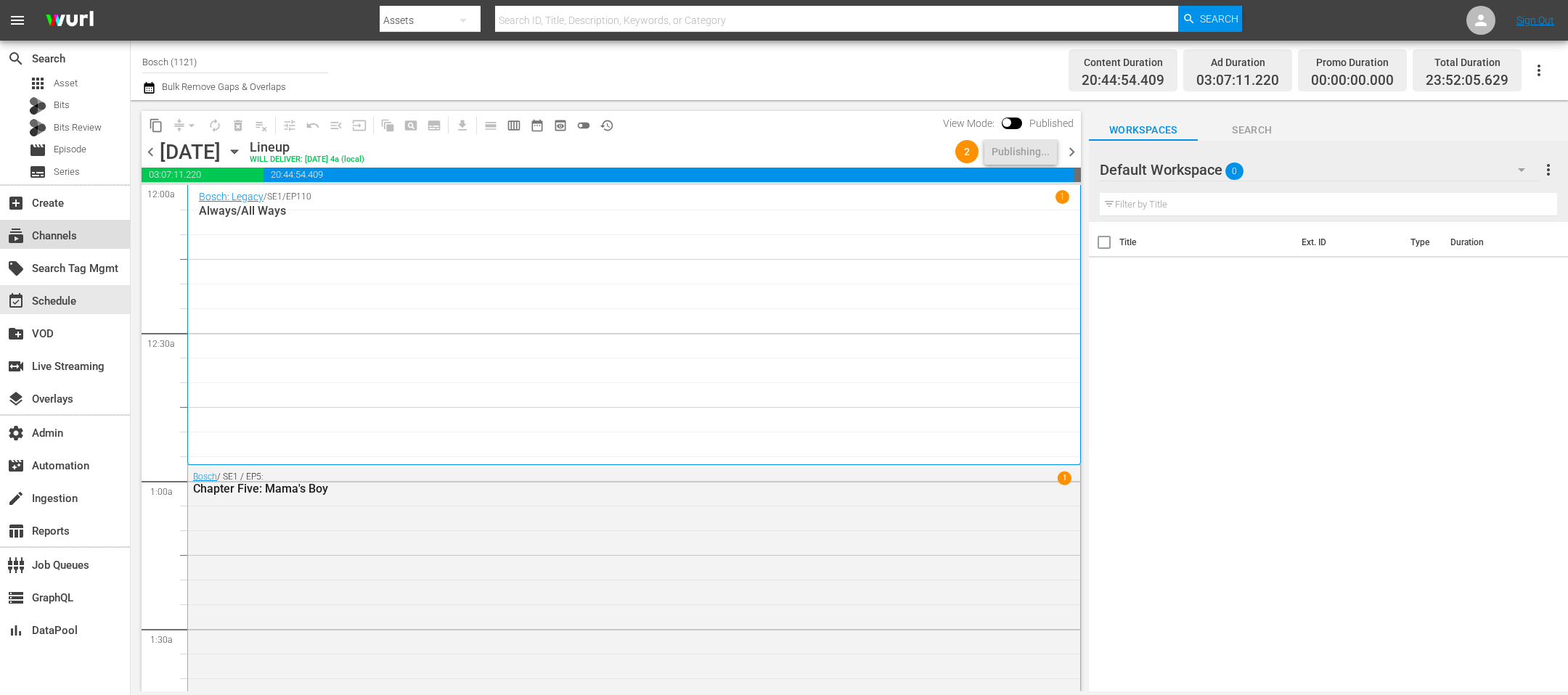
click at [92, 223] on div "subscriptions Channels" at bounding box center [65, 234] width 130 height 29
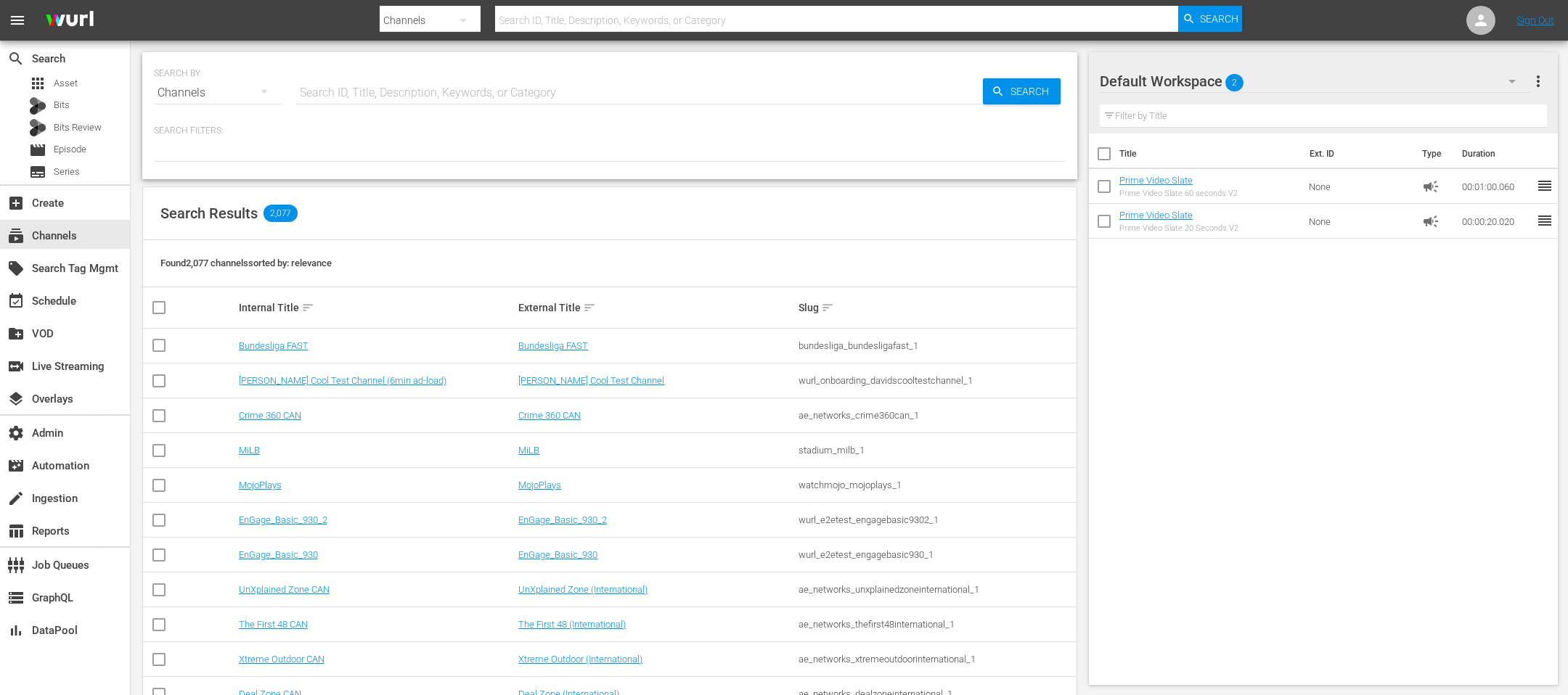
click at [401, 88] on input "text" at bounding box center [639, 92] width 686 height 35
type input "leverage"
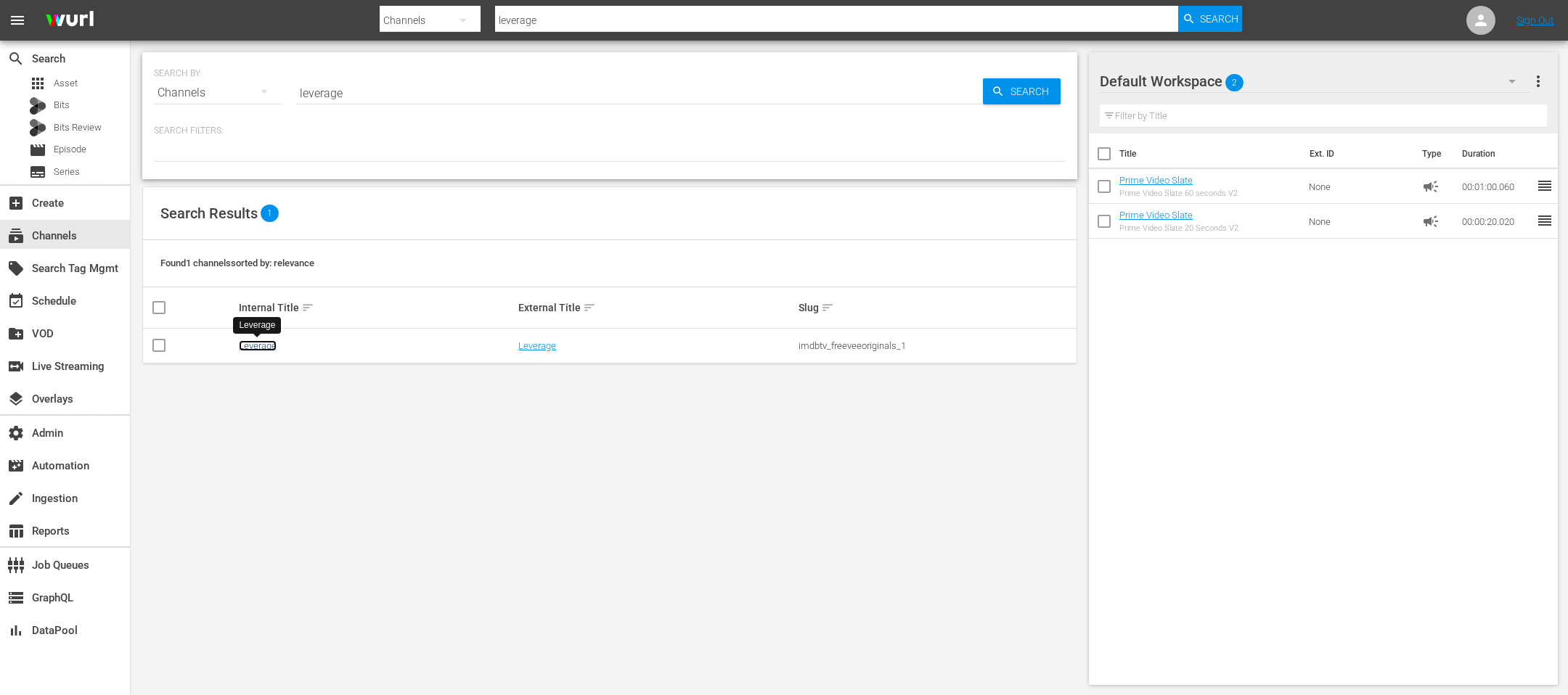
click at [249, 348] on link "Leverage" at bounding box center [257, 346] width 38 height 11
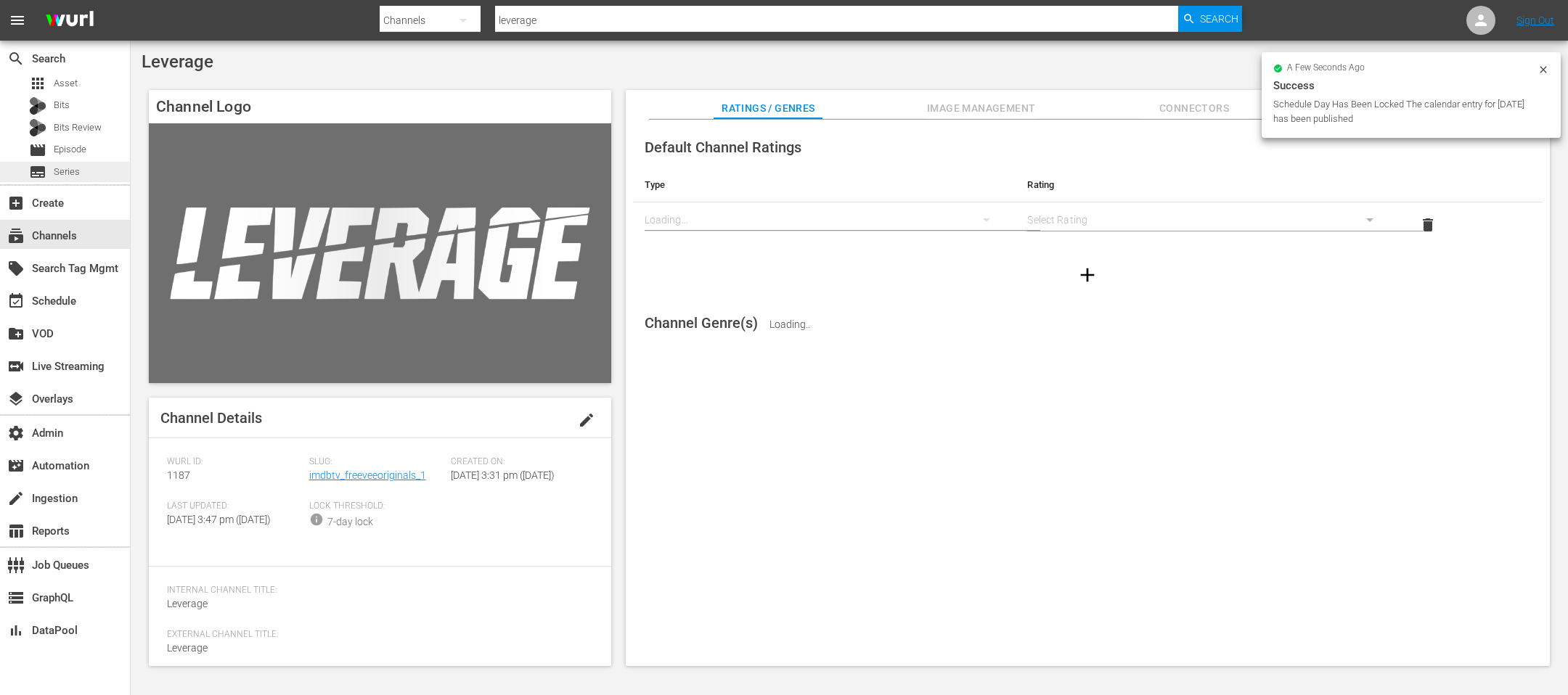
click at [99, 164] on div "subtitles Series" at bounding box center [65, 172] width 130 height 21
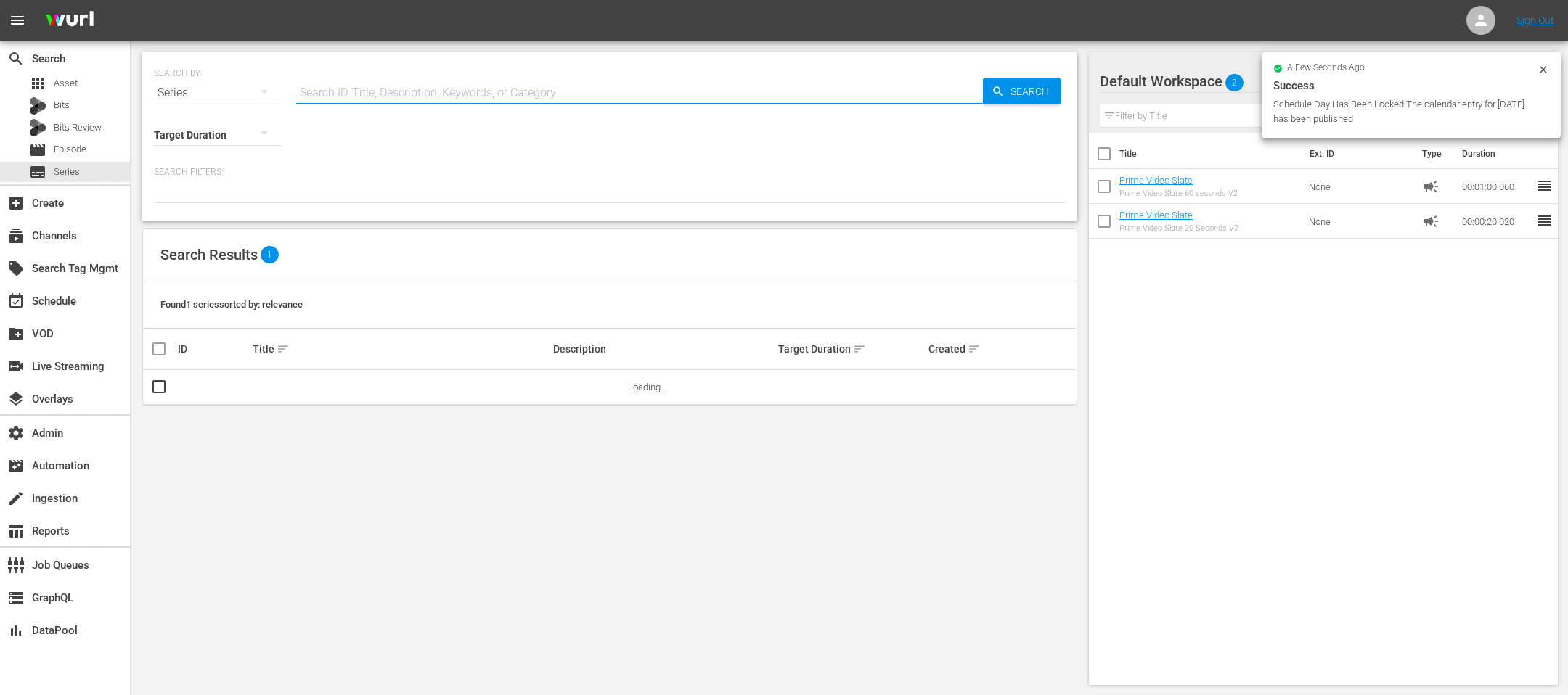
click at [350, 89] on input "text" at bounding box center [639, 92] width 686 height 35
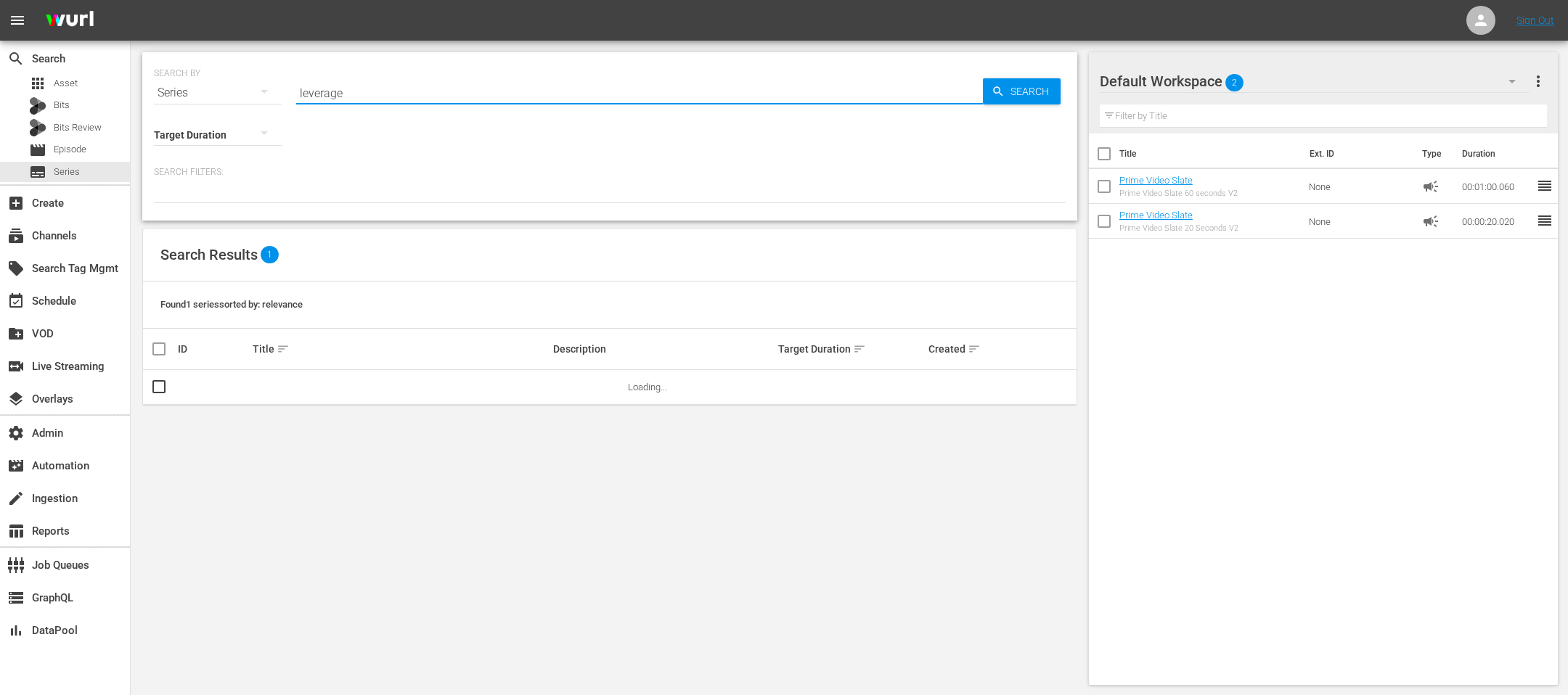
type input "leverage"
